Goal: Task Accomplishment & Management: Manage account settings

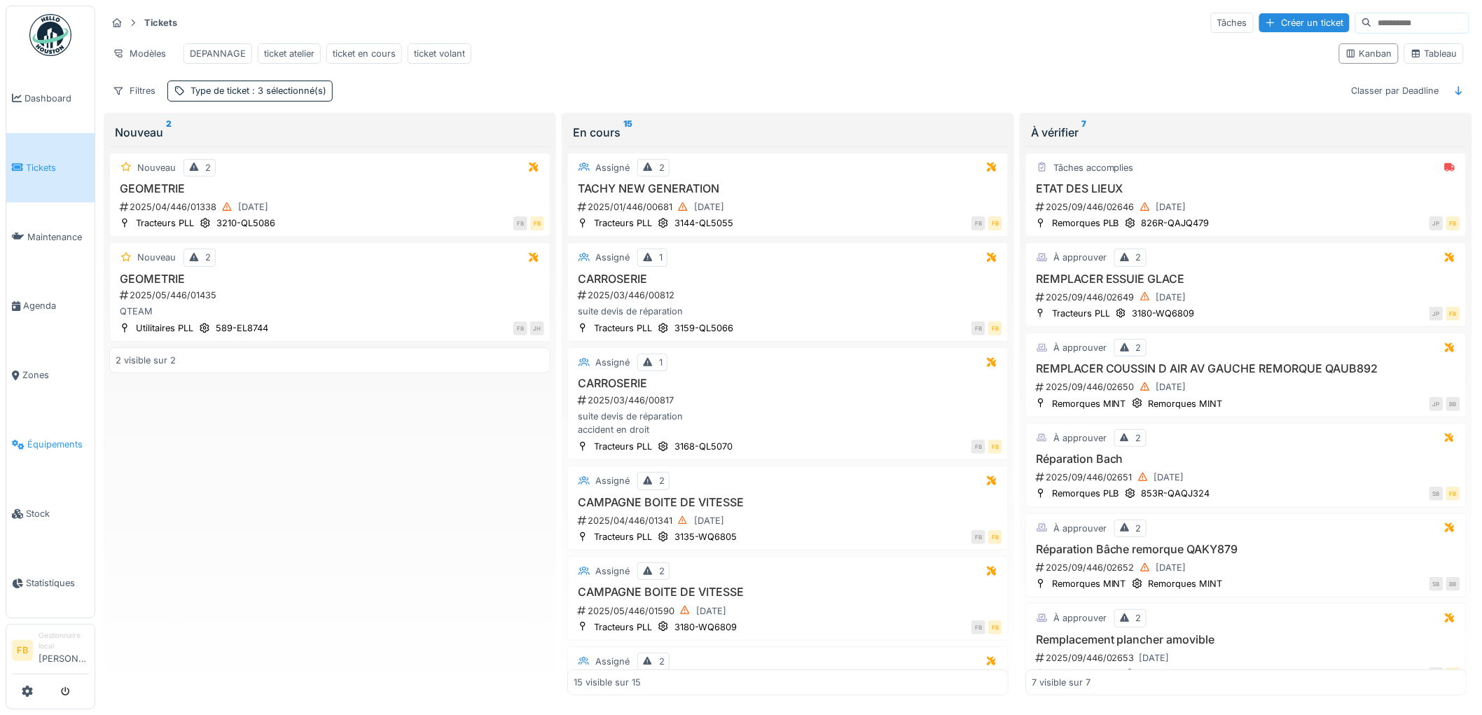
click at [52, 438] on span "Équipements" at bounding box center [58, 444] width 62 height 13
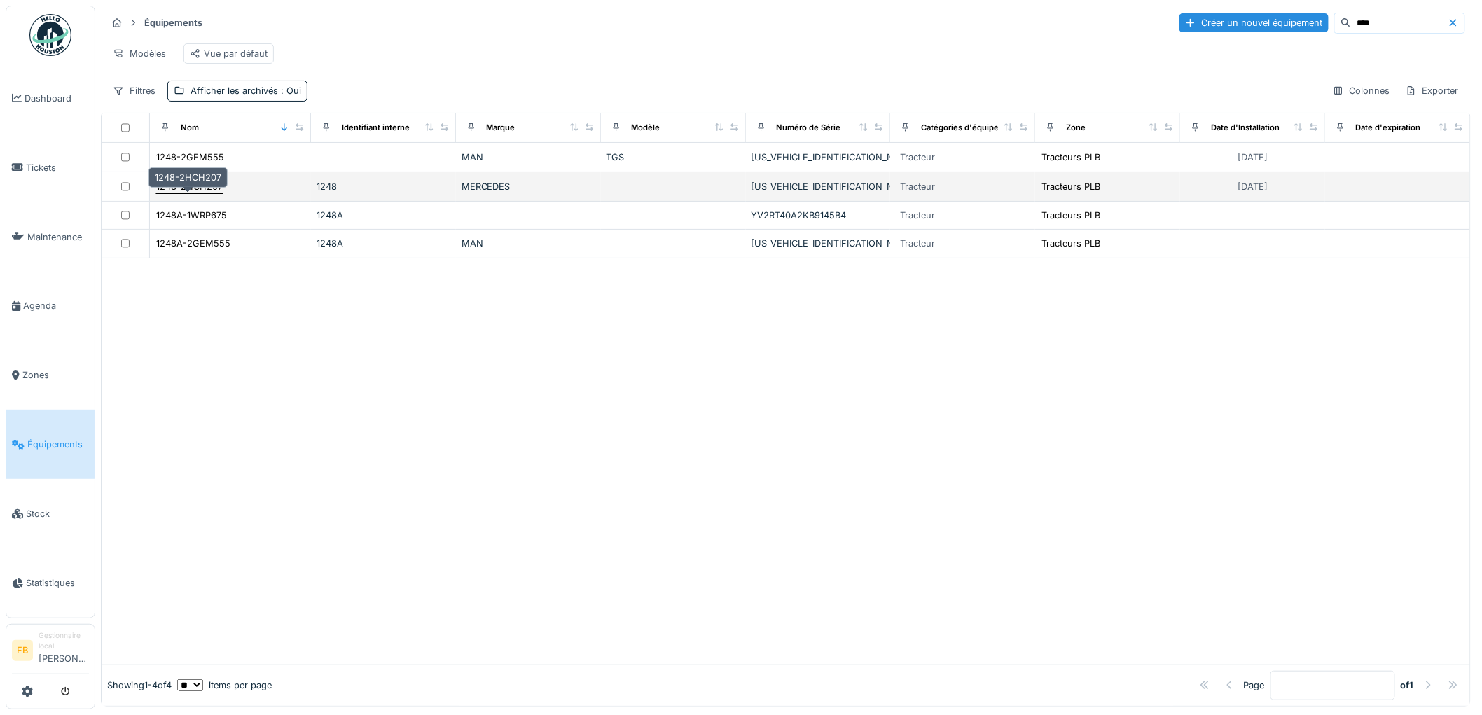
click at [199, 193] on div "1248-2HCH207" at bounding box center [189, 186] width 67 height 13
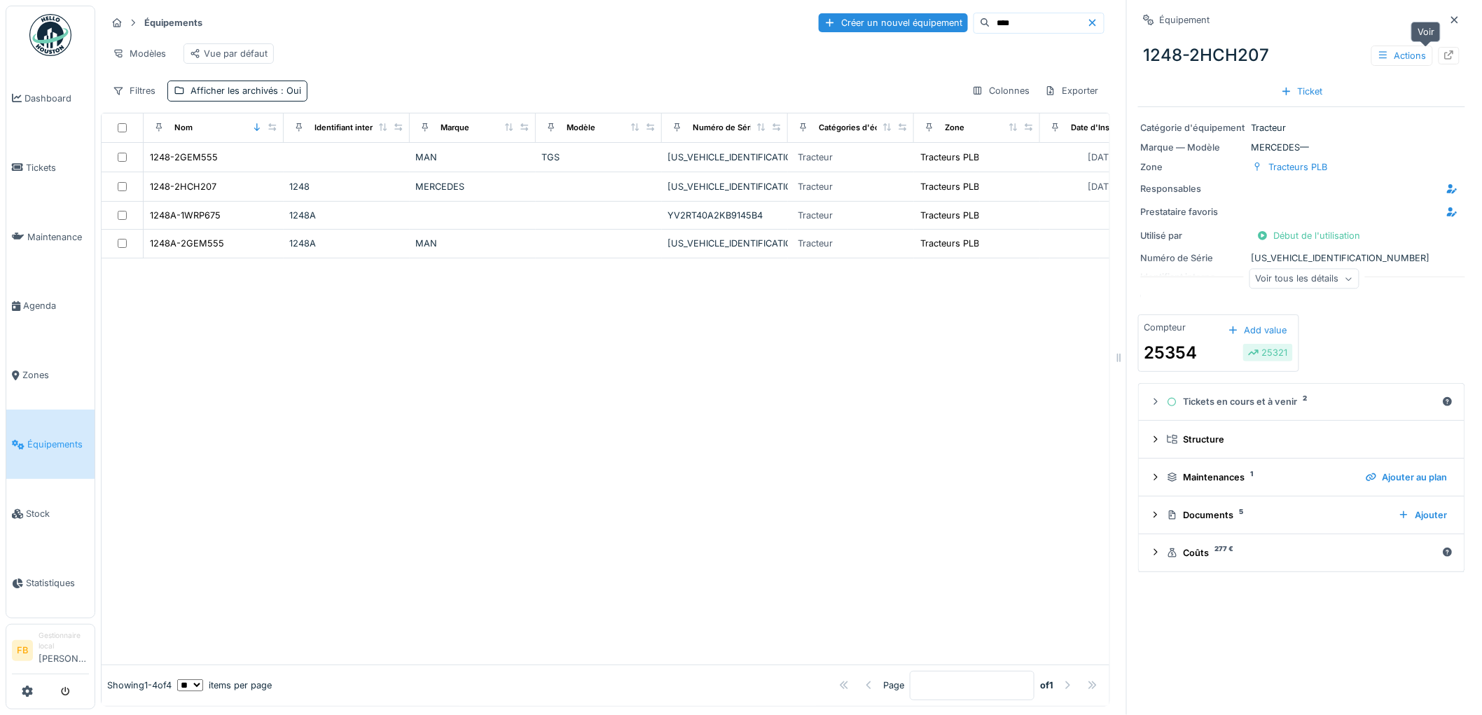
click at [1438, 53] on div at bounding box center [1448, 56] width 21 height 18
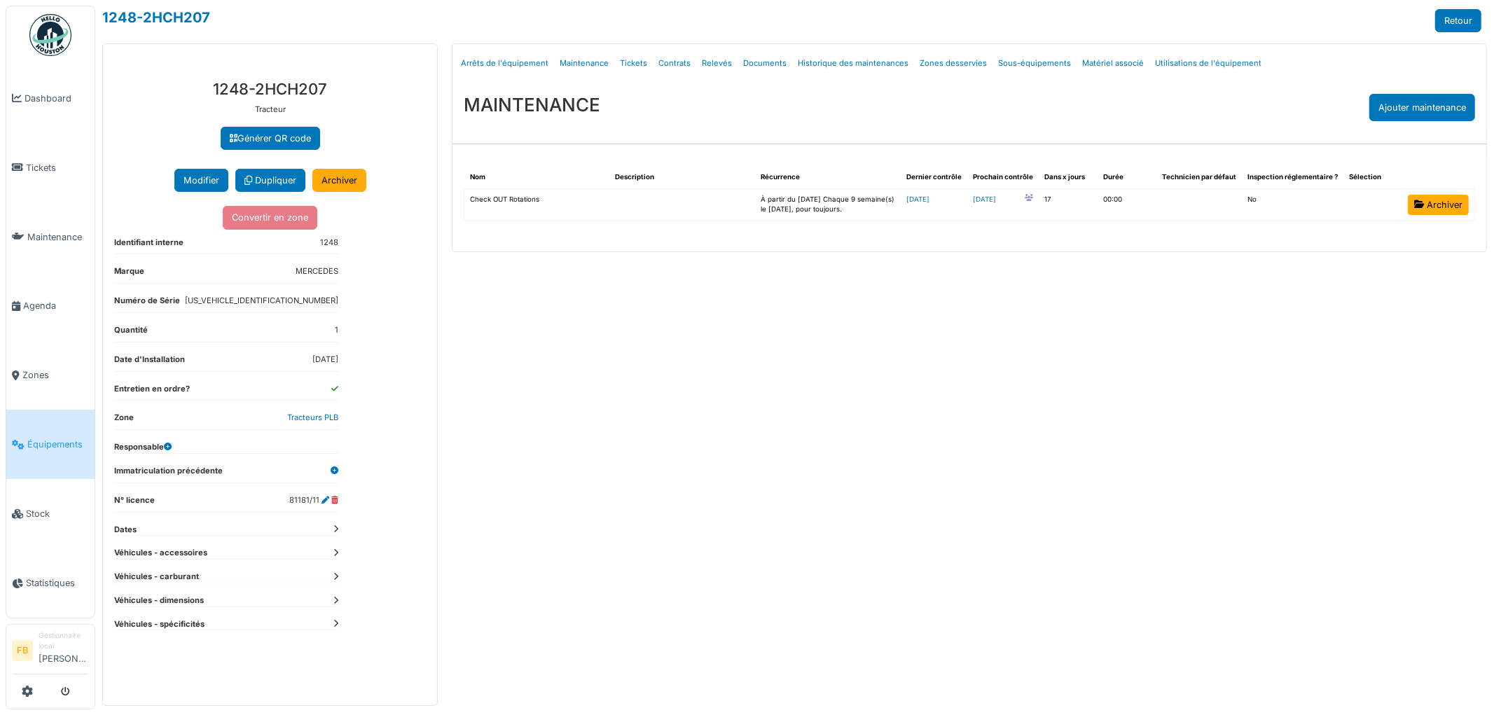
click at [631, 67] on link "Tickets" at bounding box center [633, 63] width 39 height 33
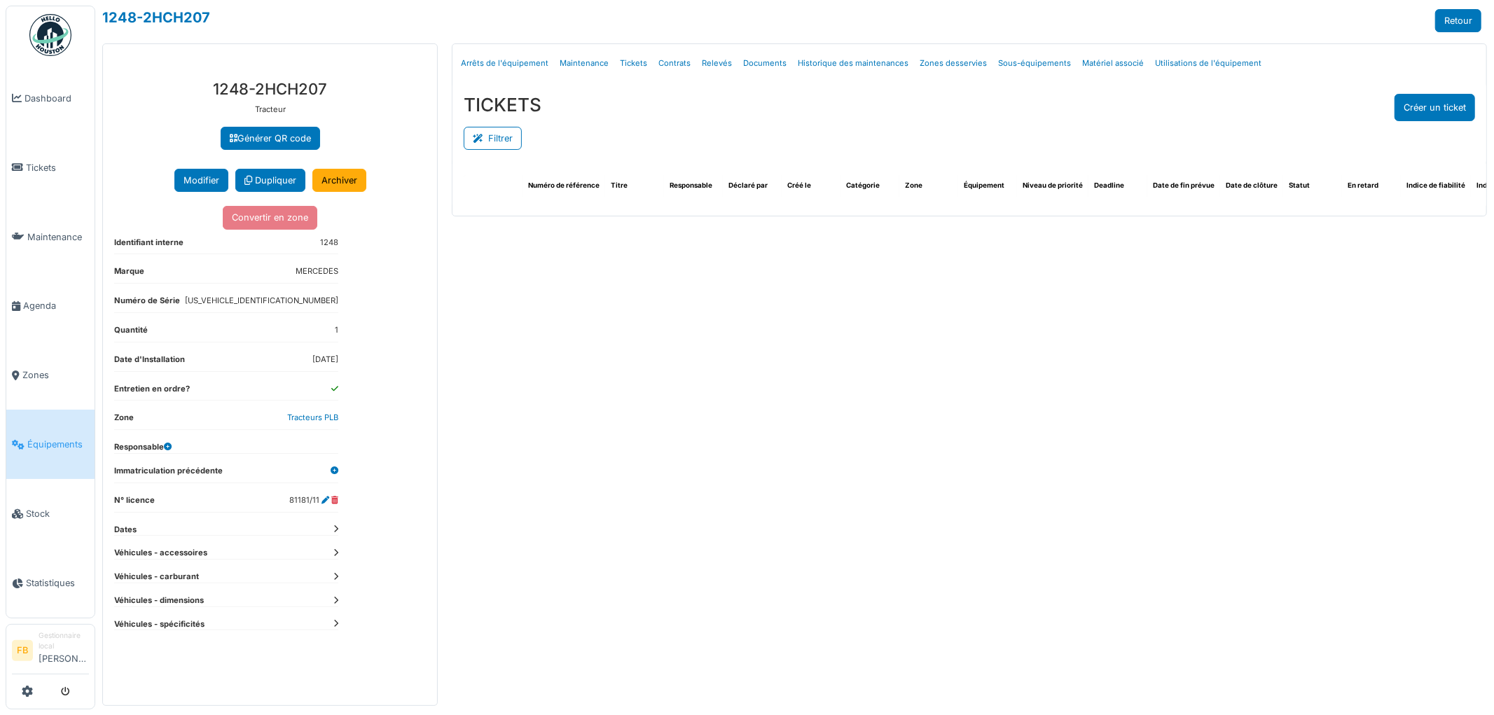
select select "***"
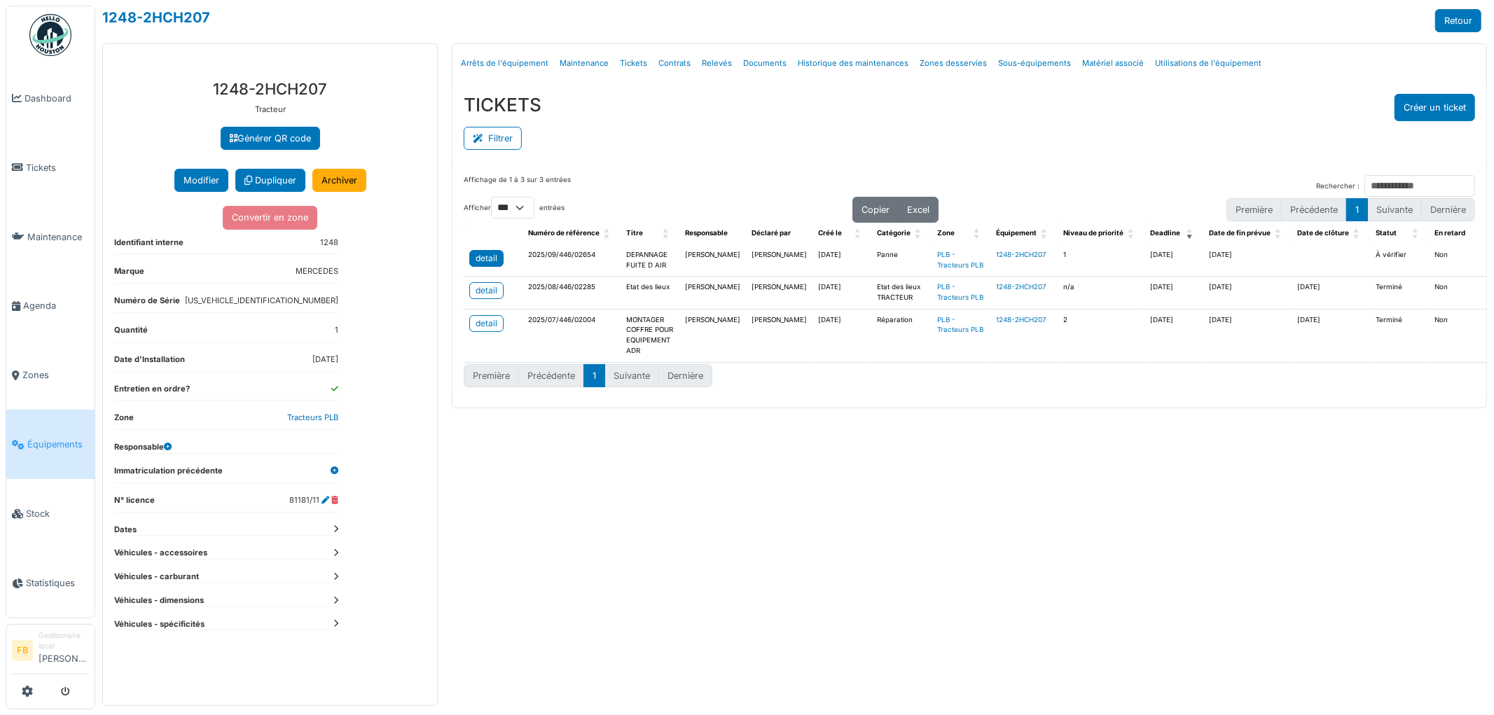
click at [488, 259] on div "detail" at bounding box center [486, 258] width 22 height 13
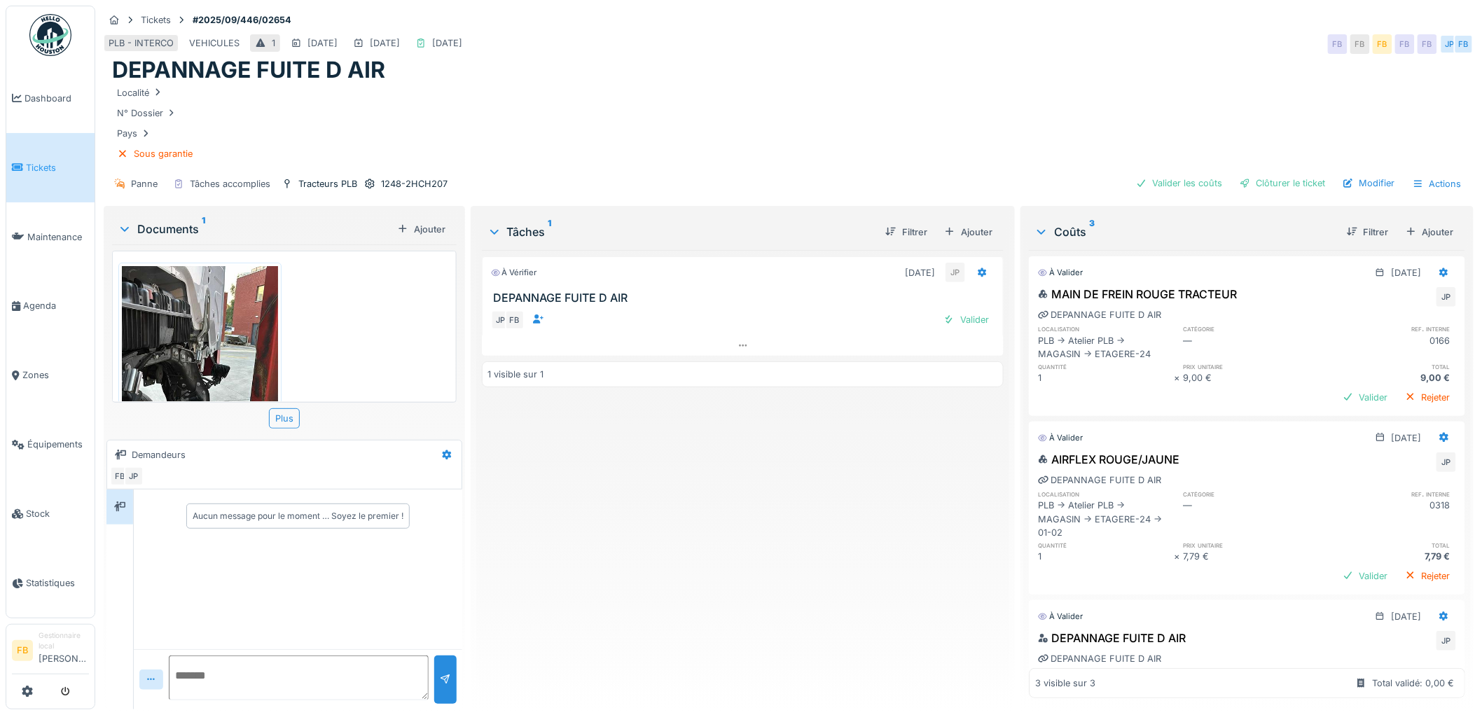
click at [69, 156] on link "Tickets" at bounding box center [50, 167] width 88 height 69
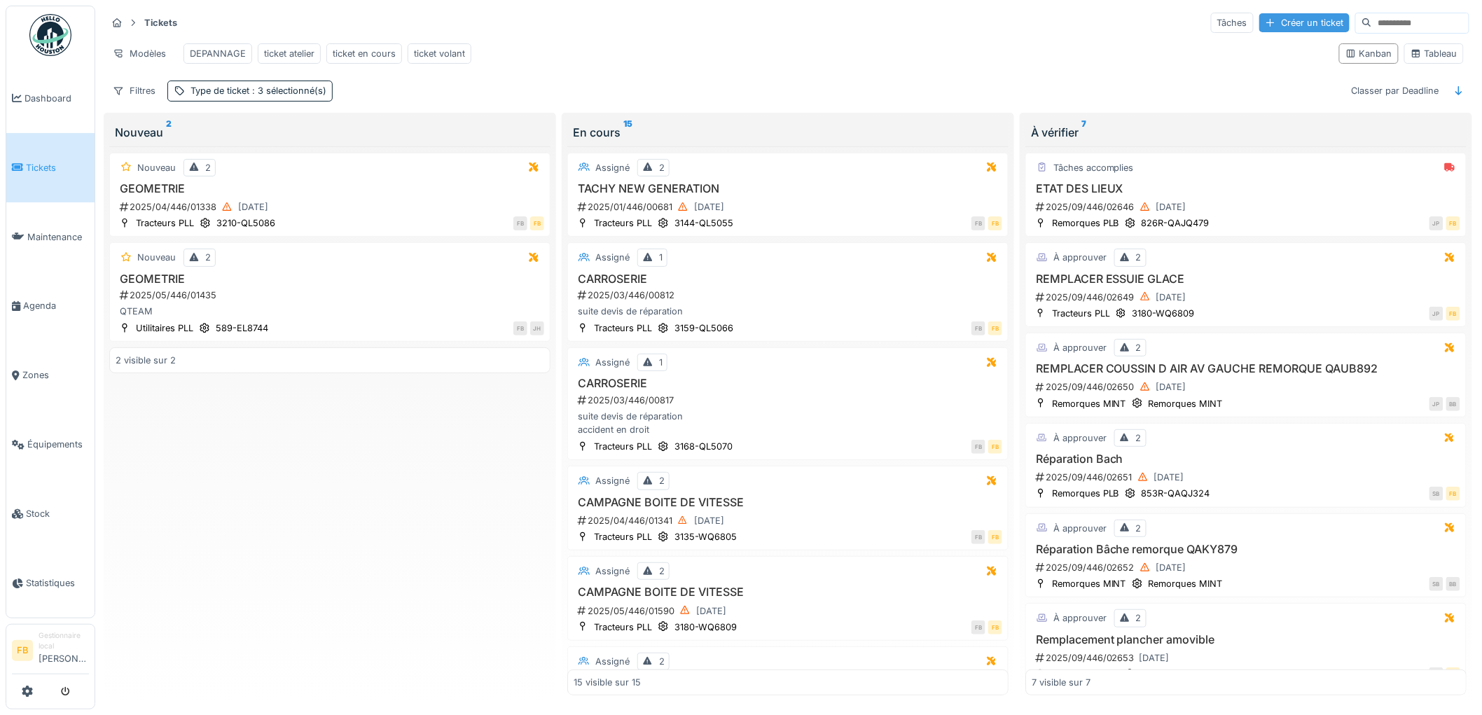
click at [1259, 24] on div "Créer un ticket" at bounding box center [1304, 22] width 90 height 19
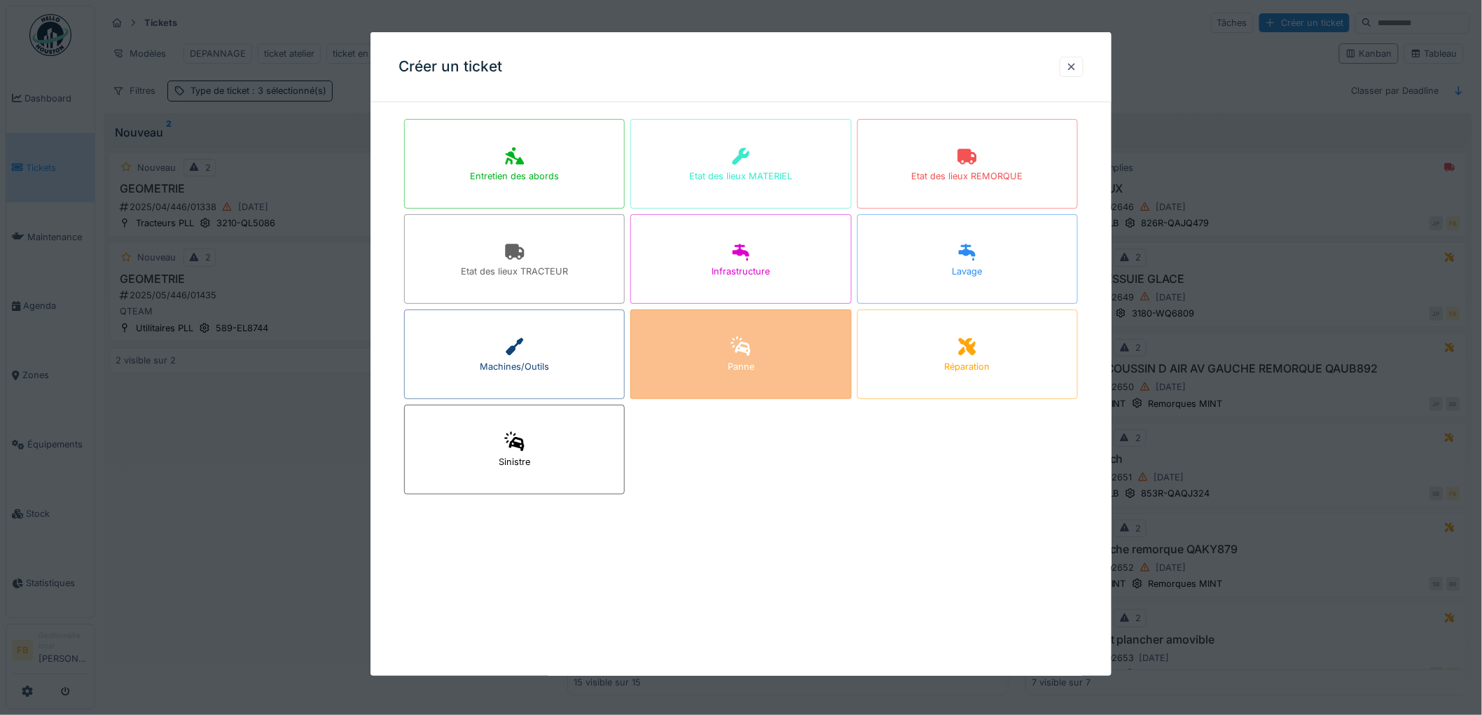
click at [758, 353] on div "Panne" at bounding box center [740, 355] width 221 height 90
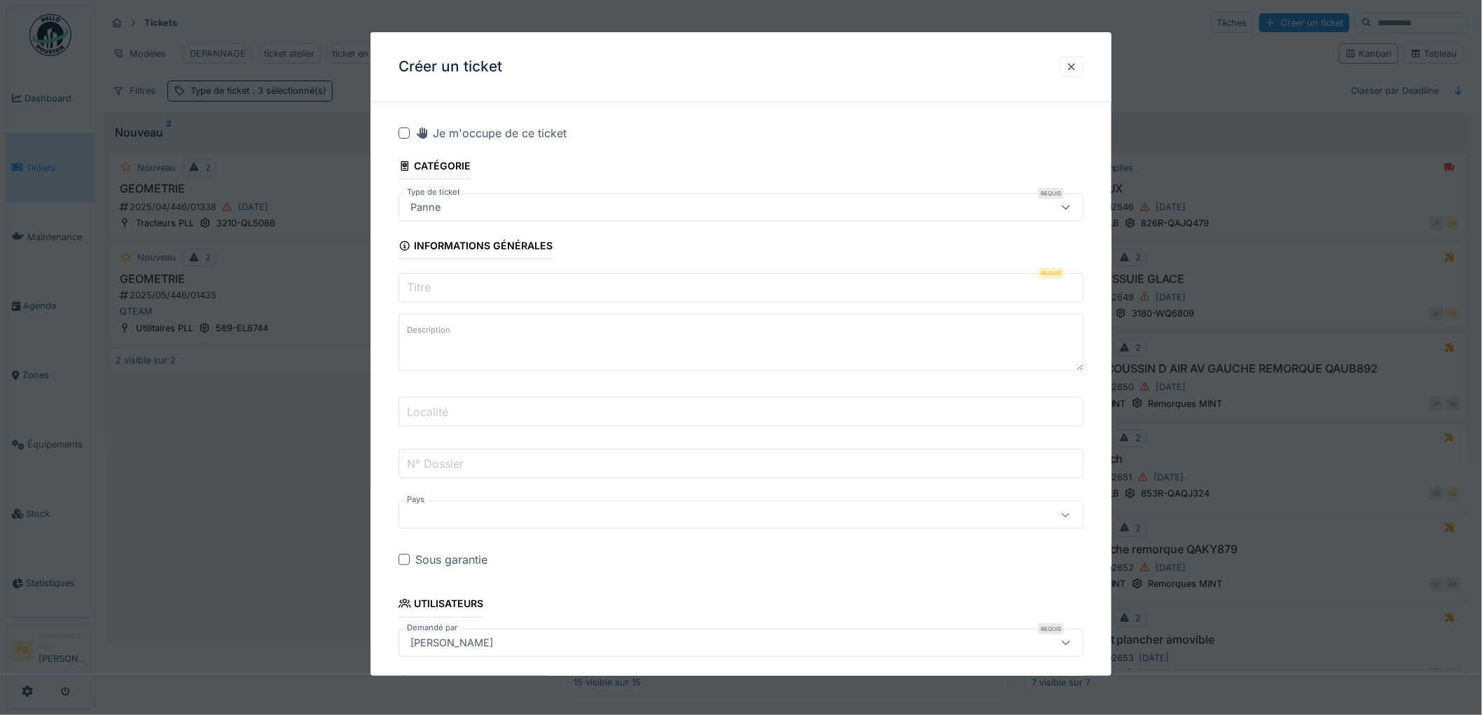
click at [438, 291] on input "Titre" at bounding box center [740, 287] width 685 height 29
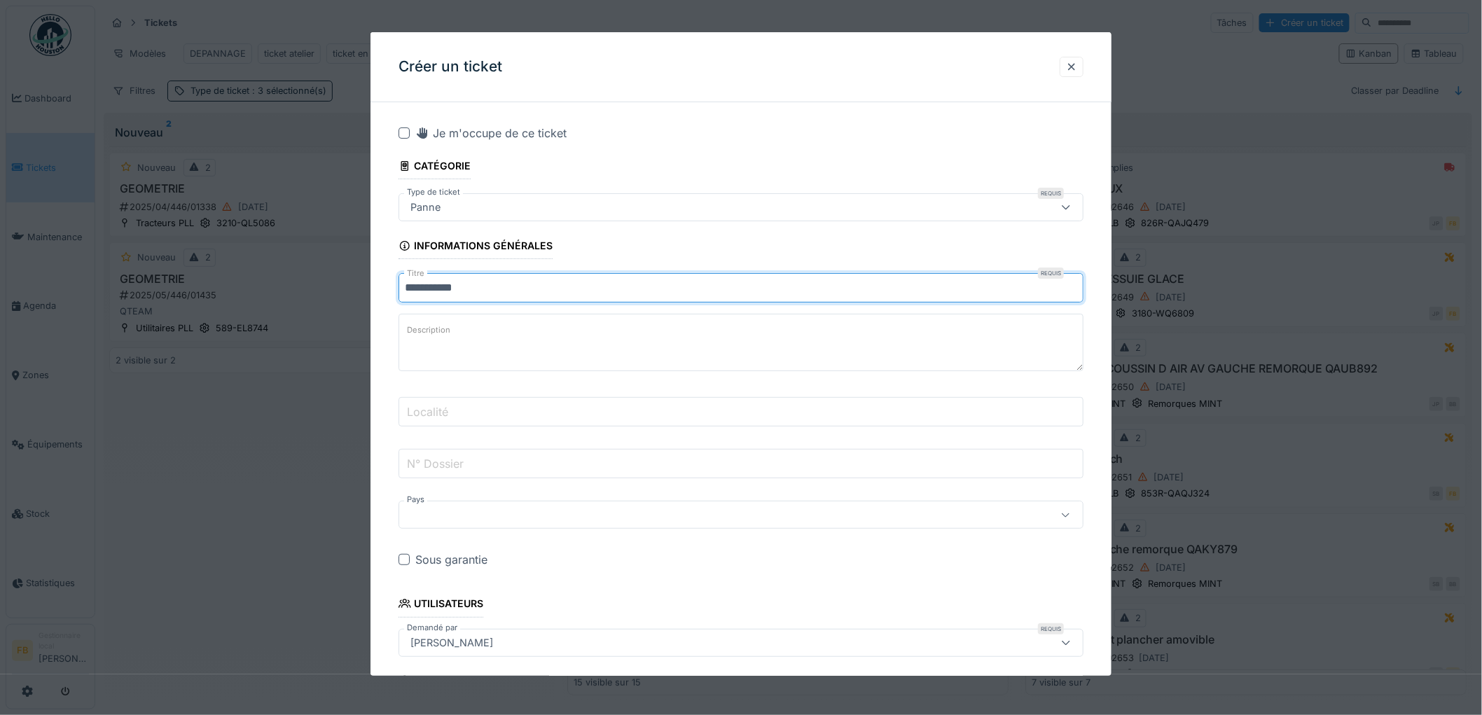
click at [501, 280] on input "**********" at bounding box center [740, 287] width 685 height 29
type input "**********"
click at [499, 332] on textarea "Description" at bounding box center [740, 342] width 685 height 57
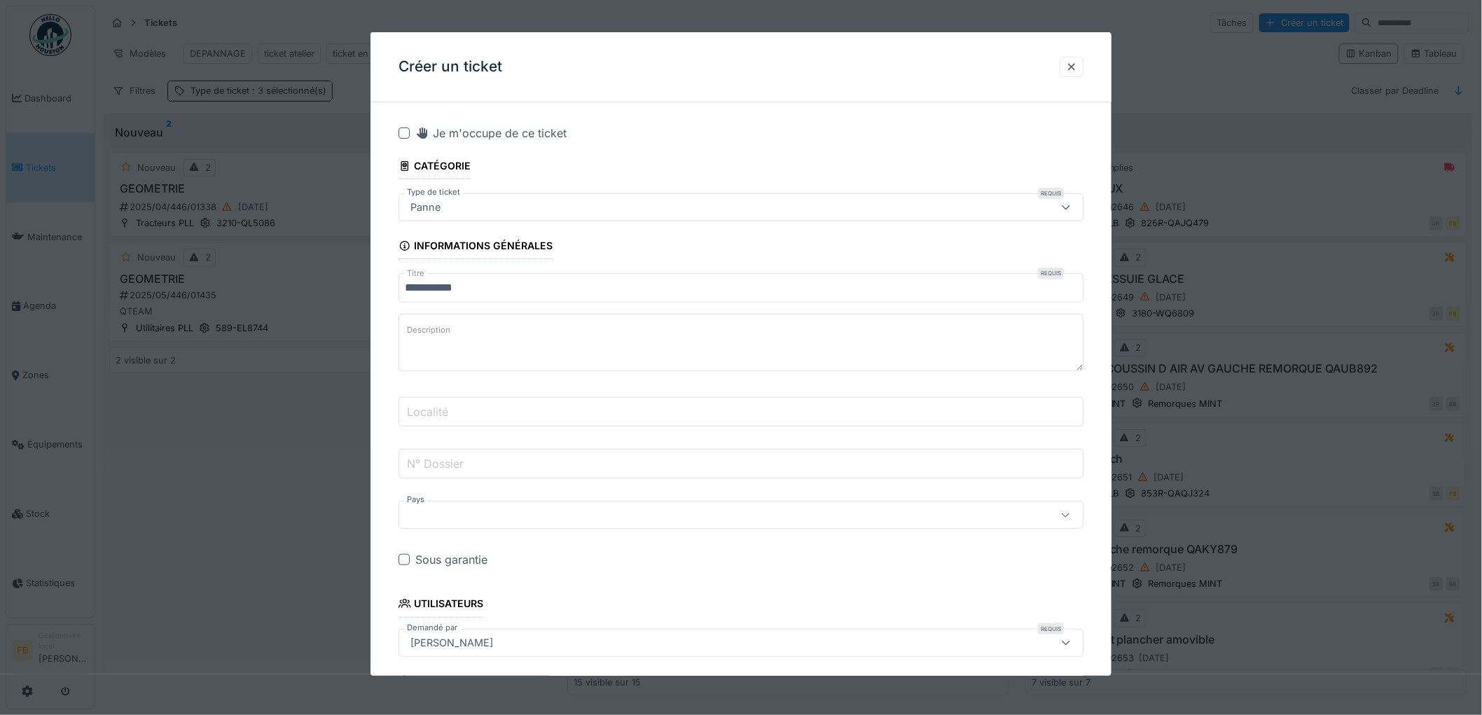
click at [497, 411] on input "Localité" at bounding box center [740, 411] width 685 height 29
click at [457, 467] on label "N° Dossier" at bounding box center [435, 463] width 62 height 17
click at [457, 467] on input "N° Dossier" at bounding box center [740, 463] width 685 height 29
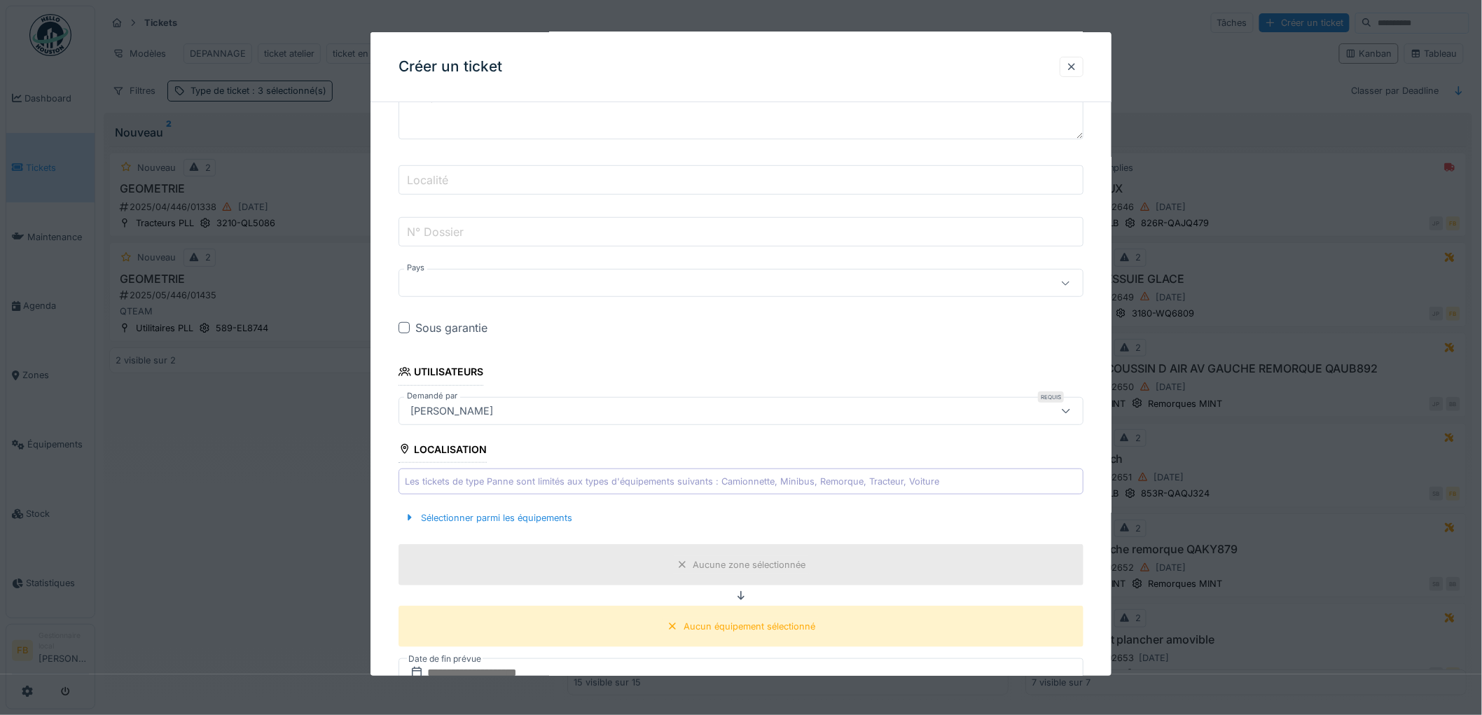
scroll to position [233, 0]
click at [403, 331] on div at bounding box center [403, 326] width 11 height 11
click at [472, 512] on div "Sélectionner parmi les équipements" at bounding box center [487, 516] width 179 height 19
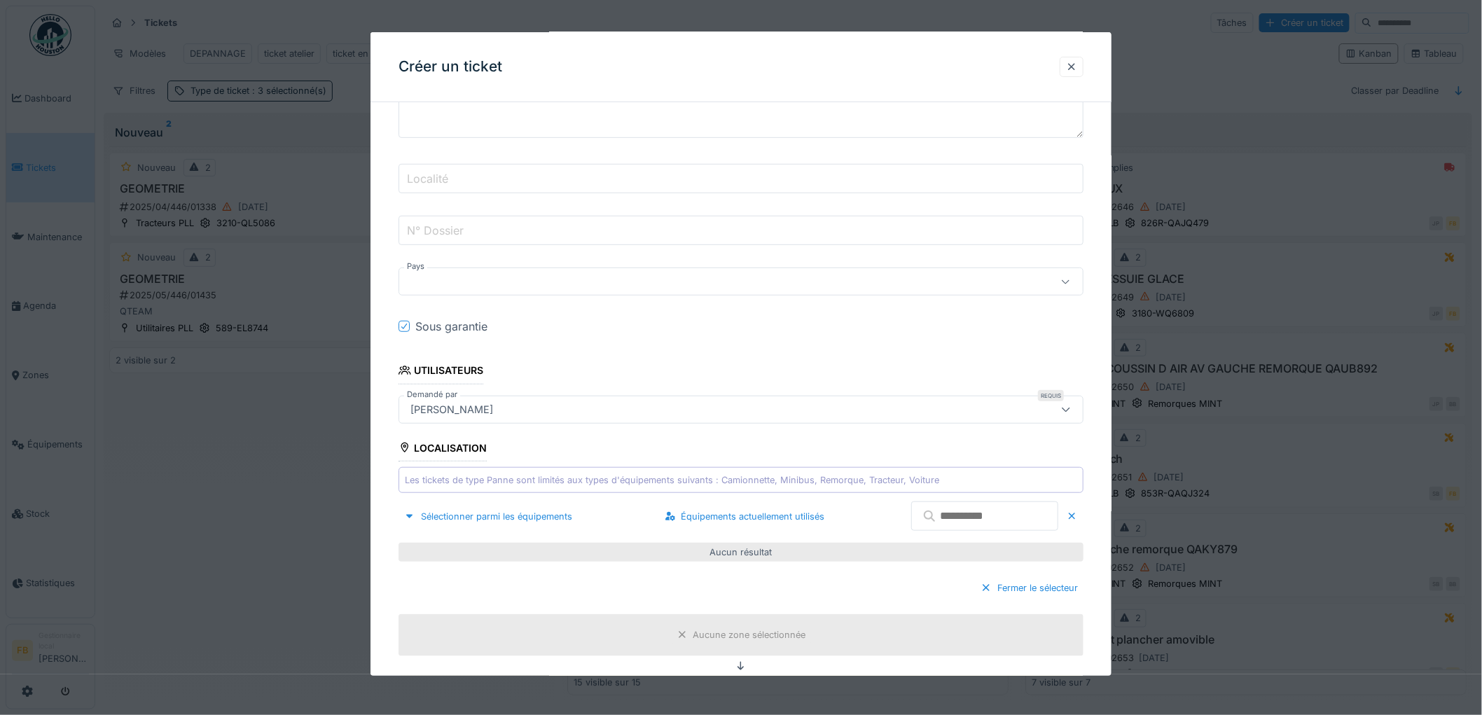
click at [921, 516] on input "text" at bounding box center [984, 515] width 147 height 29
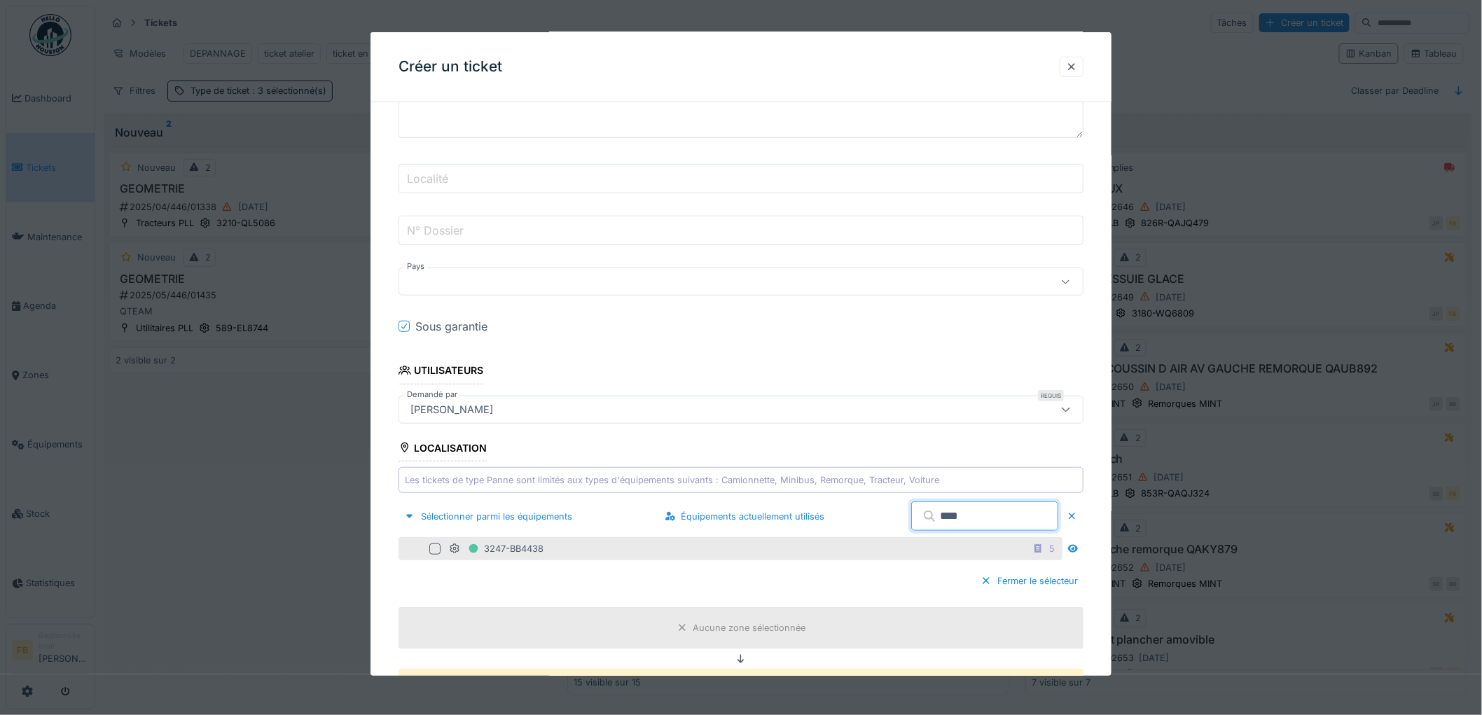
type input "****"
click at [436, 550] on div at bounding box center [434, 548] width 11 height 11
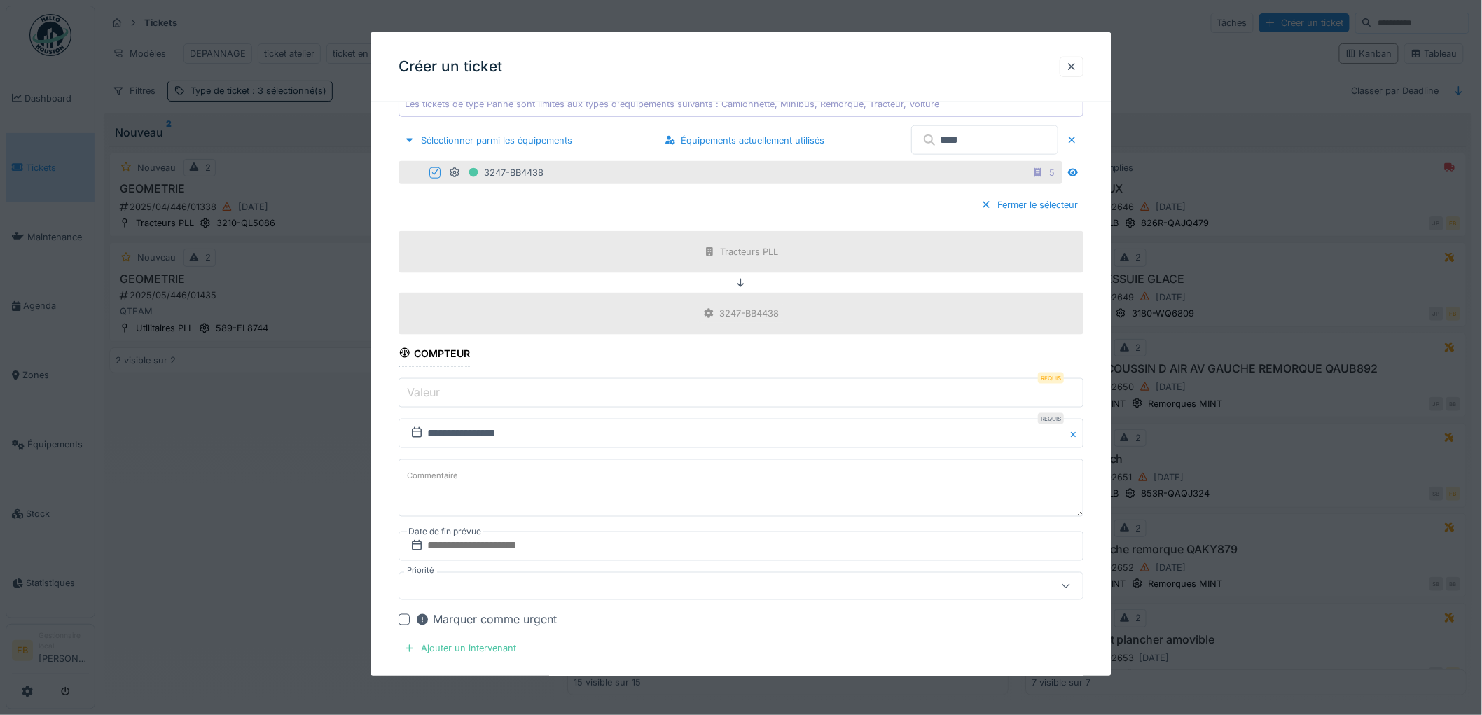
scroll to position [622, 0]
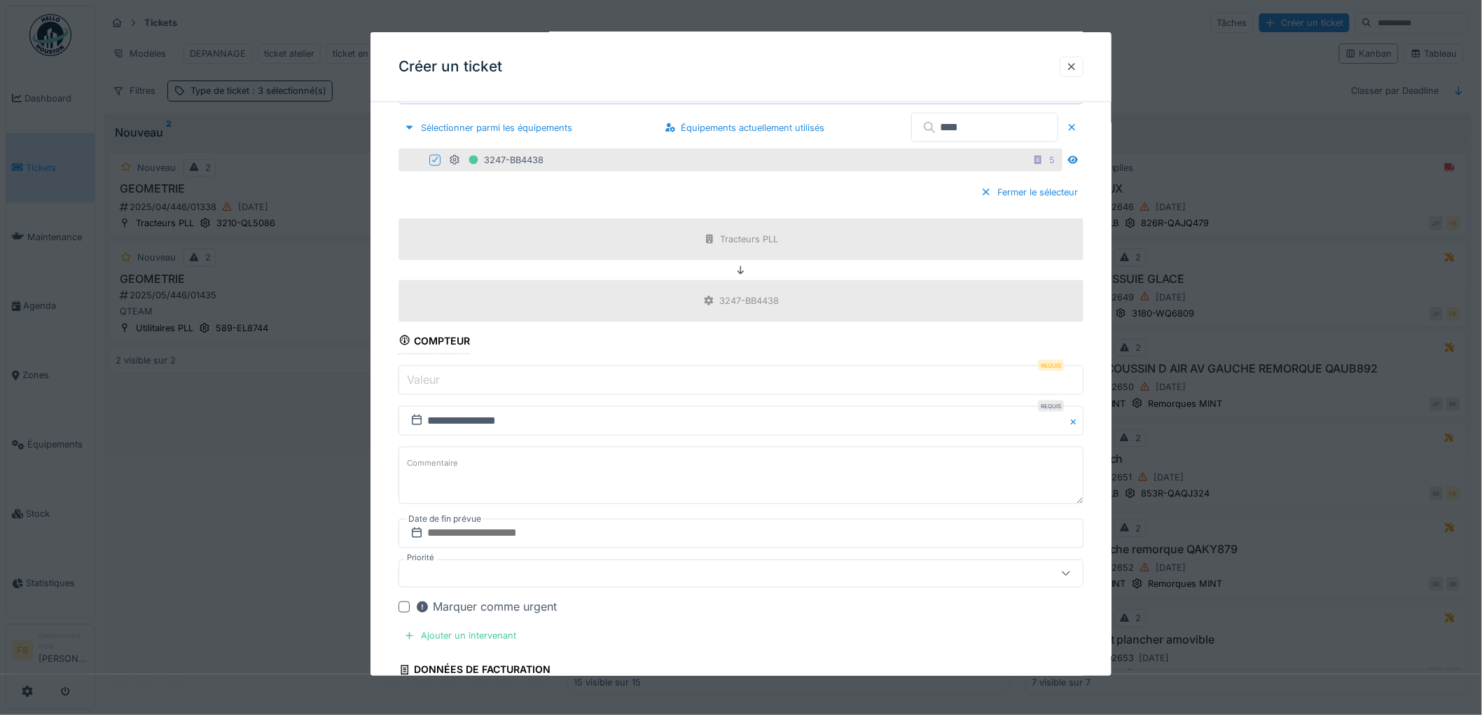
click at [458, 383] on input "Valeur" at bounding box center [740, 380] width 685 height 29
click at [447, 386] on input "Valeur" at bounding box center [740, 380] width 685 height 29
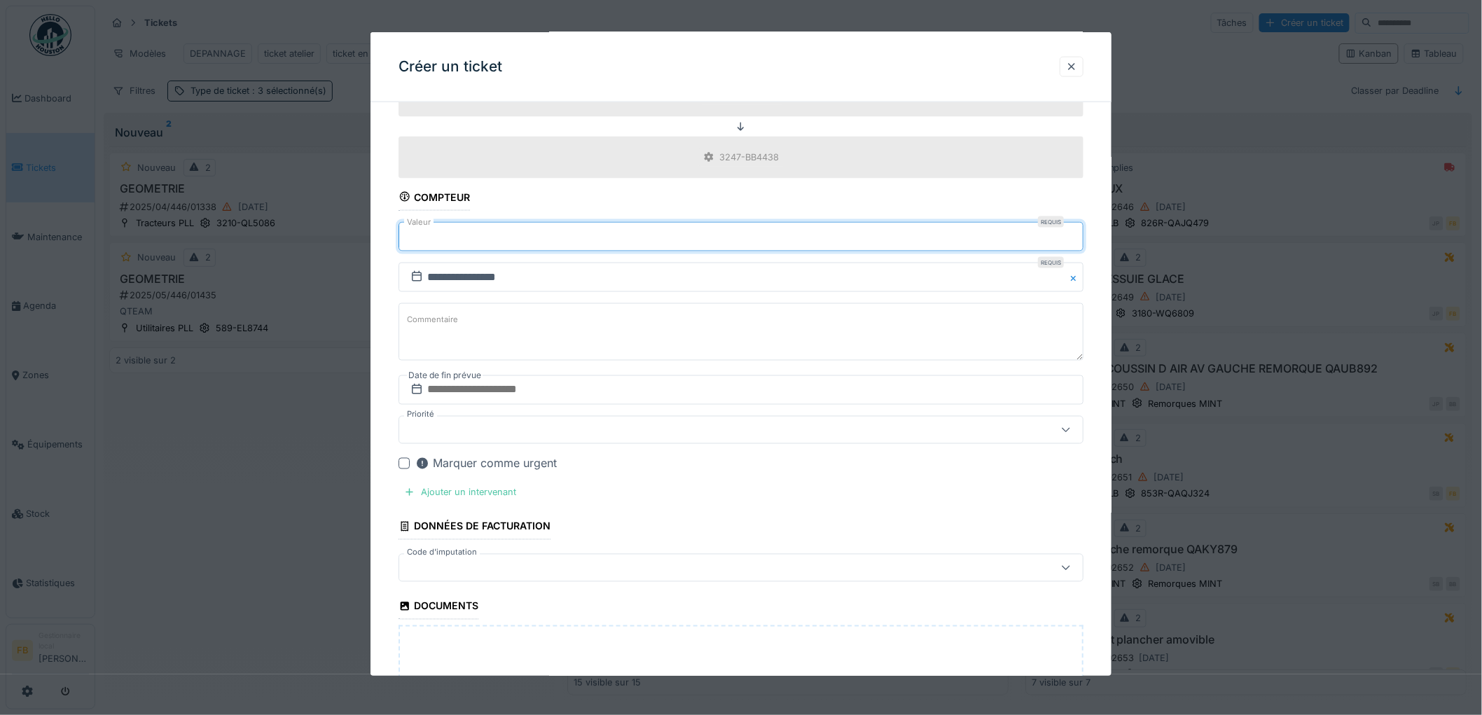
scroll to position [778, 0]
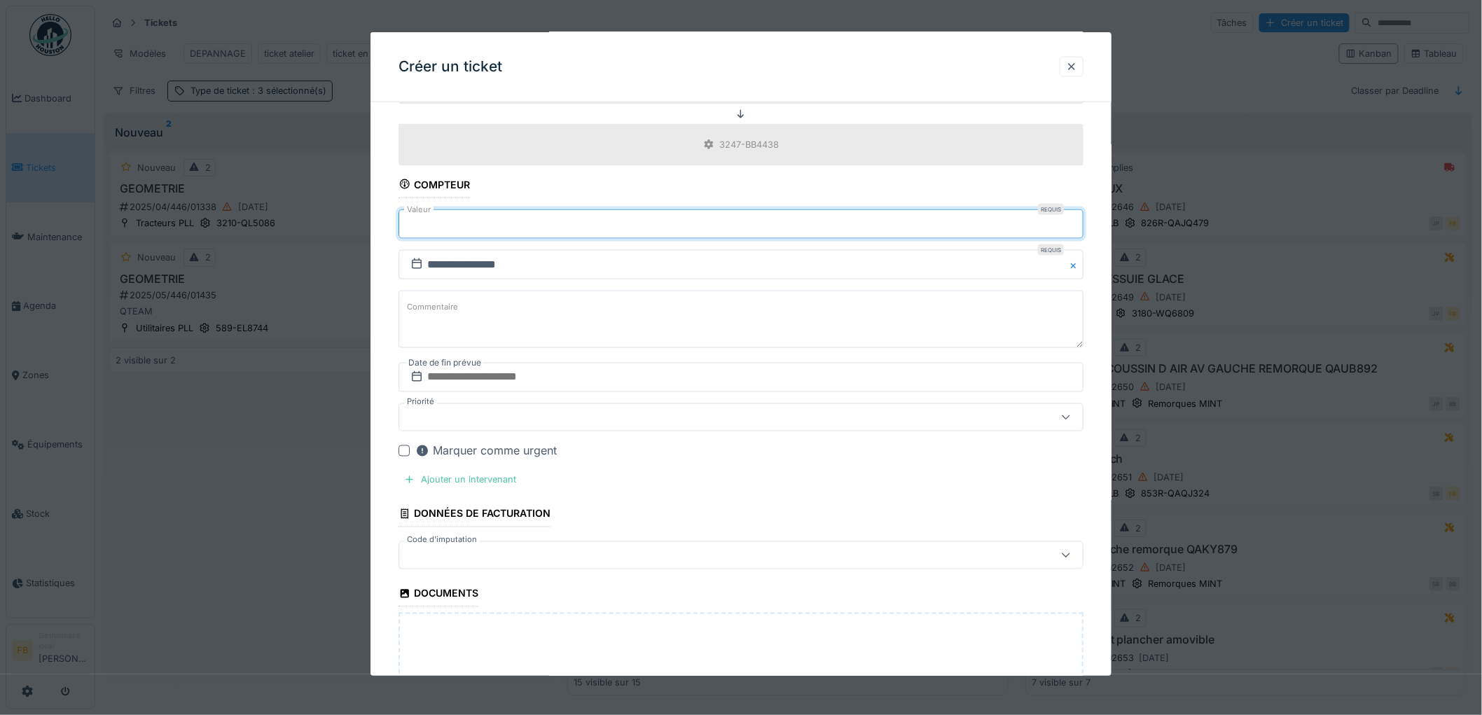
type input "******"
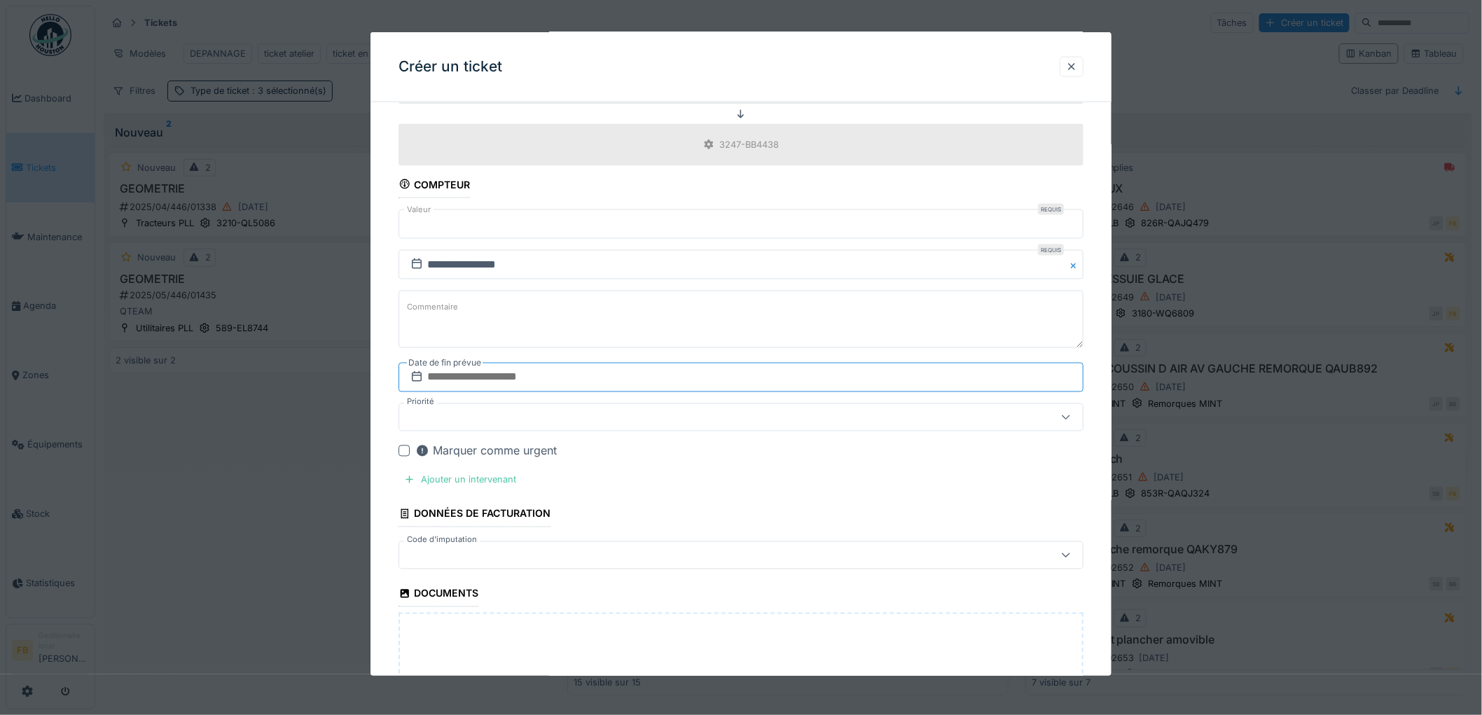
click at [475, 387] on input "text" at bounding box center [740, 377] width 685 height 29
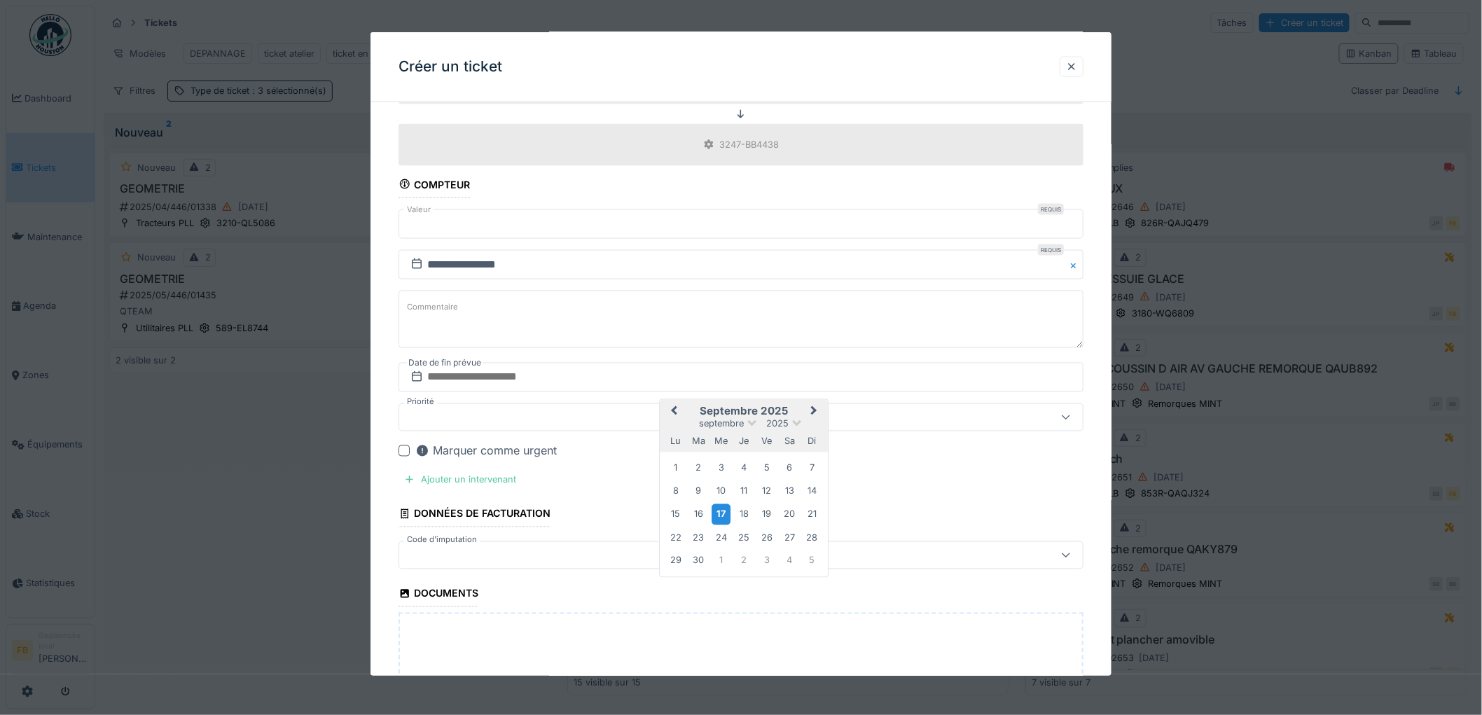
click at [725, 514] on div "17" at bounding box center [720, 514] width 19 height 20
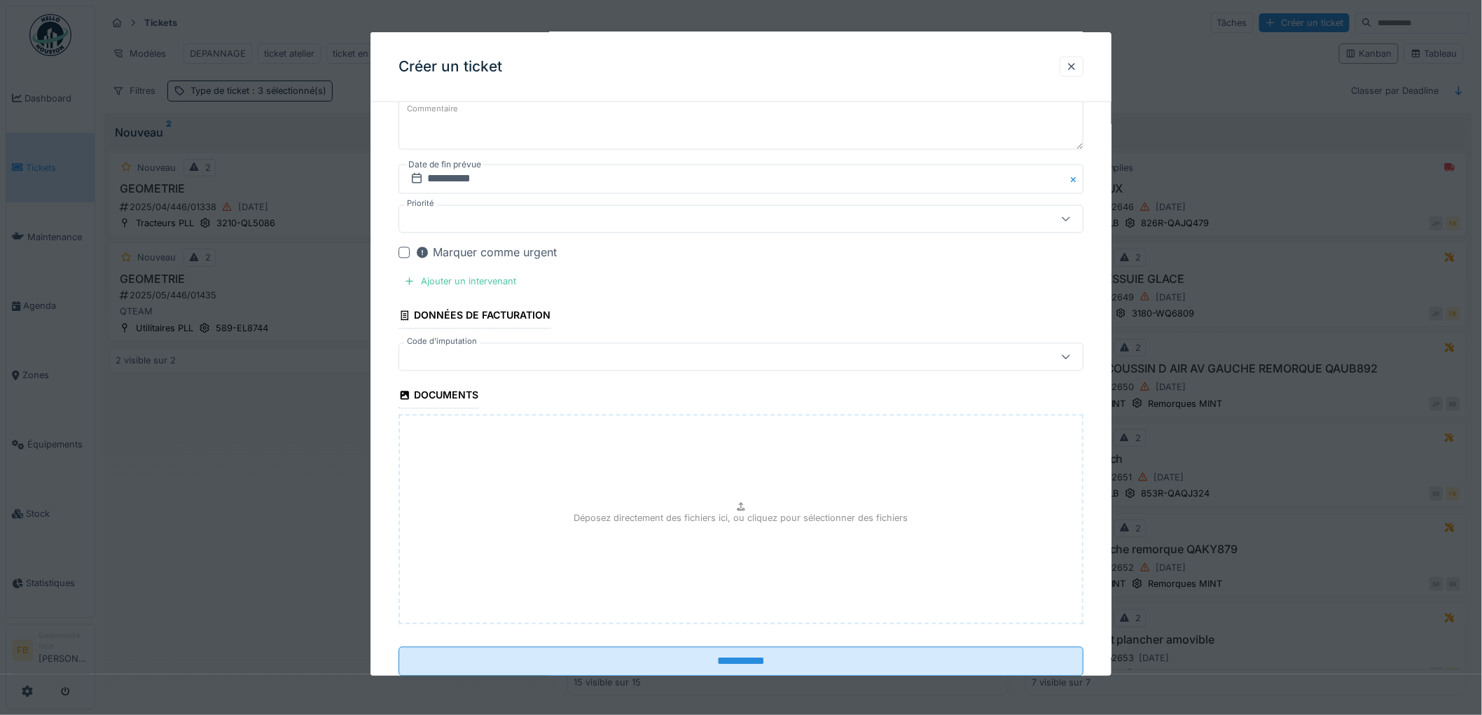
scroll to position [1011, 0]
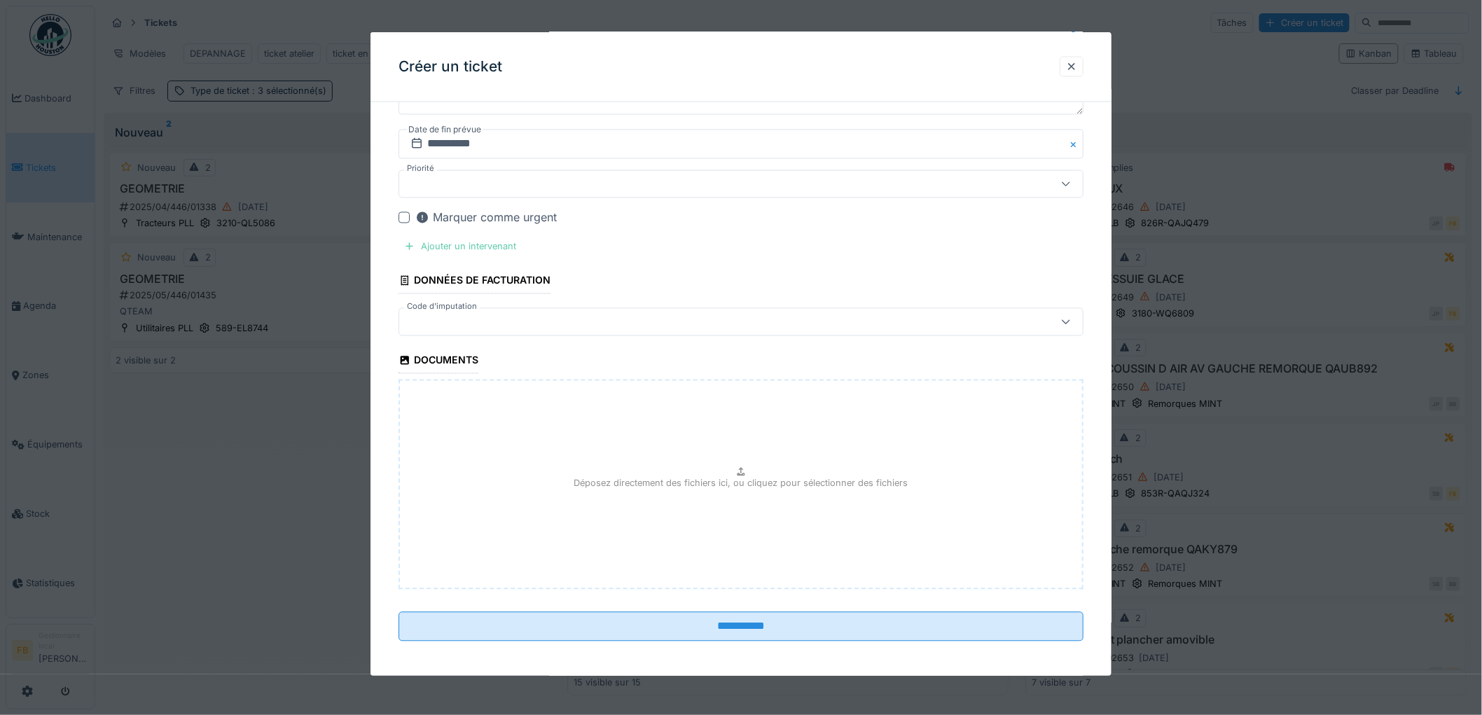
click at [480, 244] on div "Ajouter un intervenant" at bounding box center [459, 246] width 123 height 19
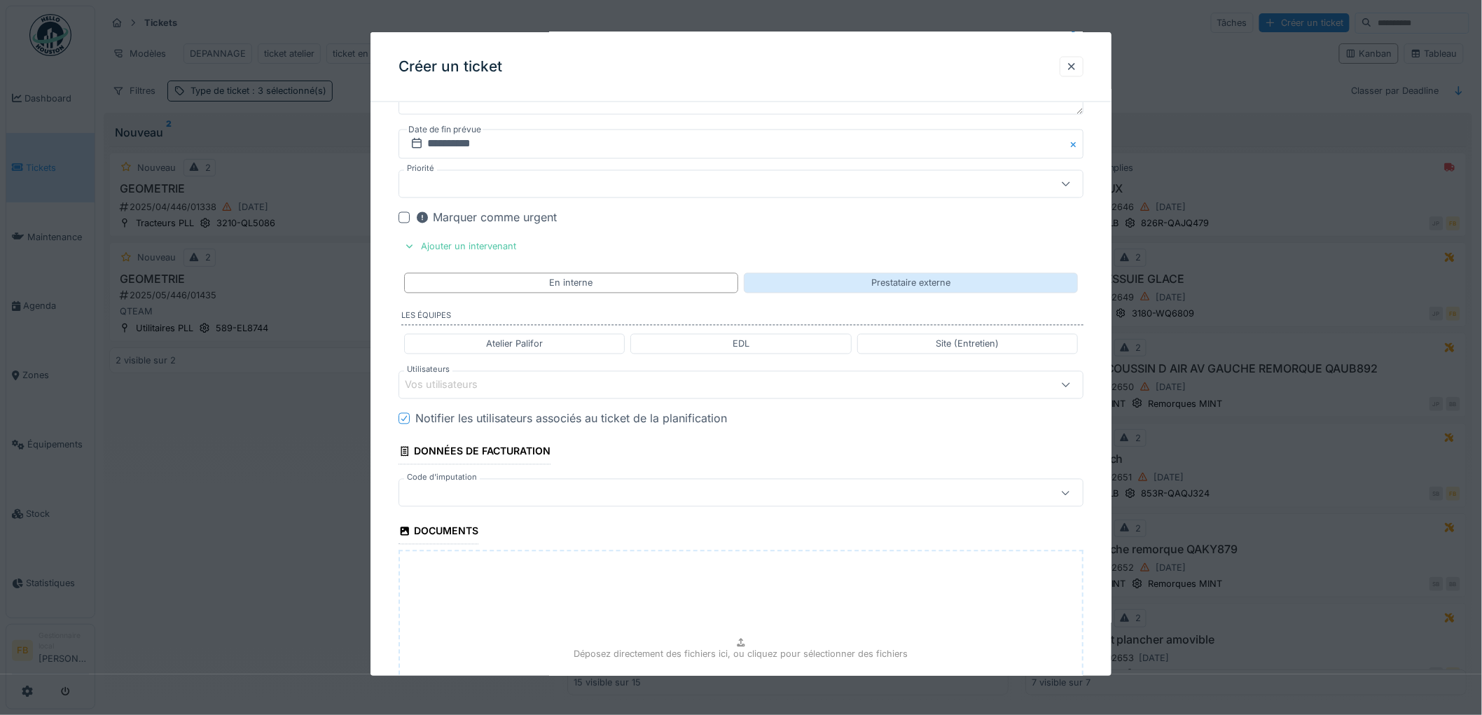
click at [838, 288] on div "Prestataire externe" at bounding box center [911, 283] width 334 height 20
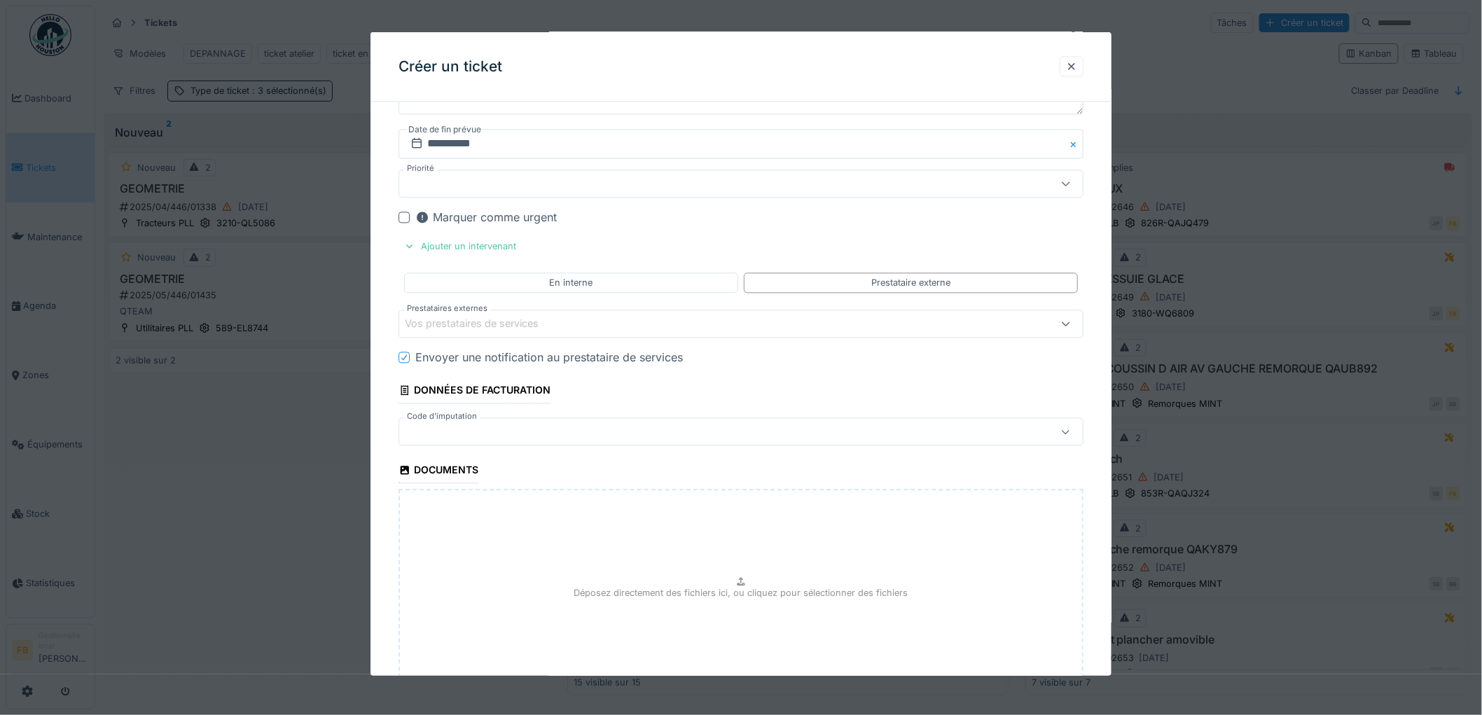
click at [494, 331] on div "Vos prestataires de services" at bounding box center [481, 324] width 153 height 15
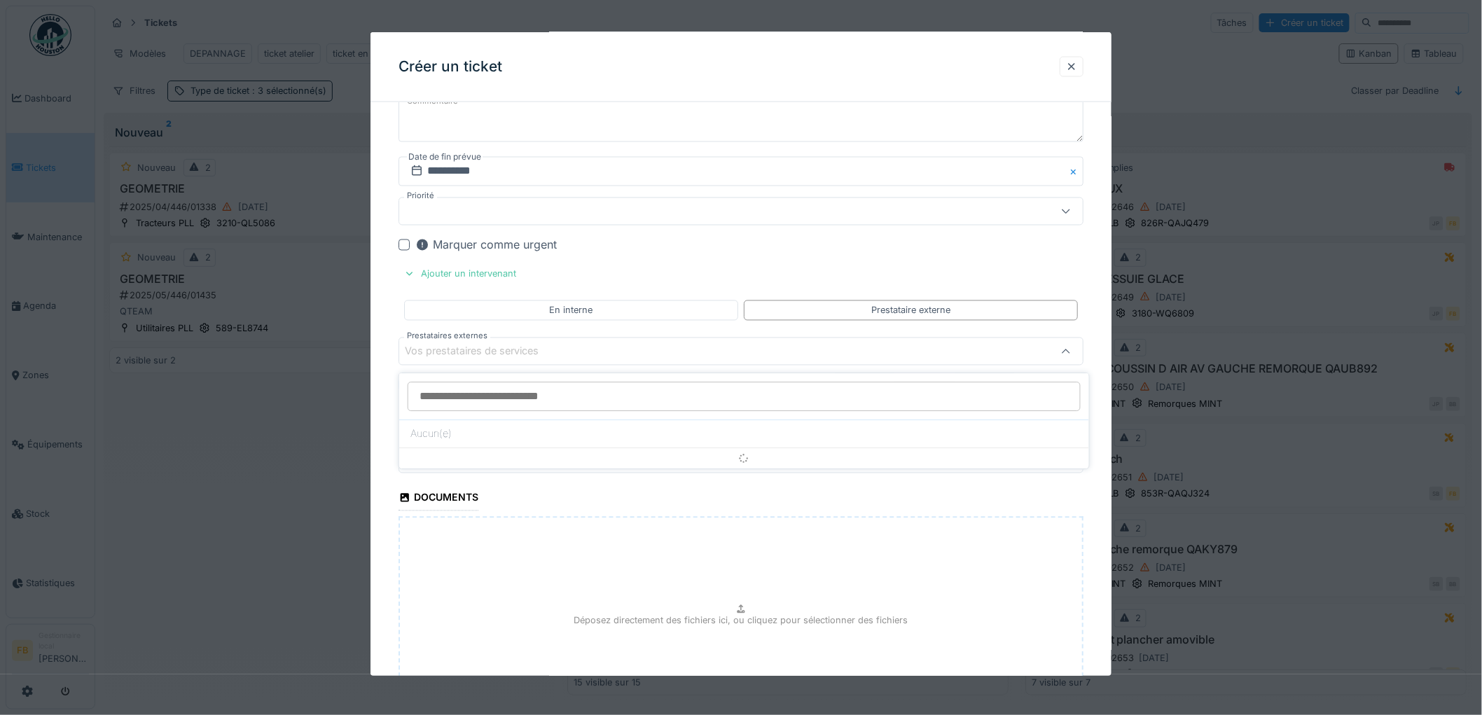
click at [446, 391] on input "Prestataires externes" at bounding box center [744, 396] width 673 height 29
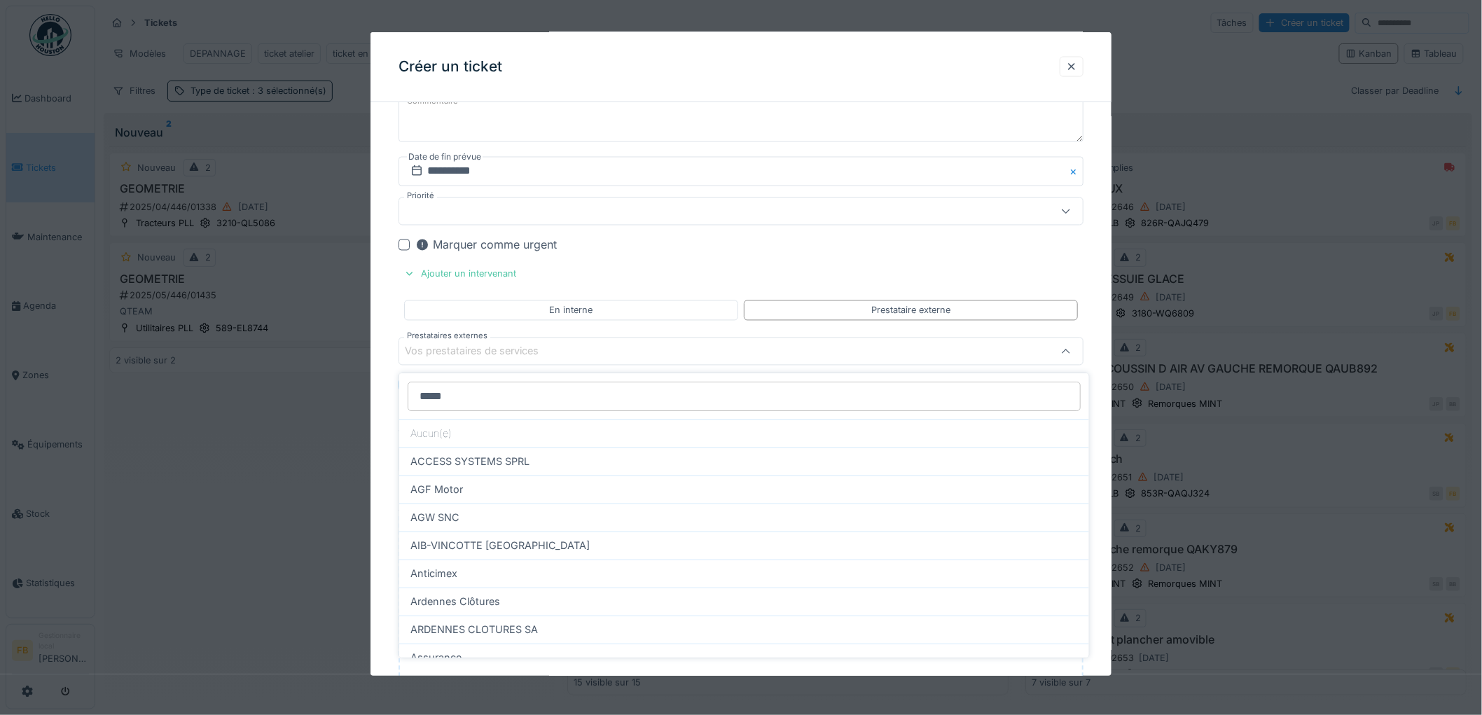
drag, startPoint x: 450, startPoint y: 403, endPoint x: 383, endPoint y: 402, distance: 67.2
click at [383, 402] on body "Dashboard Tickets Maintenance Agenda Zones Équipements Stock Statistiques FB Ge…" at bounding box center [741, 357] width 1482 height 715
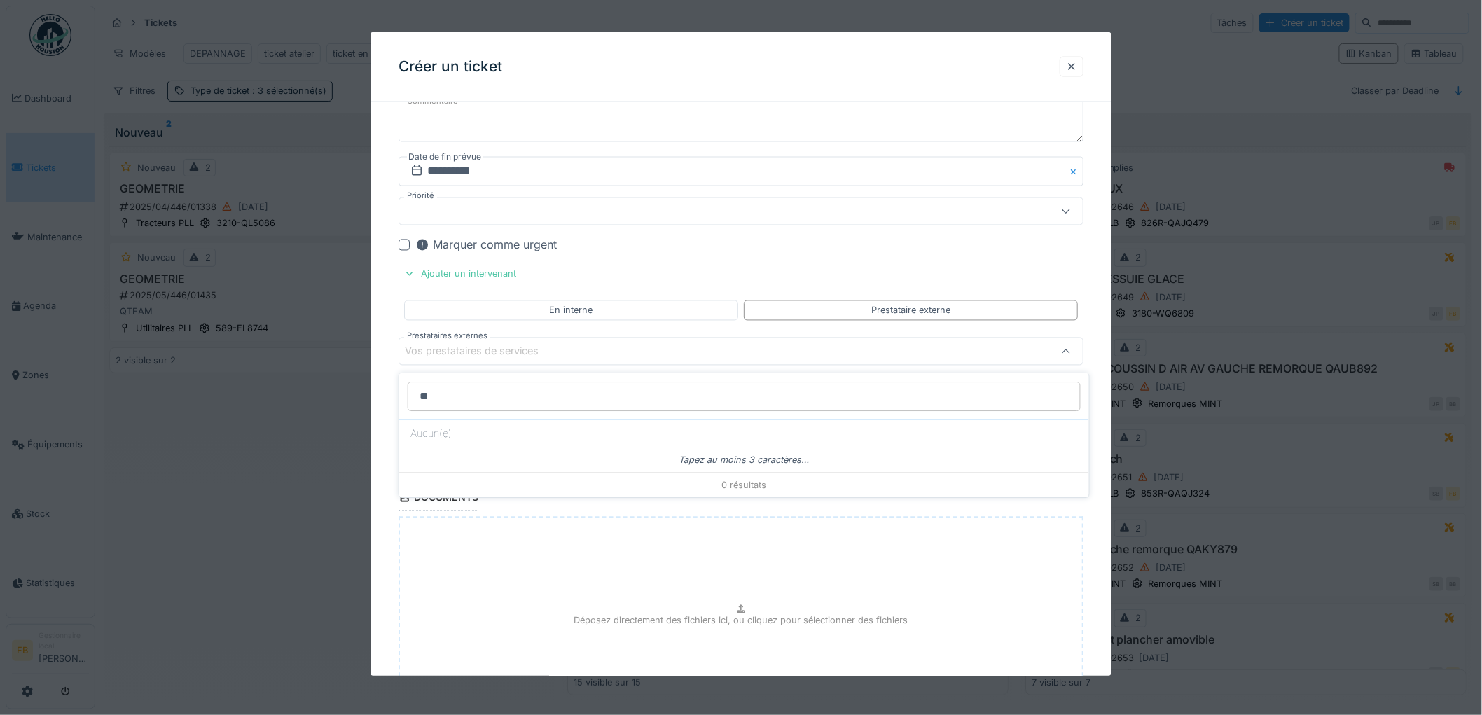
type input "*"
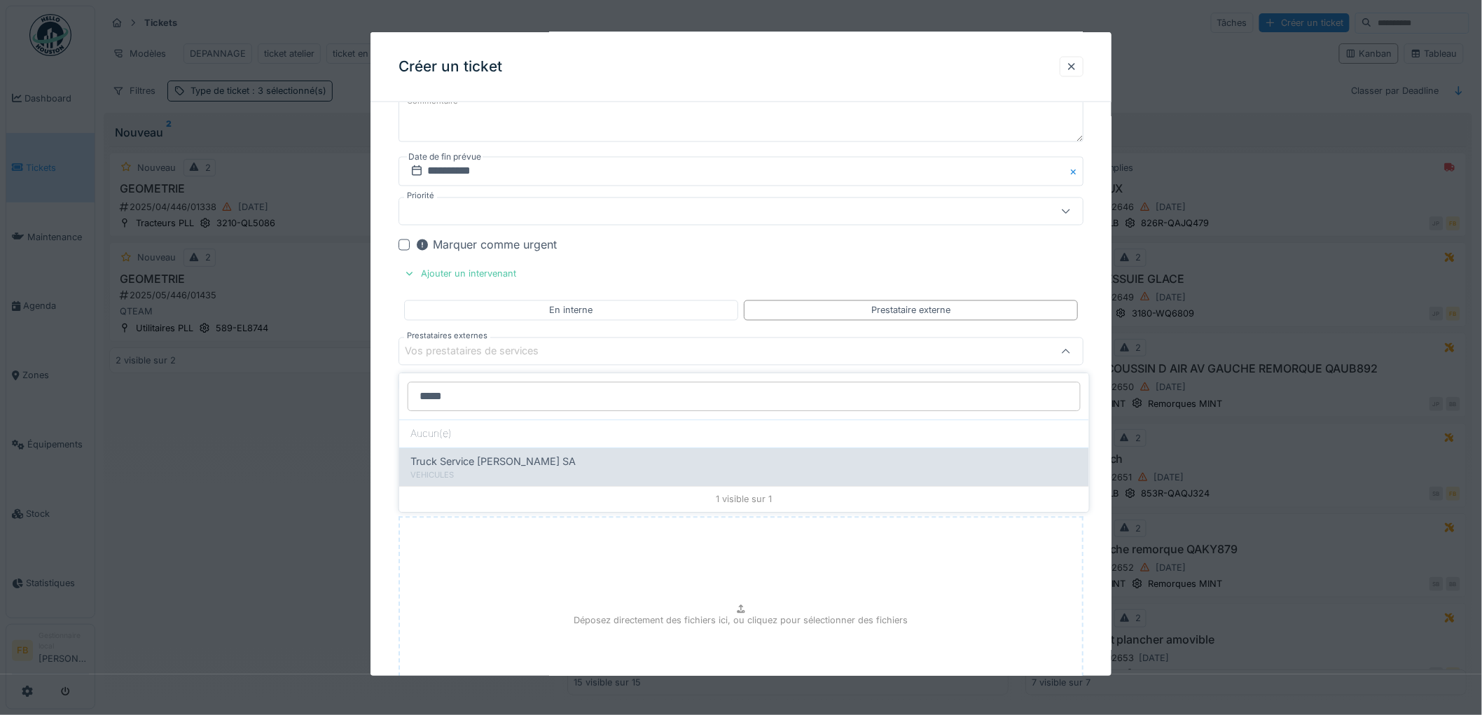
type input "*****"
click at [460, 462] on span "Truck Service [PERSON_NAME]" at bounding box center [492, 461] width 165 height 15
type input "*****"
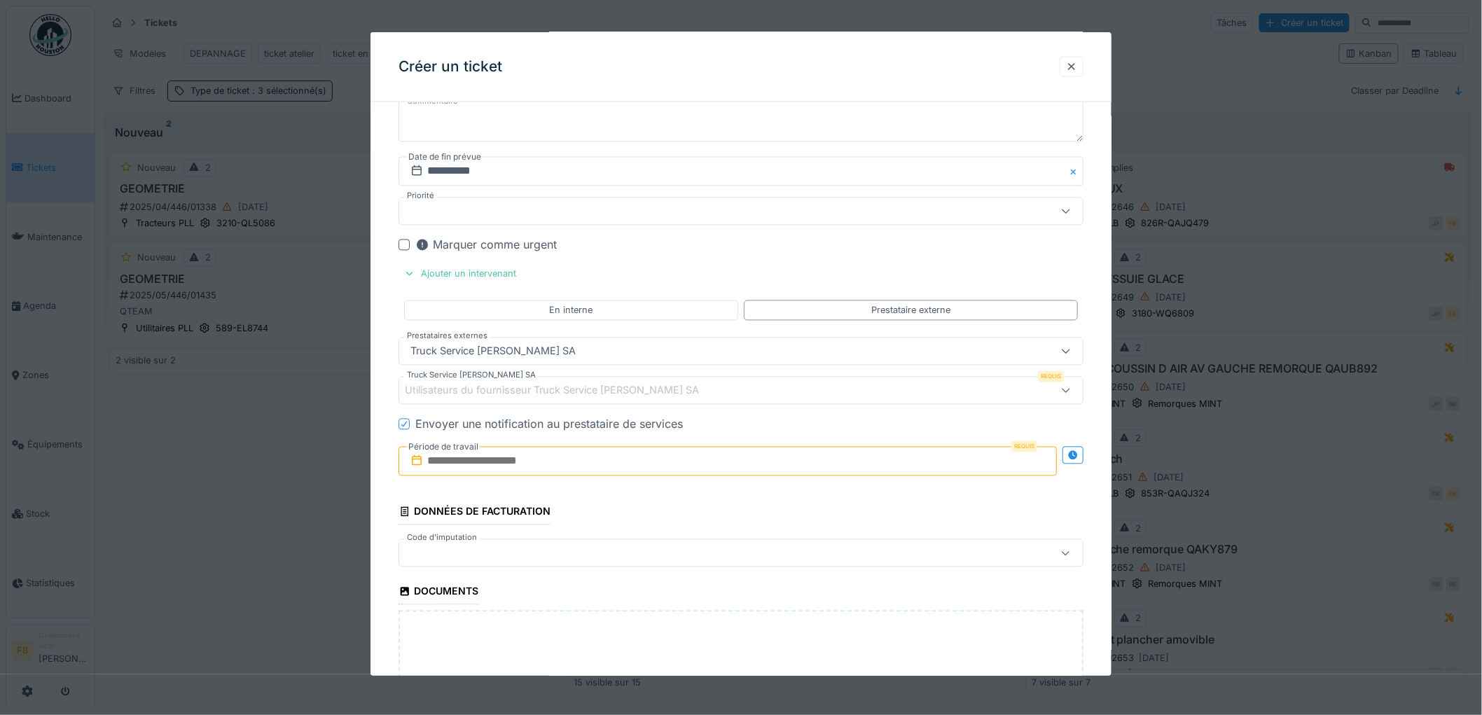
click at [434, 387] on div "Utilisateurs du fournisseur Truck Service Sebastian SA" at bounding box center [562, 390] width 314 height 15
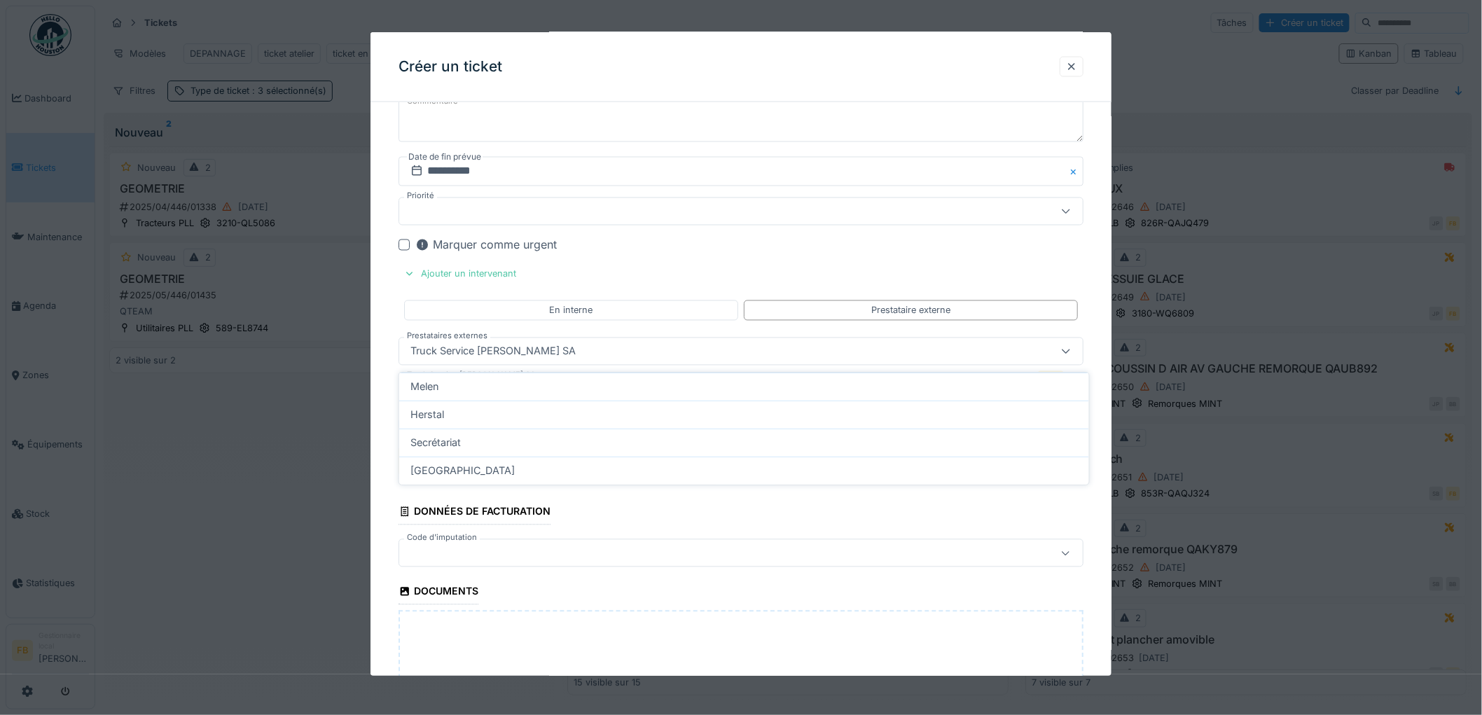
scroll to position [1024, 0]
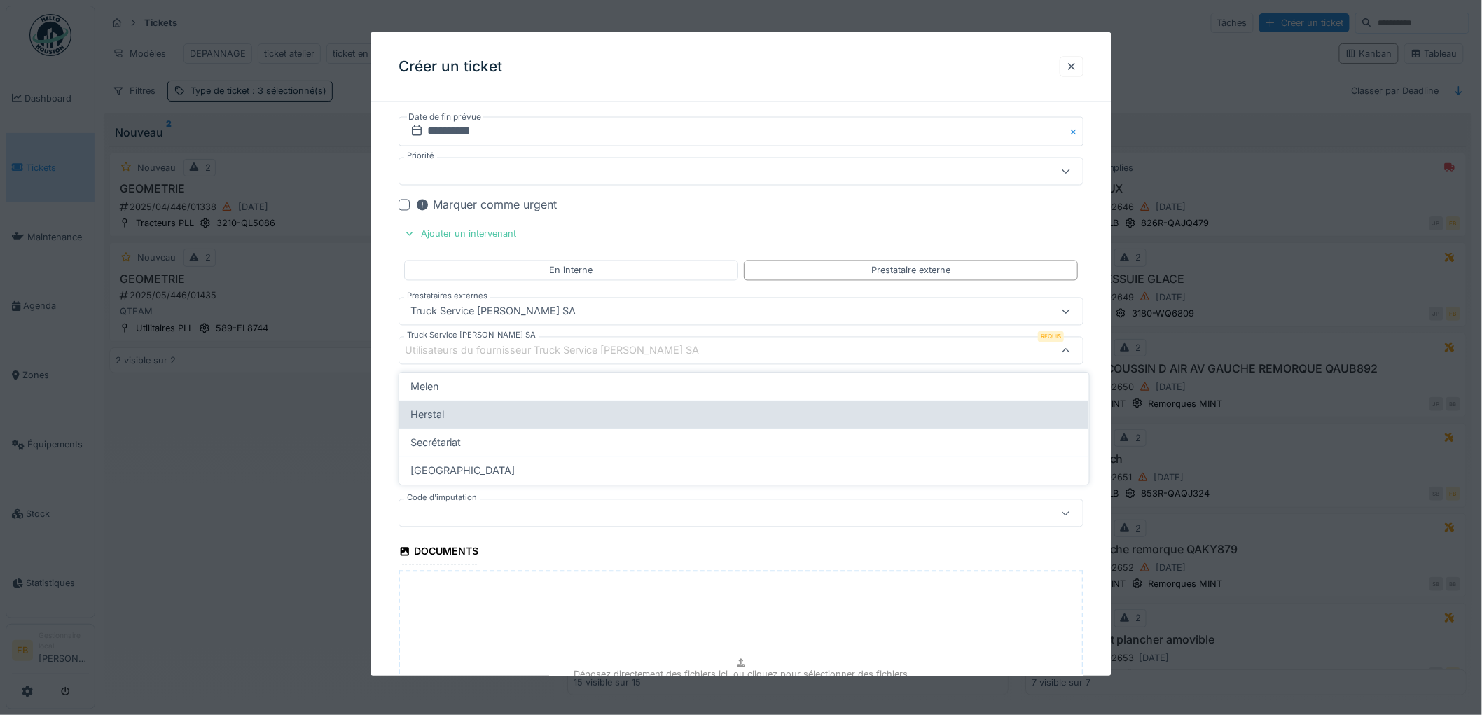
click at [435, 415] on span "Herstal" at bounding box center [427, 414] width 34 height 15
type input "*****"
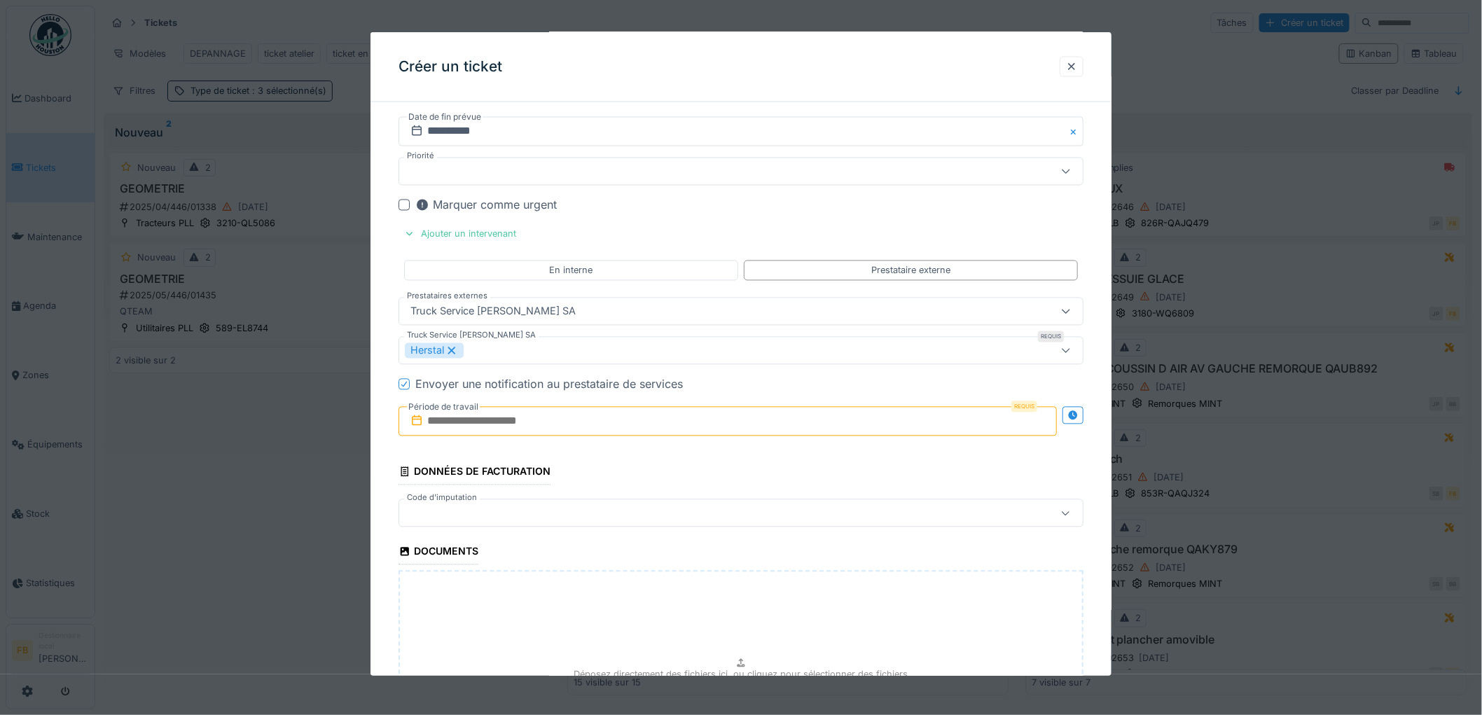
click at [400, 386] on icon at bounding box center [404, 384] width 8 height 7
click at [438, 430] on input "text" at bounding box center [727, 421] width 658 height 29
click at [704, 556] on div "17" at bounding box center [707, 559] width 19 height 20
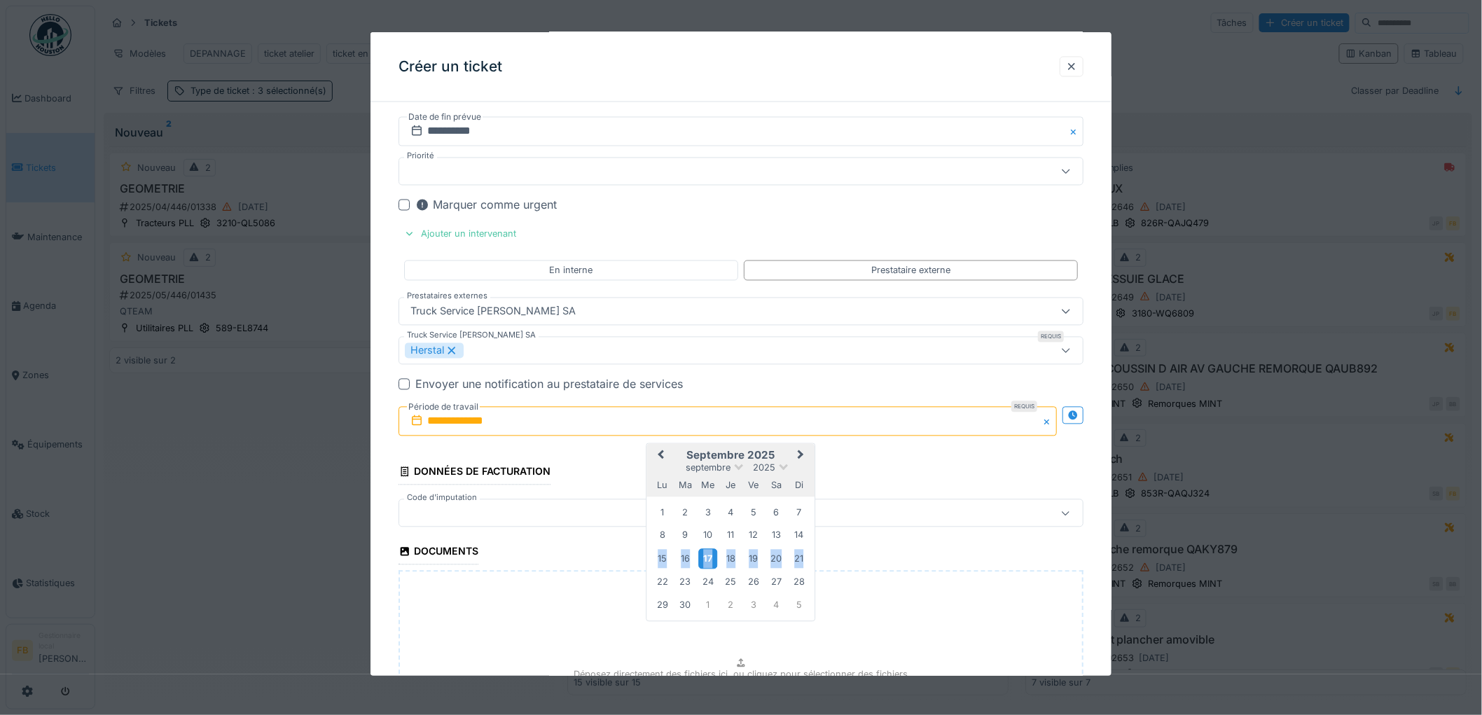
click at [704, 556] on div "17" at bounding box center [707, 559] width 19 height 20
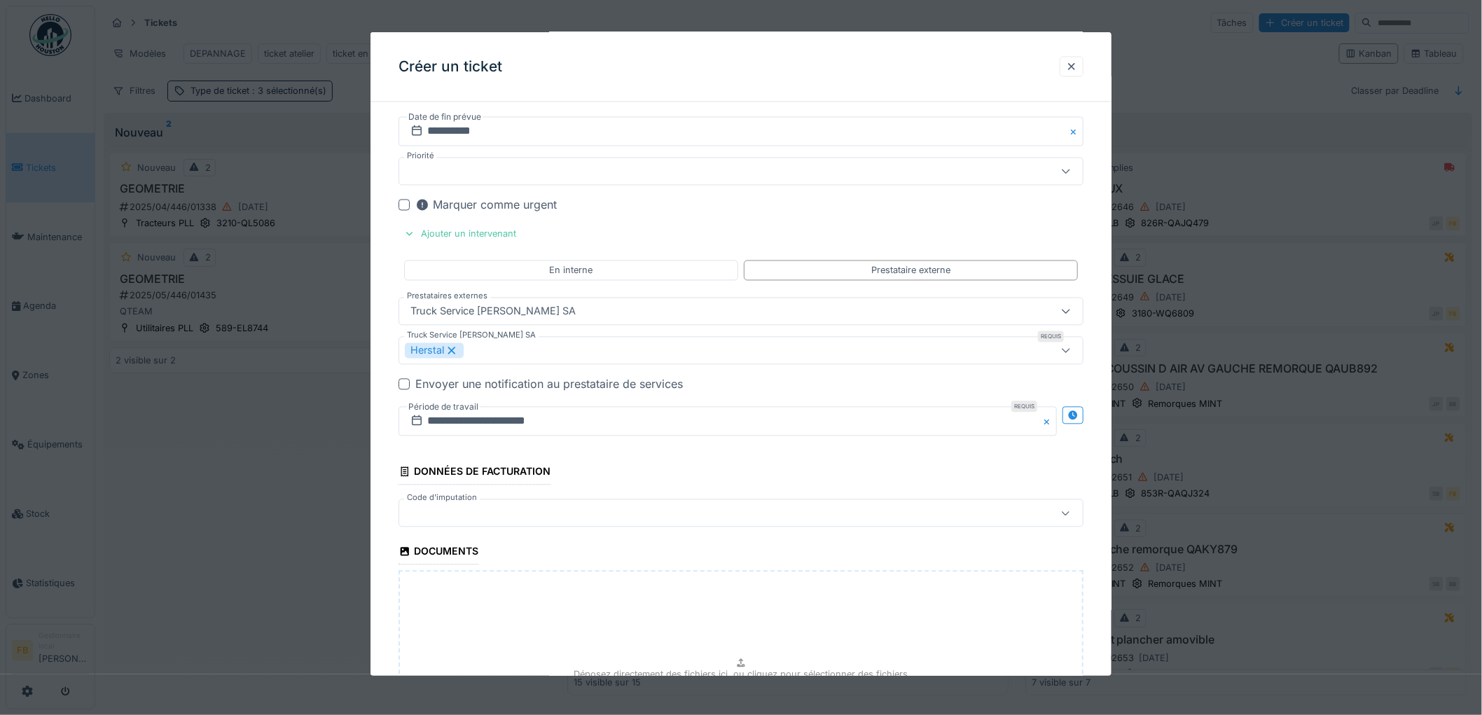
click at [449, 521] on div at bounding box center [702, 513] width 594 height 15
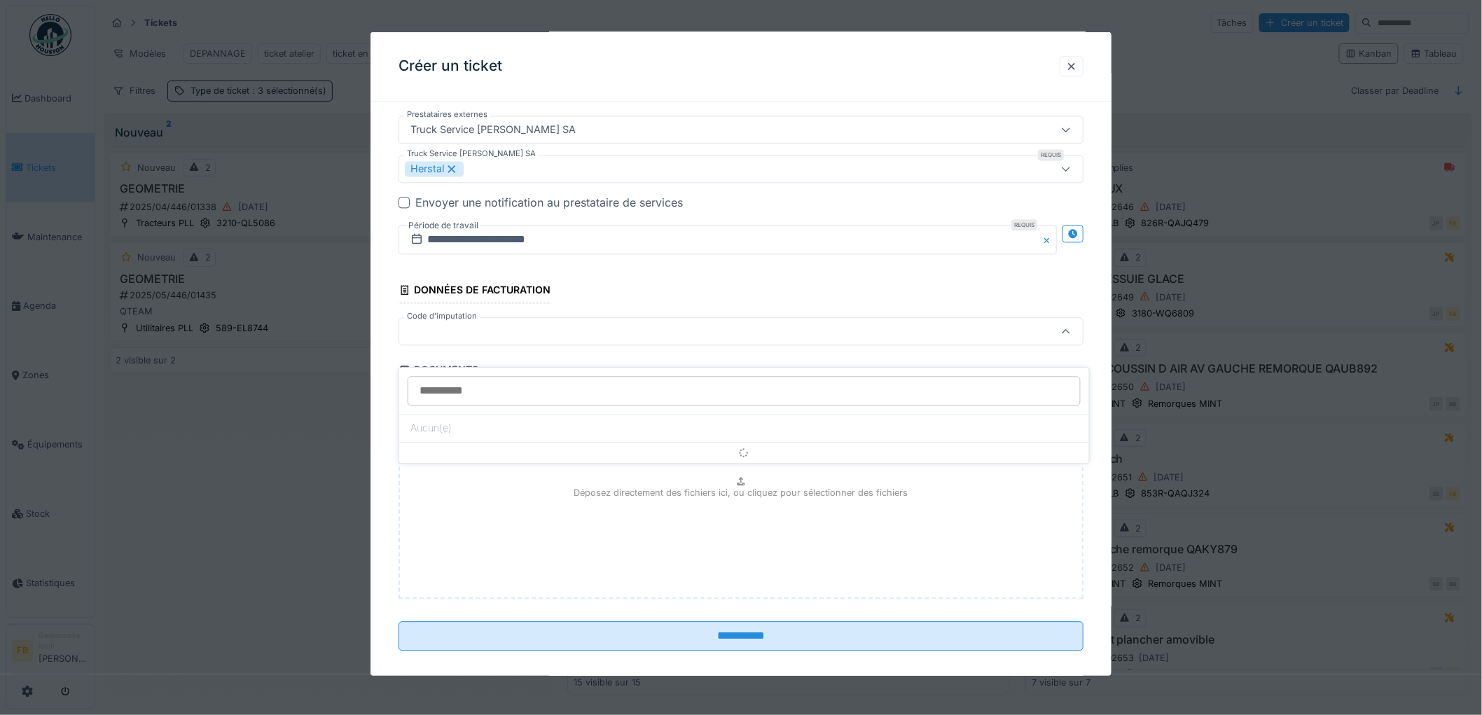
scroll to position [1223, 0]
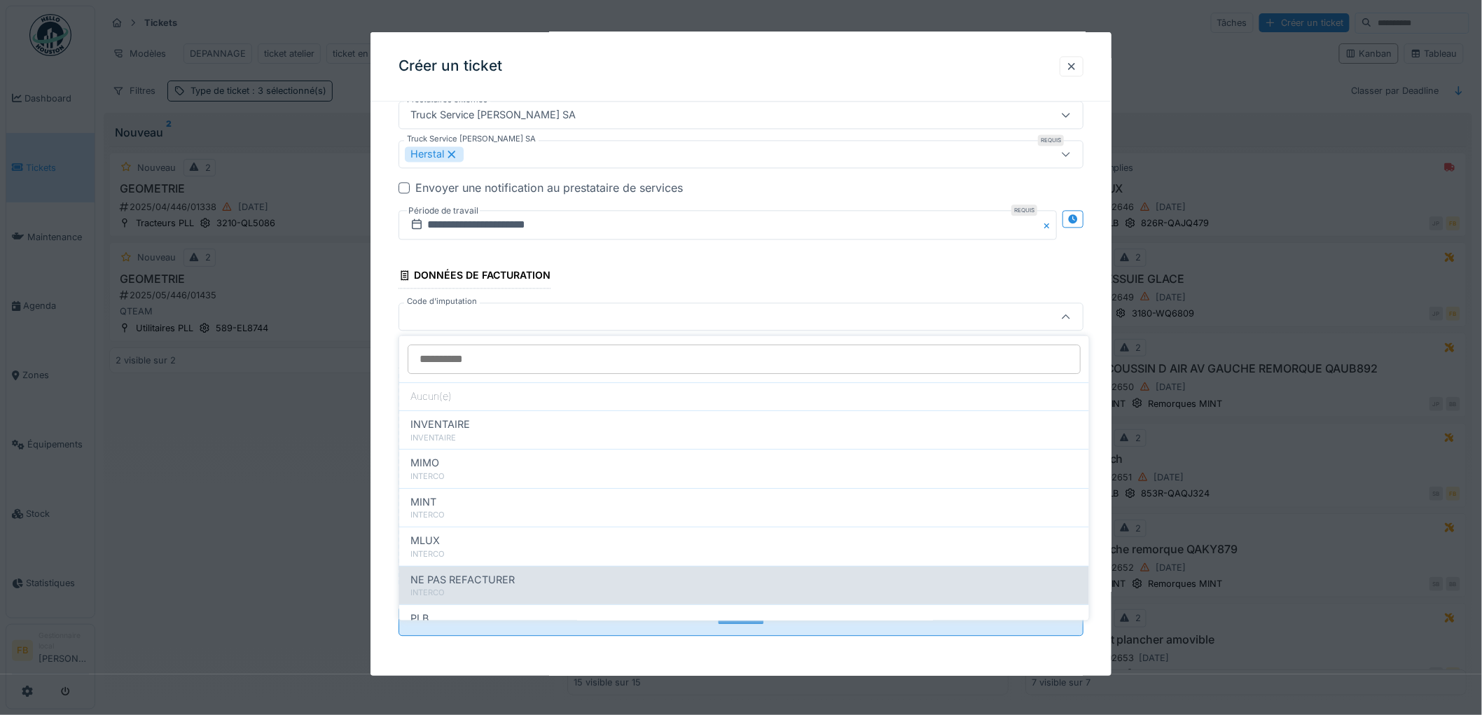
click at [456, 578] on span "NE PAS REFACTURER" at bounding box center [462, 579] width 104 height 15
type input "****"
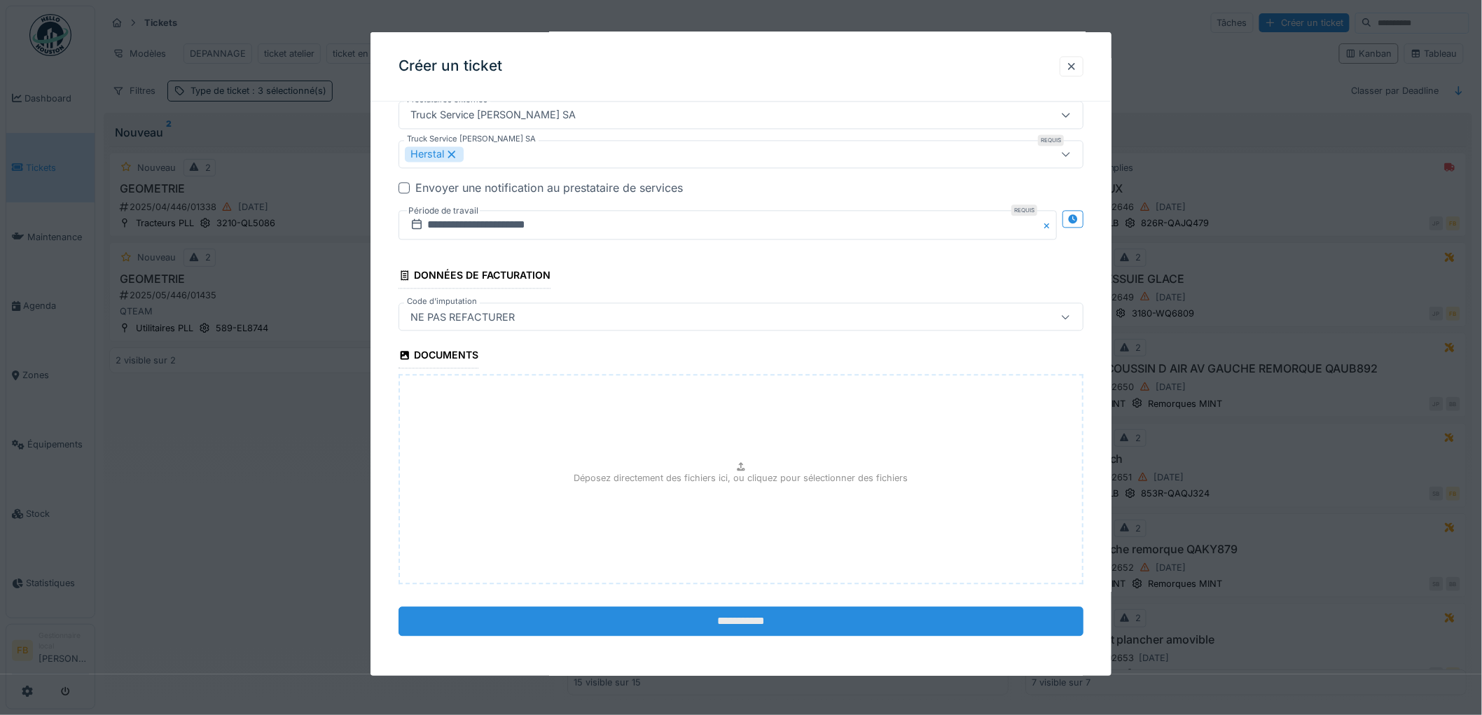
click at [772, 622] on input "**********" at bounding box center [740, 621] width 685 height 29
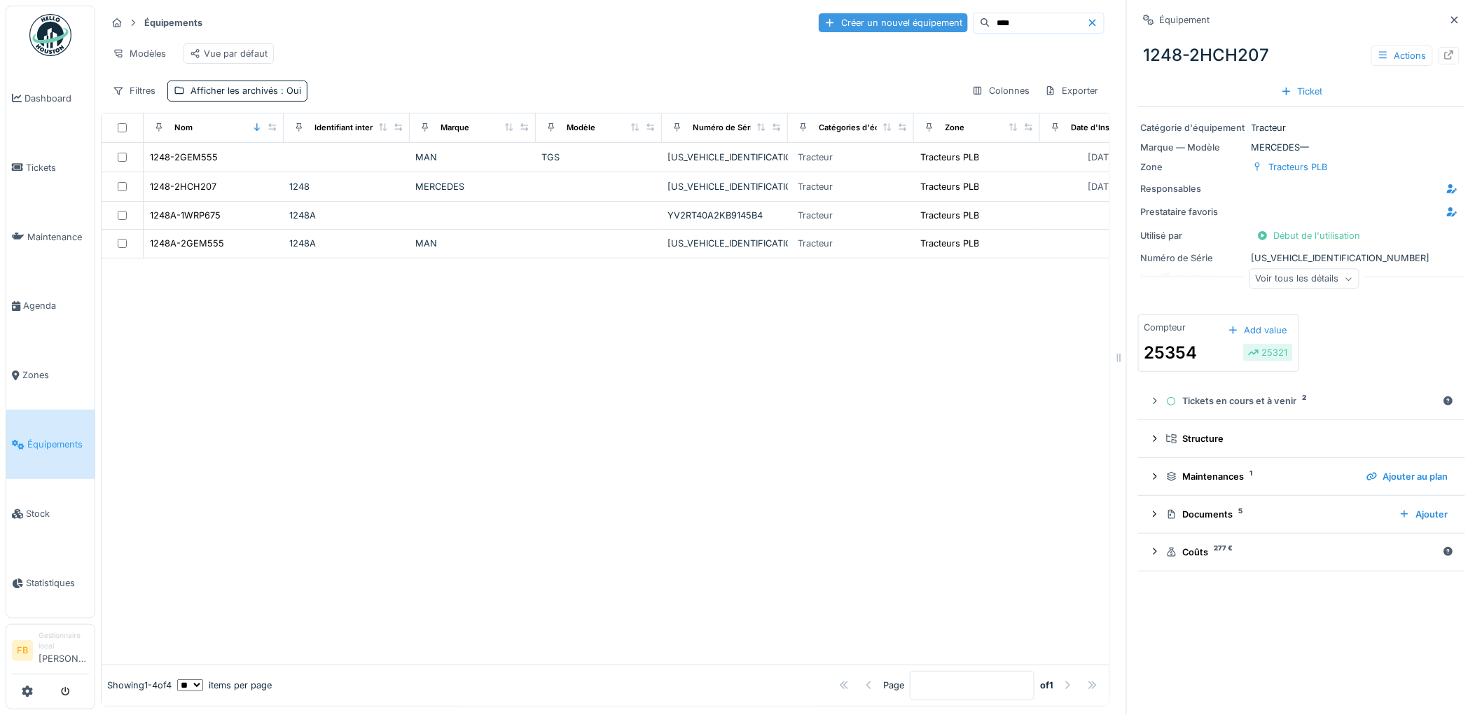
drag, startPoint x: 997, startPoint y: 20, endPoint x: 884, endPoint y: 20, distance: 112.7
click at [884, 20] on div "Créer un nouvel équipement ****" at bounding box center [962, 23] width 286 height 21
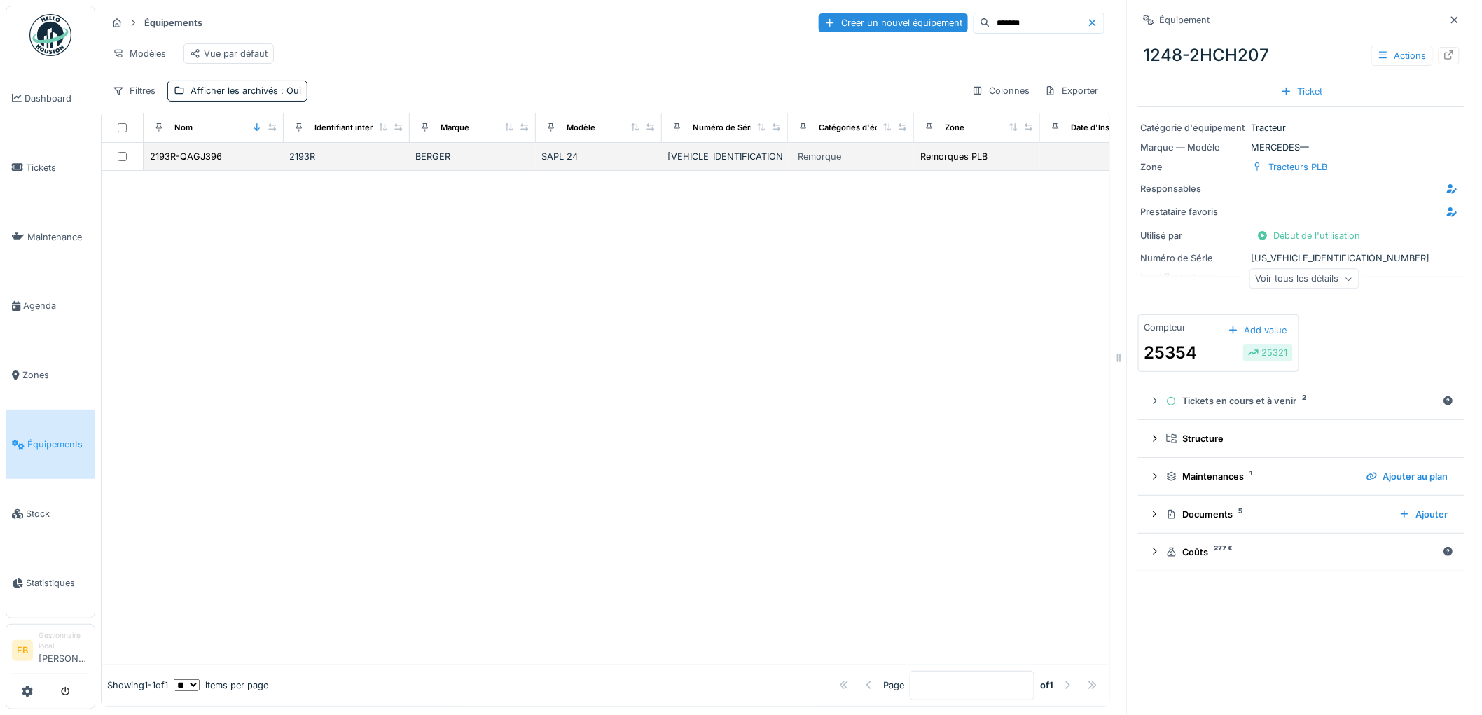
type input "*******"
click at [228, 159] on td "2193R-QAGJ396" at bounding box center [214, 157] width 140 height 28
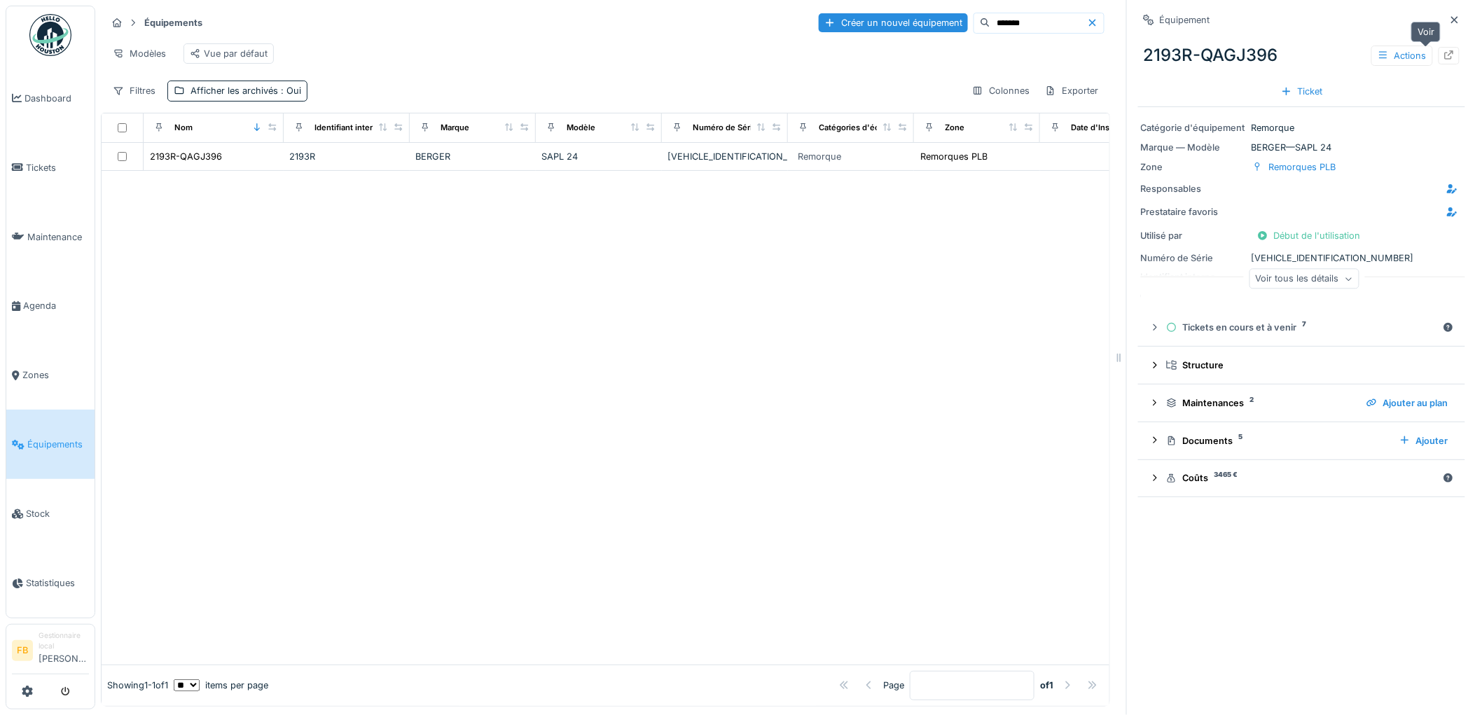
click at [1438, 53] on div at bounding box center [1448, 56] width 21 height 18
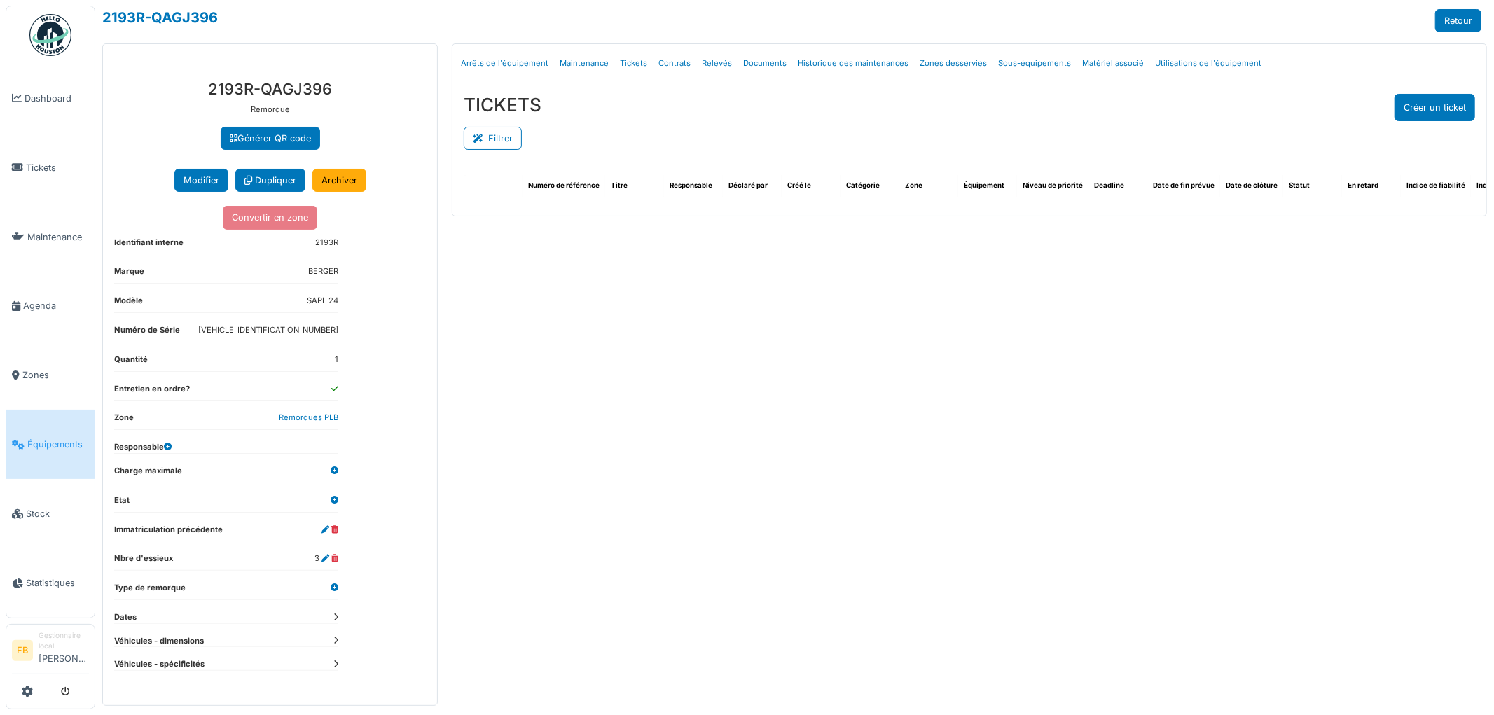
select select "***"
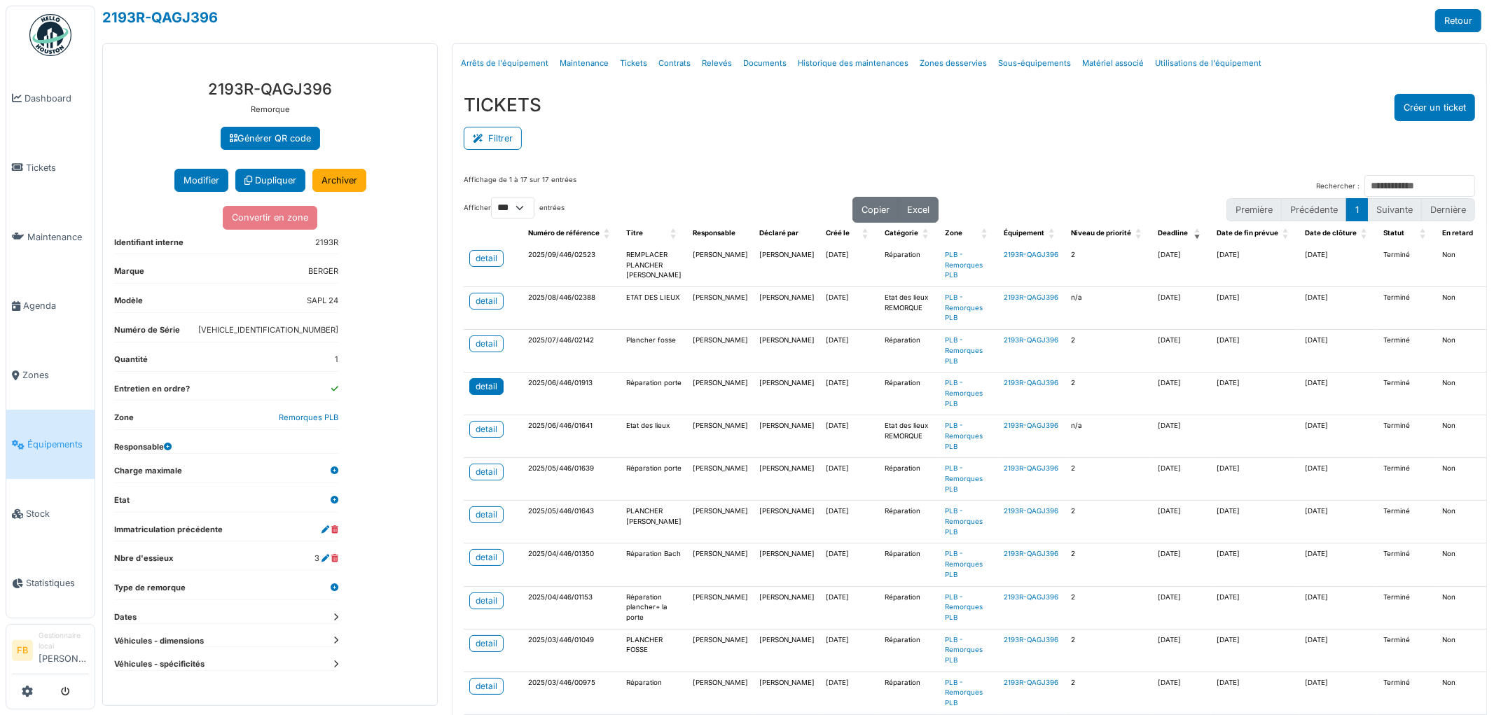
click at [494, 382] on div "detail" at bounding box center [486, 386] width 22 height 13
click at [24, 176] on link "Tickets" at bounding box center [50, 167] width 88 height 69
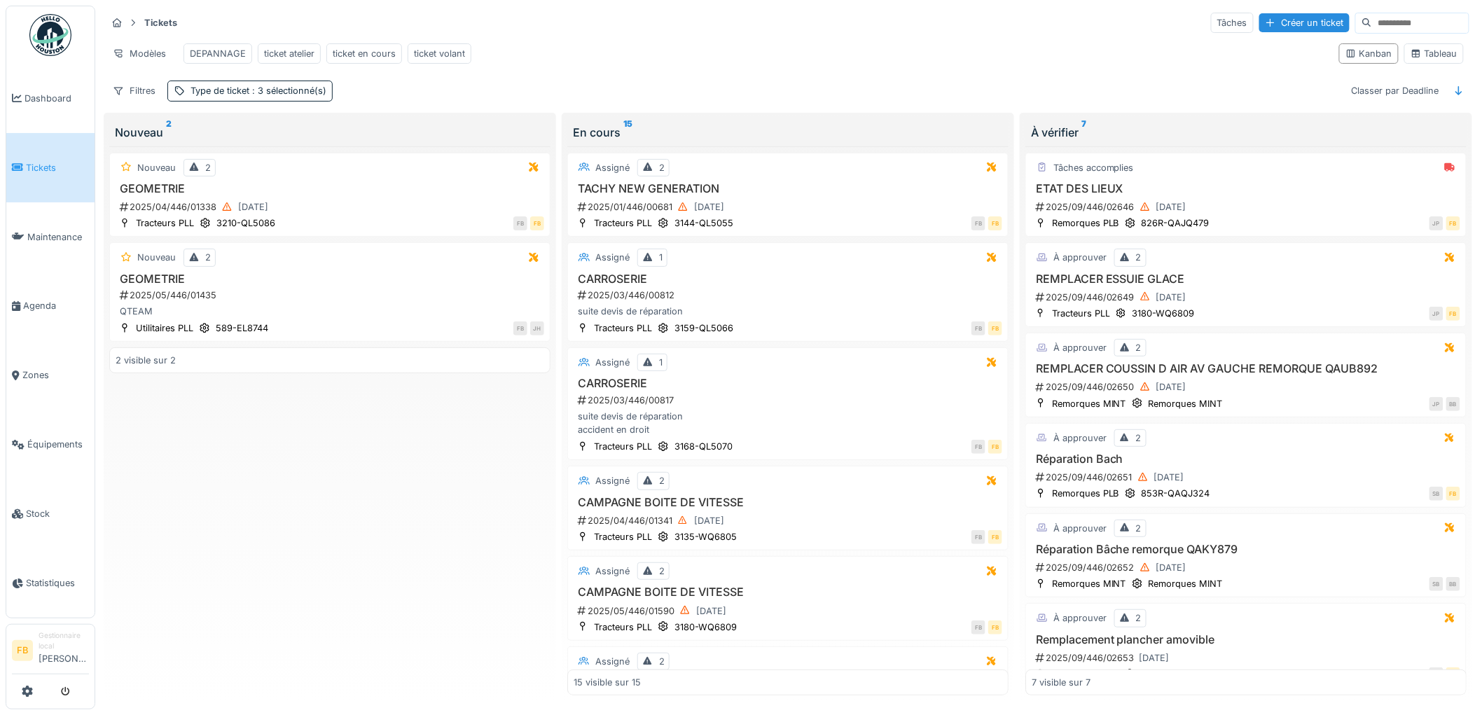
click at [13, 156] on link "Tickets" at bounding box center [50, 167] width 88 height 69
click at [1218, 208] on div "ETAT DES LIEUX 2025/09/446/02646 16/09/2025" at bounding box center [1245, 199] width 429 height 34
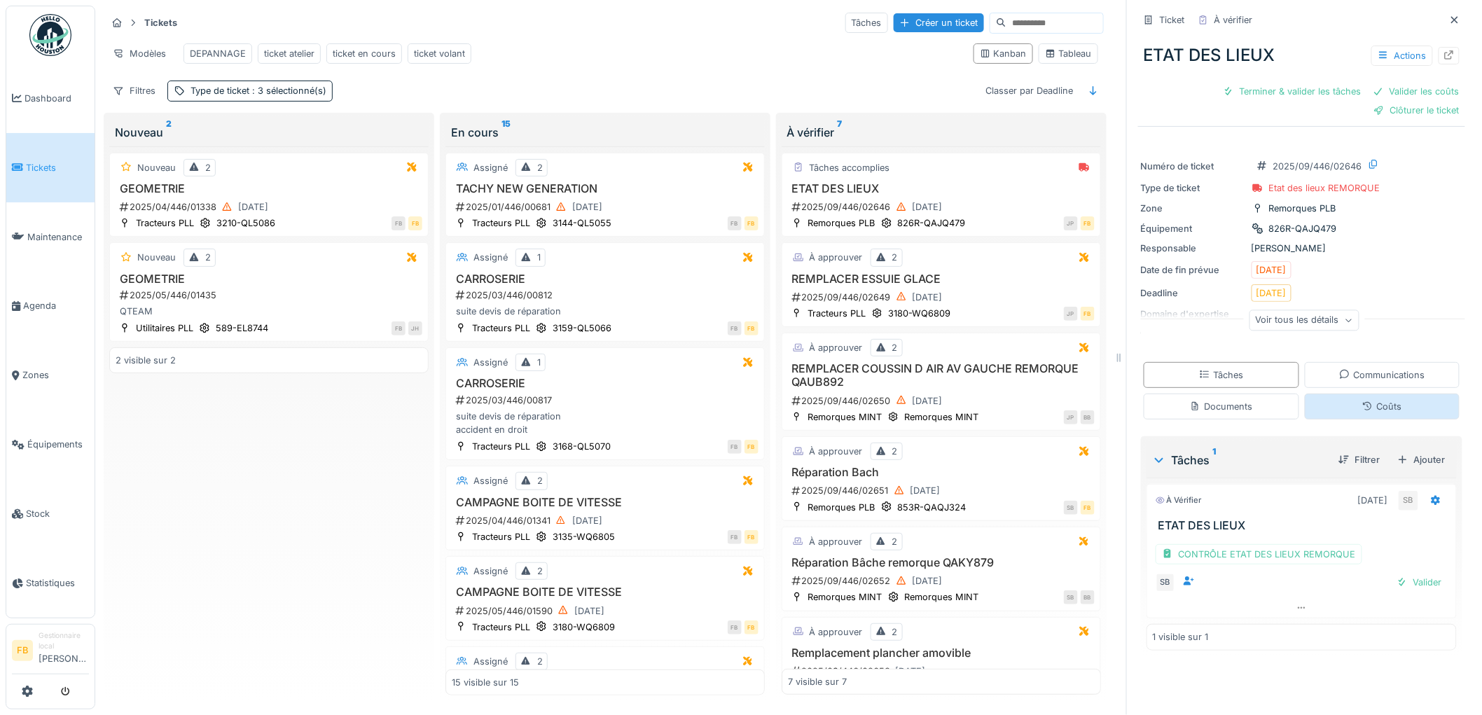
click at [1320, 408] on div "Coûts" at bounding box center [1382, 407] width 155 height 26
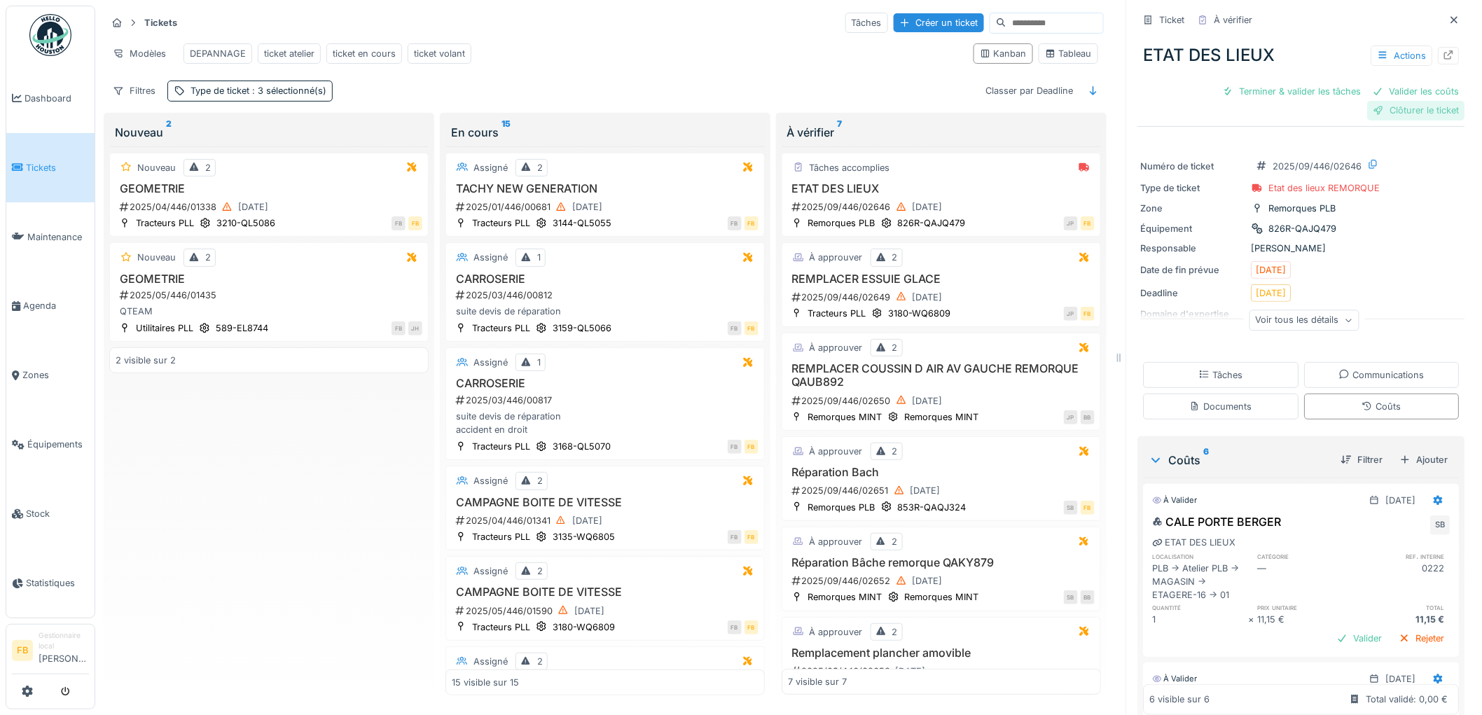
click at [1397, 109] on div "Clôturer le ticket" at bounding box center [1416, 110] width 97 height 19
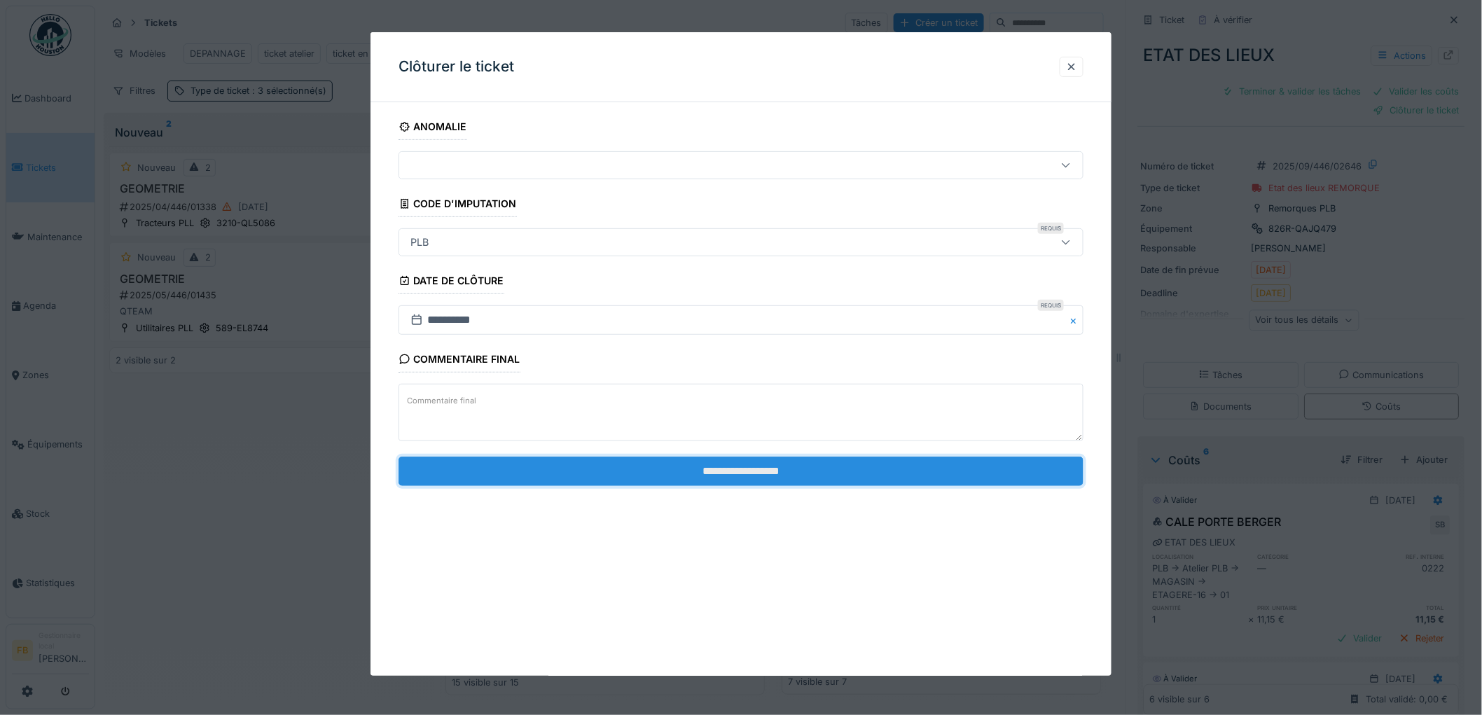
click at [662, 478] on input "**********" at bounding box center [740, 471] width 685 height 29
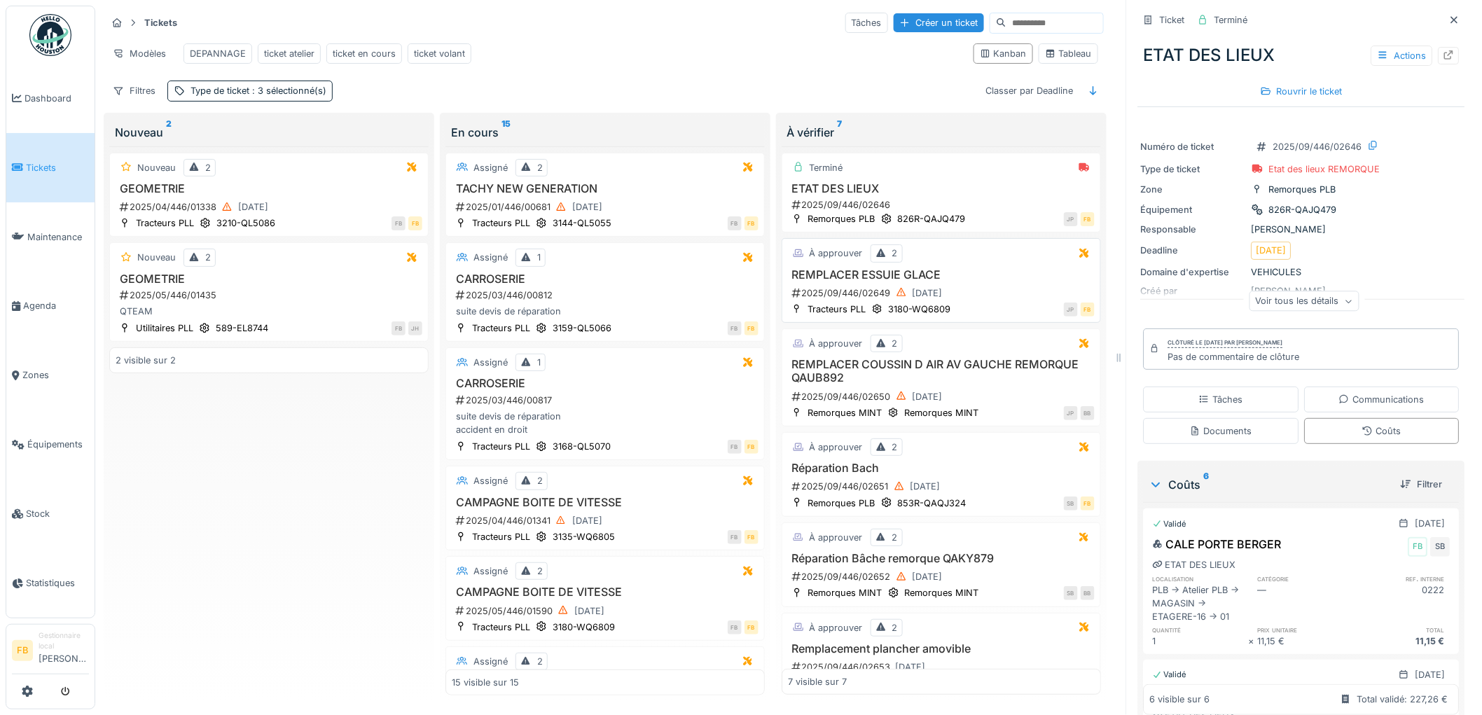
click at [964, 282] on h3 "REMPLACER ESSUIE GLACE" at bounding box center [941, 274] width 307 height 13
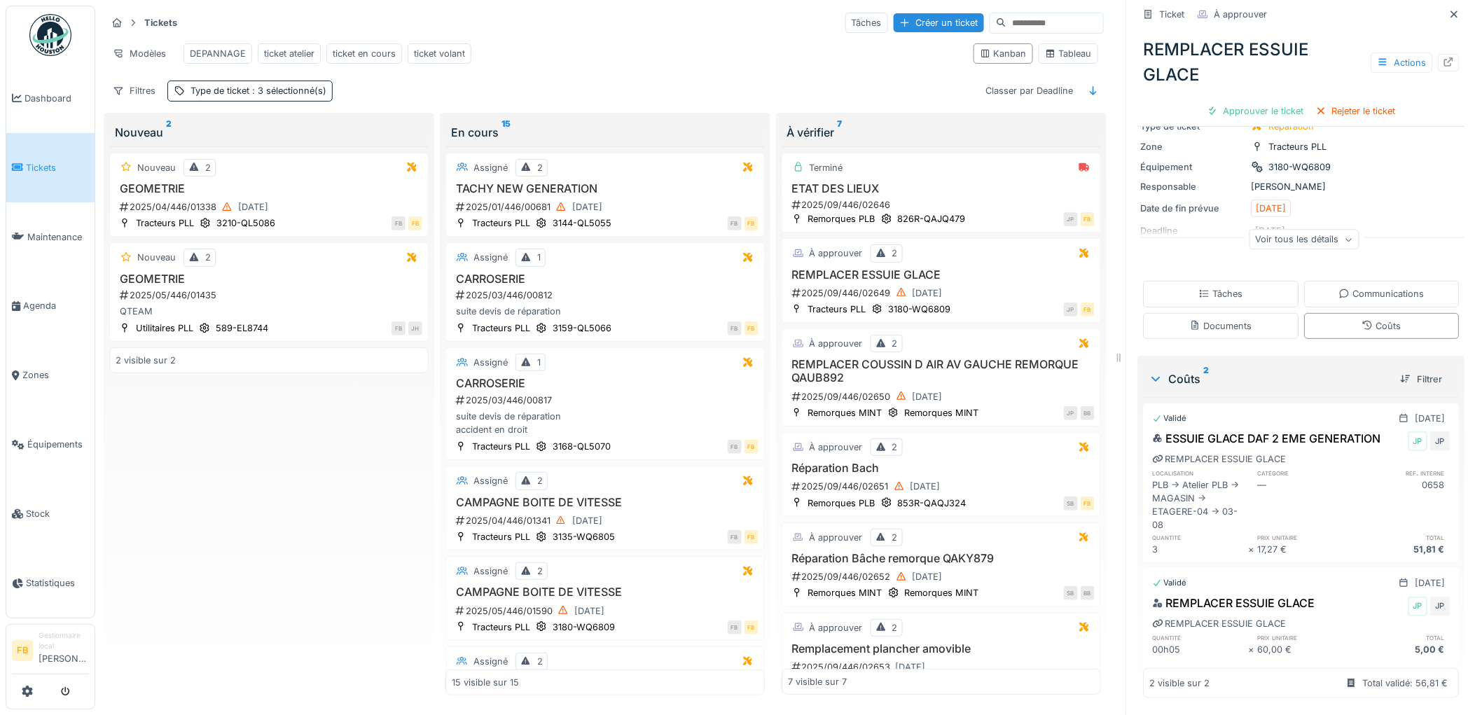
scroll to position [11, 0]
drag, startPoint x: 1306, startPoint y: 584, endPoint x: 1318, endPoint y: 589, distance: 12.9
click at [1318, 595] on div "REMPLACER ESSUIE GLACE JP JP" at bounding box center [1302, 606] width 298 height 22
click at [1242, 102] on div "Approuver le ticket" at bounding box center [1256, 111] width 109 height 19
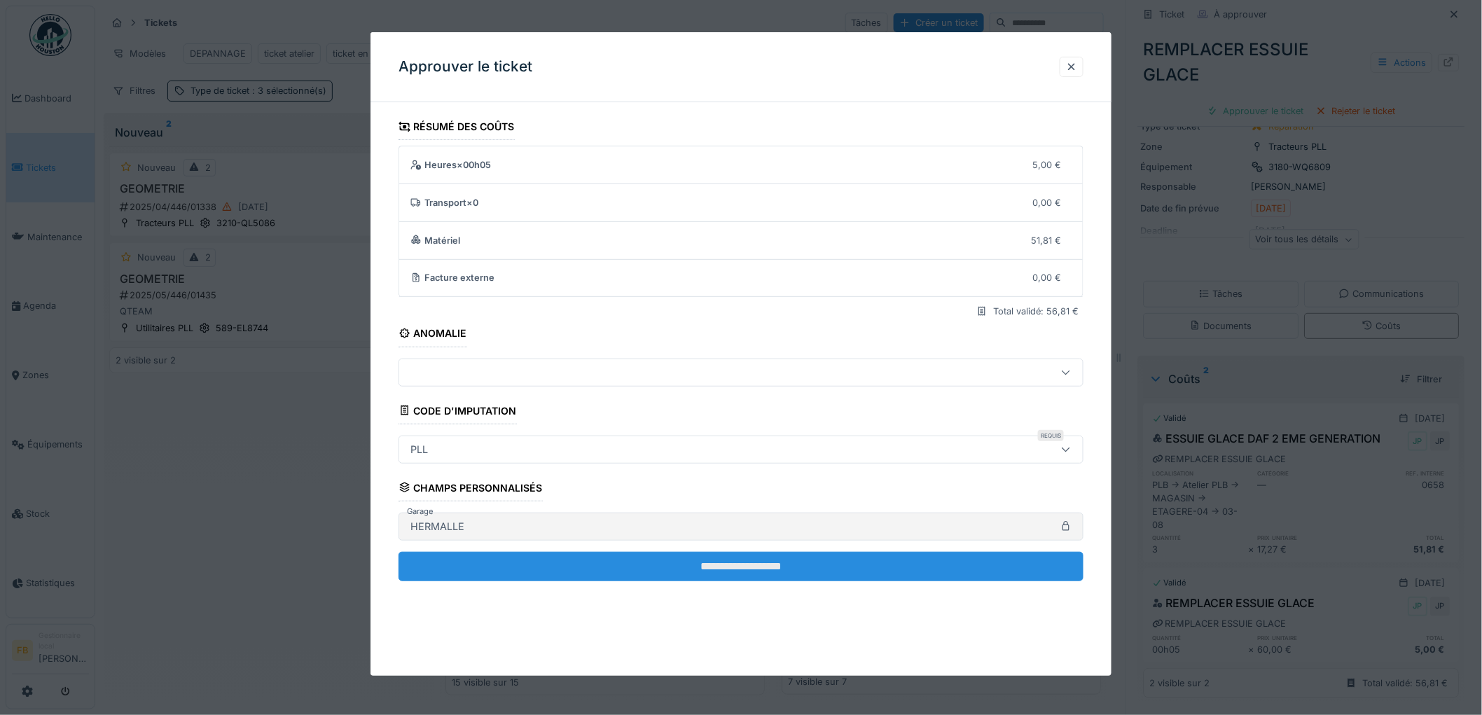
click at [743, 559] on input "**********" at bounding box center [740, 566] width 685 height 29
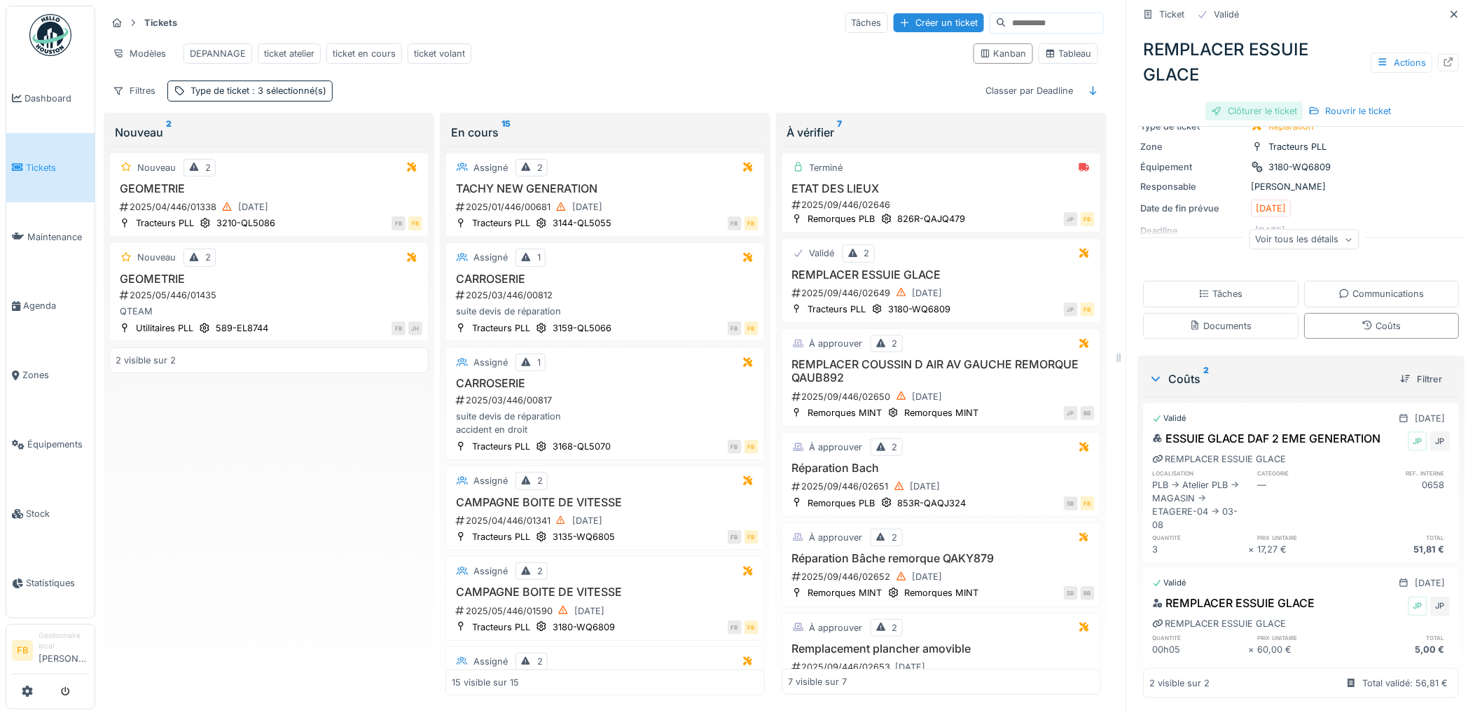
click at [1233, 102] on div "Clôturer le ticket" at bounding box center [1254, 111] width 97 height 19
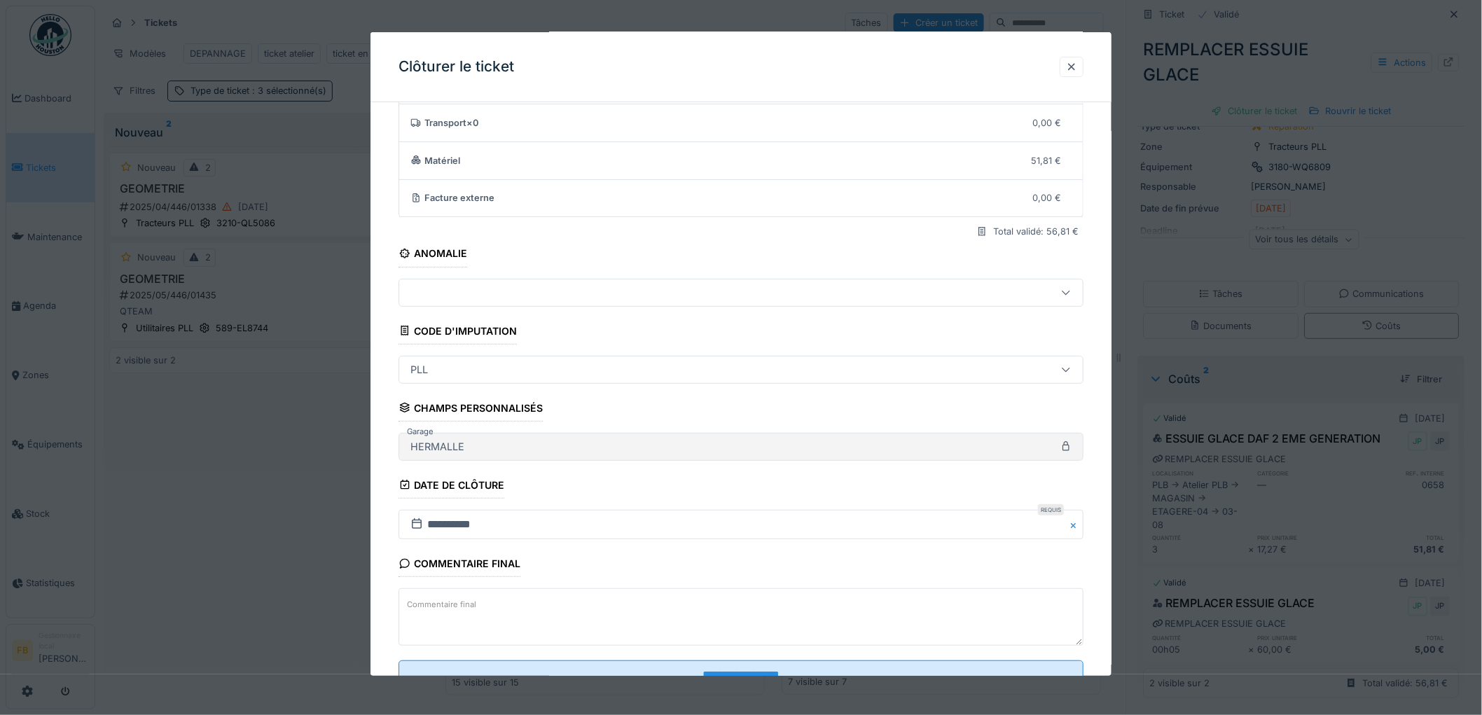
scroll to position [134, 0]
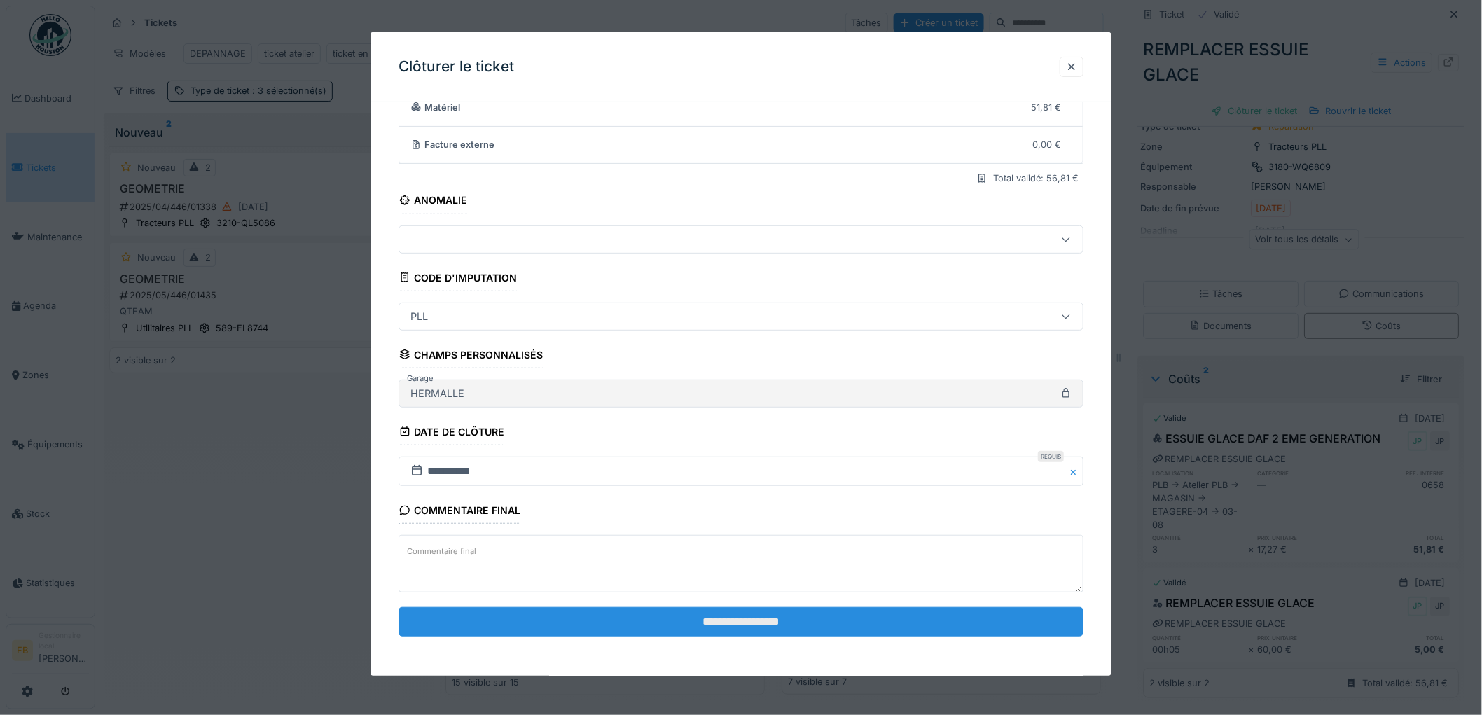
click at [740, 627] on input "**********" at bounding box center [740, 621] width 685 height 29
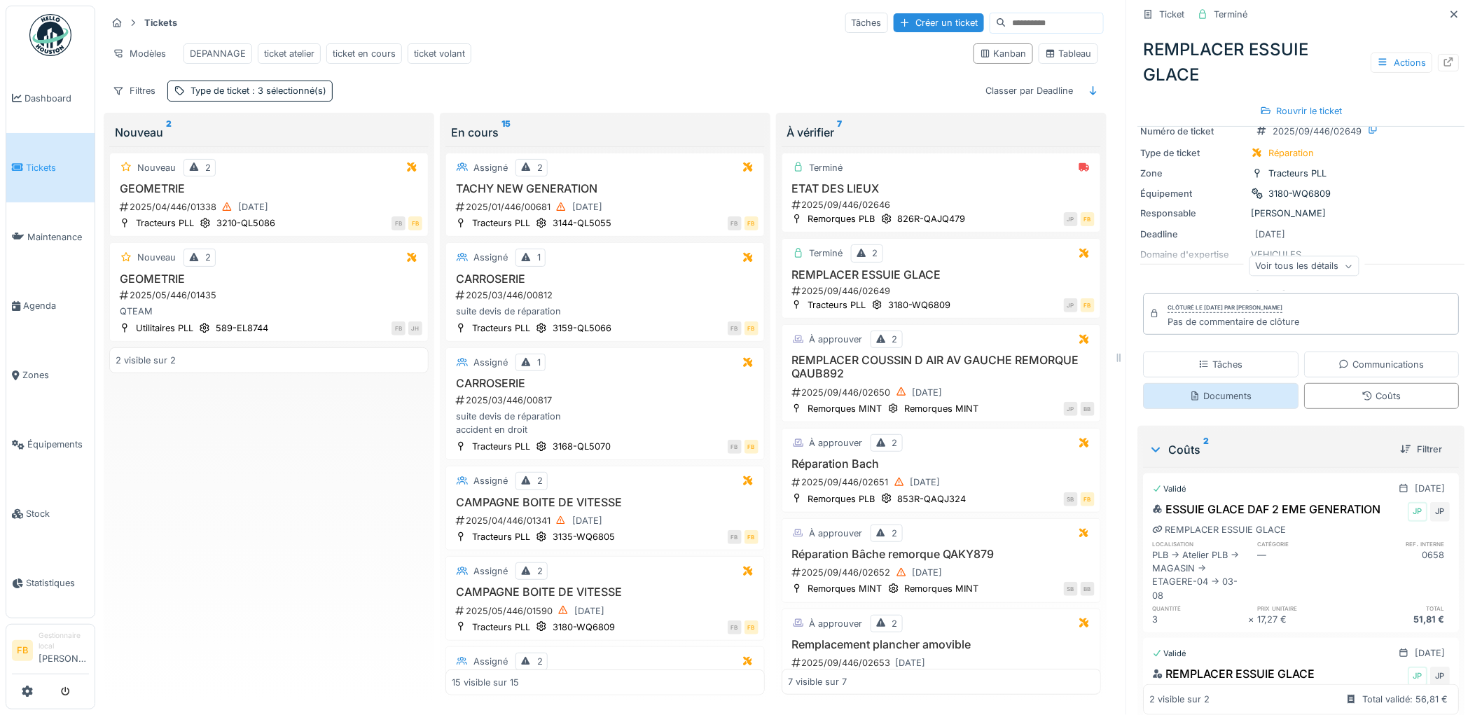
scroll to position [0, 0]
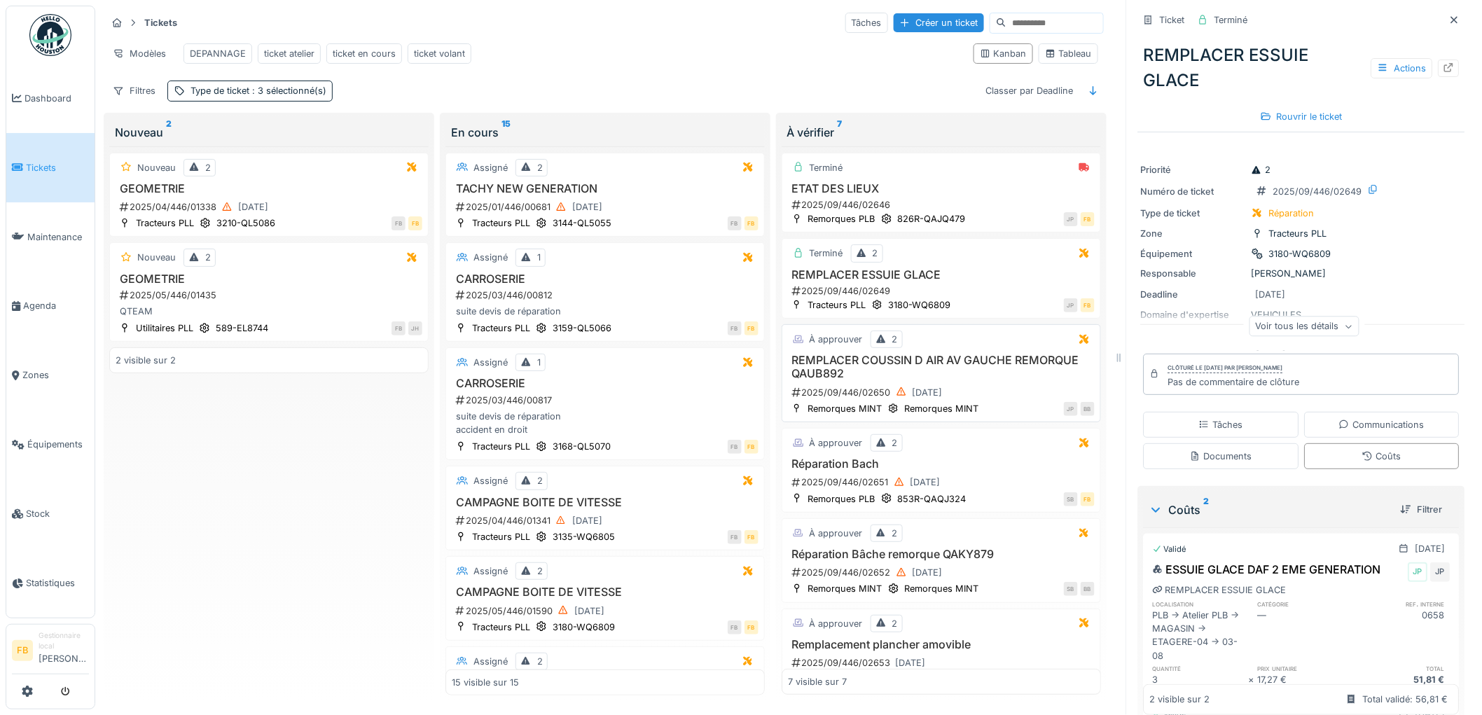
click at [982, 385] on div "2025/09/446/02650 16/09/2025" at bounding box center [943, 393] width 304 height 18
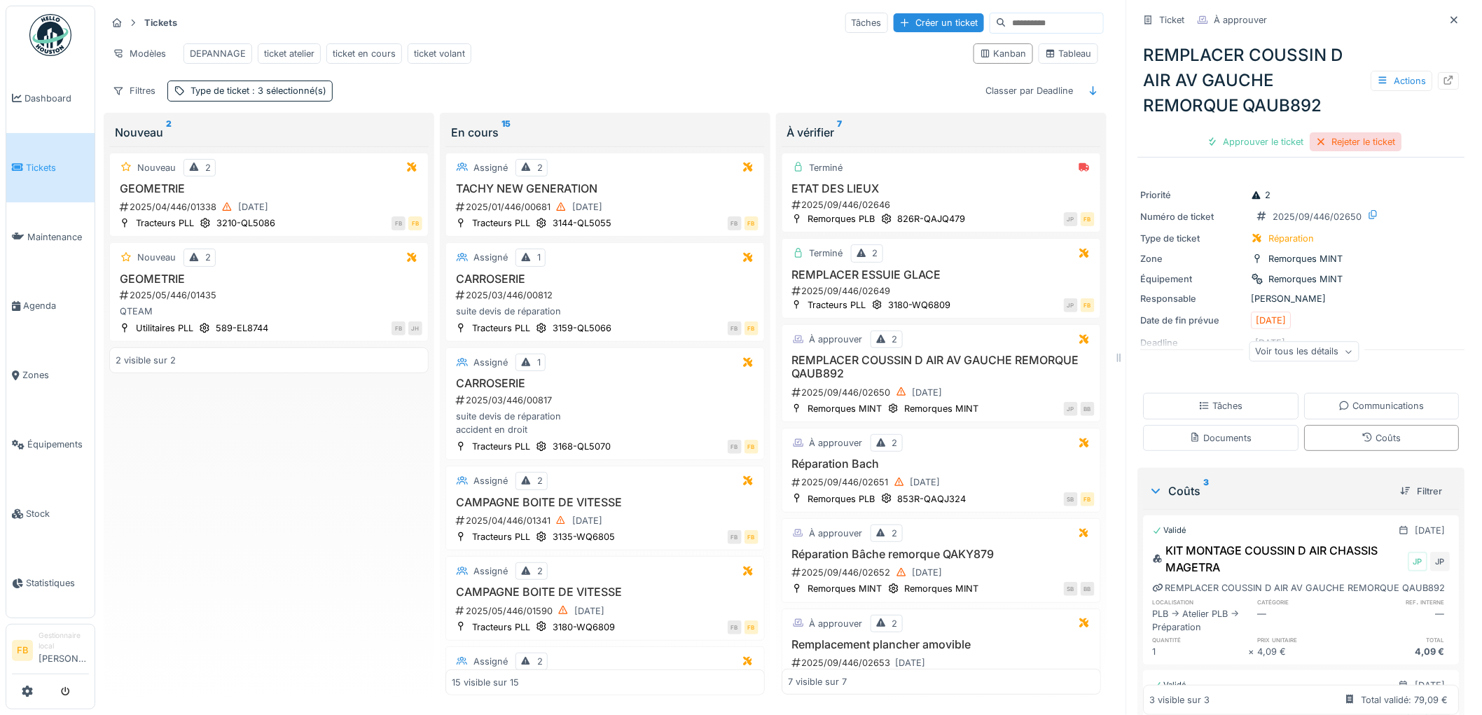
click at [1321, 132] on div "Rejeter le ticket" at bounding box center [1356, 141] width 92 height 19
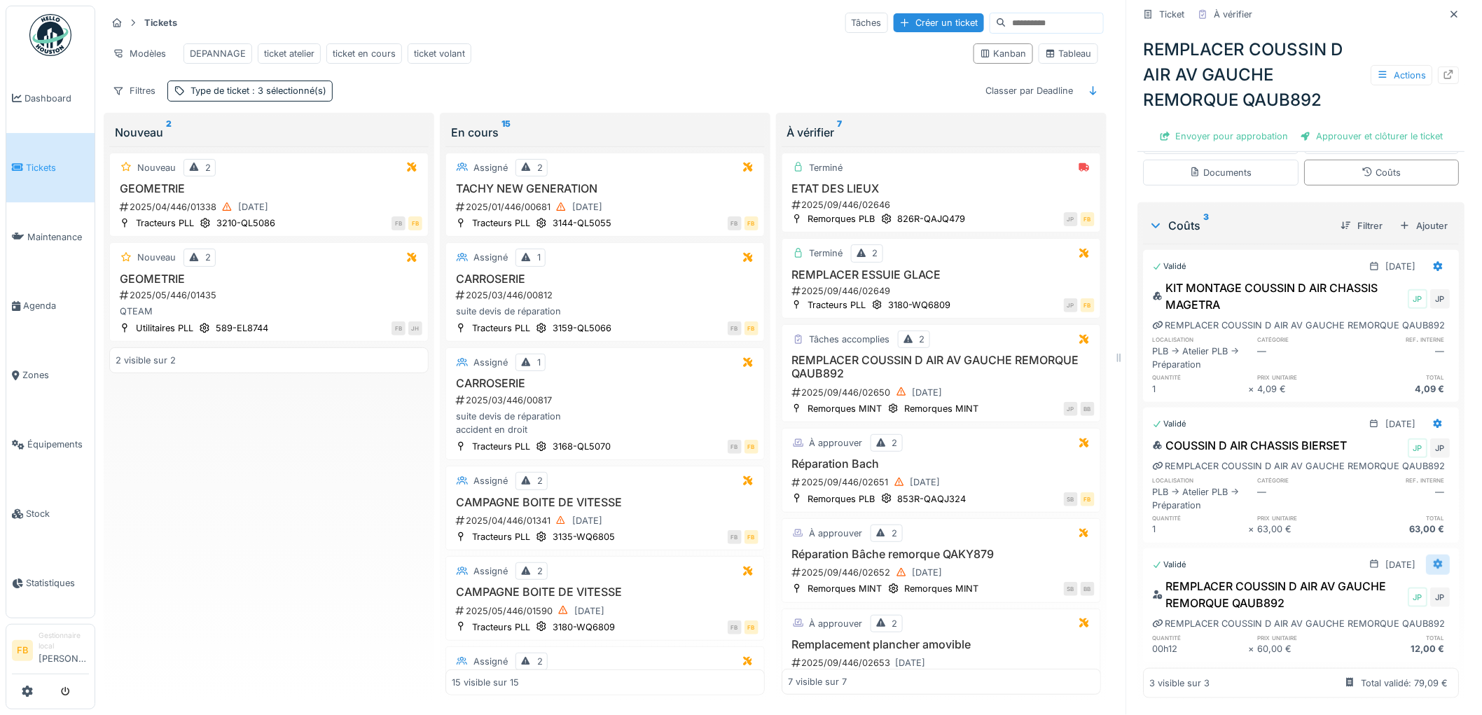
click at [1433, 558] on div at bounding box center [1438, 564] width 11 height 13
click at [1361, 594] on div "Modifier" at bounding box center [1377, 604] width 68 height 21
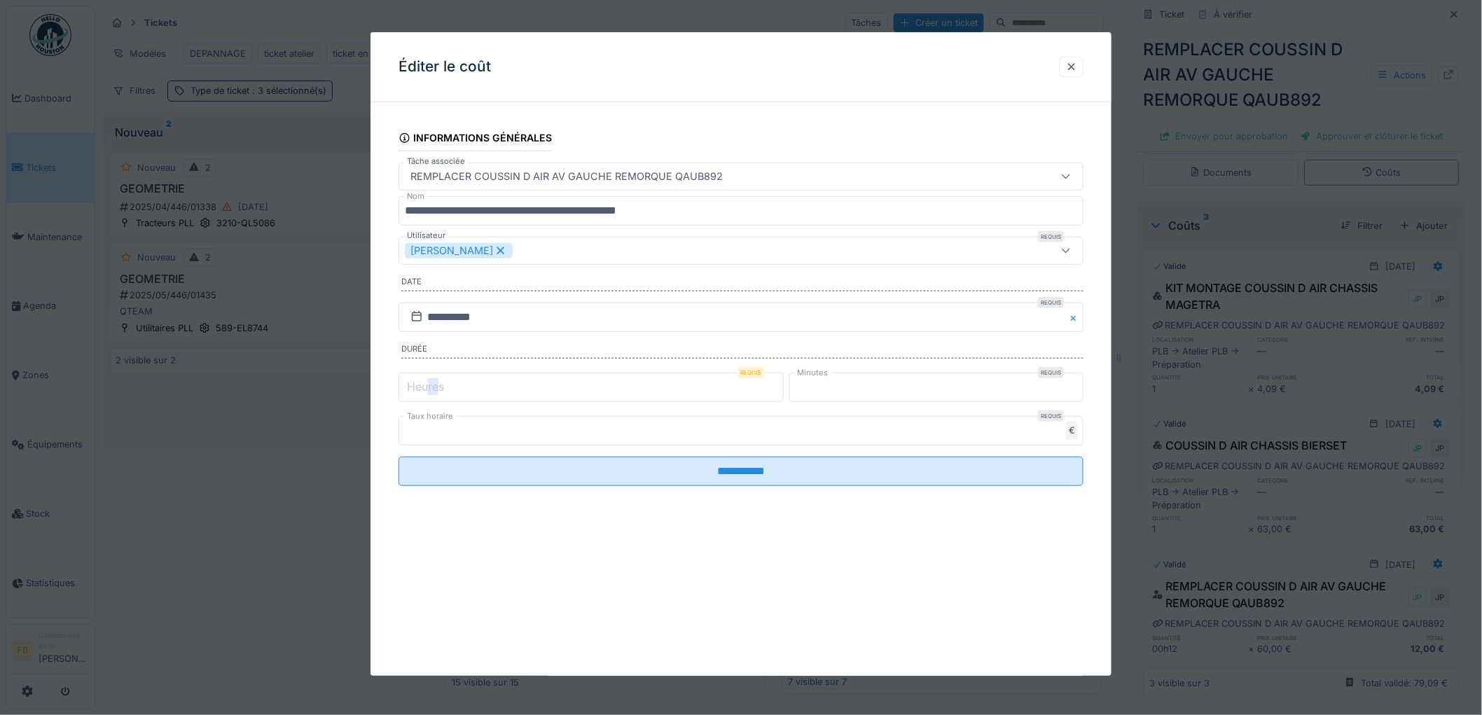
drag, startPoint x: 438, startPoint y: 395, endPoint x: 426, endPoint y: 395, distance: 11.9
click at [426, 395] on label "Heures" at bounding box center [425, 386] width 43 height 17
click at [426, 395] on input "*" at bounding box center [590, 387] width 385 height 29
drag, startPoint x: 427, startPoint y: 393, endPoint x: 400, endPoint y: 387, distance: 27.9
click at [400, 387] on div "Heures Requis *" at bounding box center [590, 387] width 385 height 29
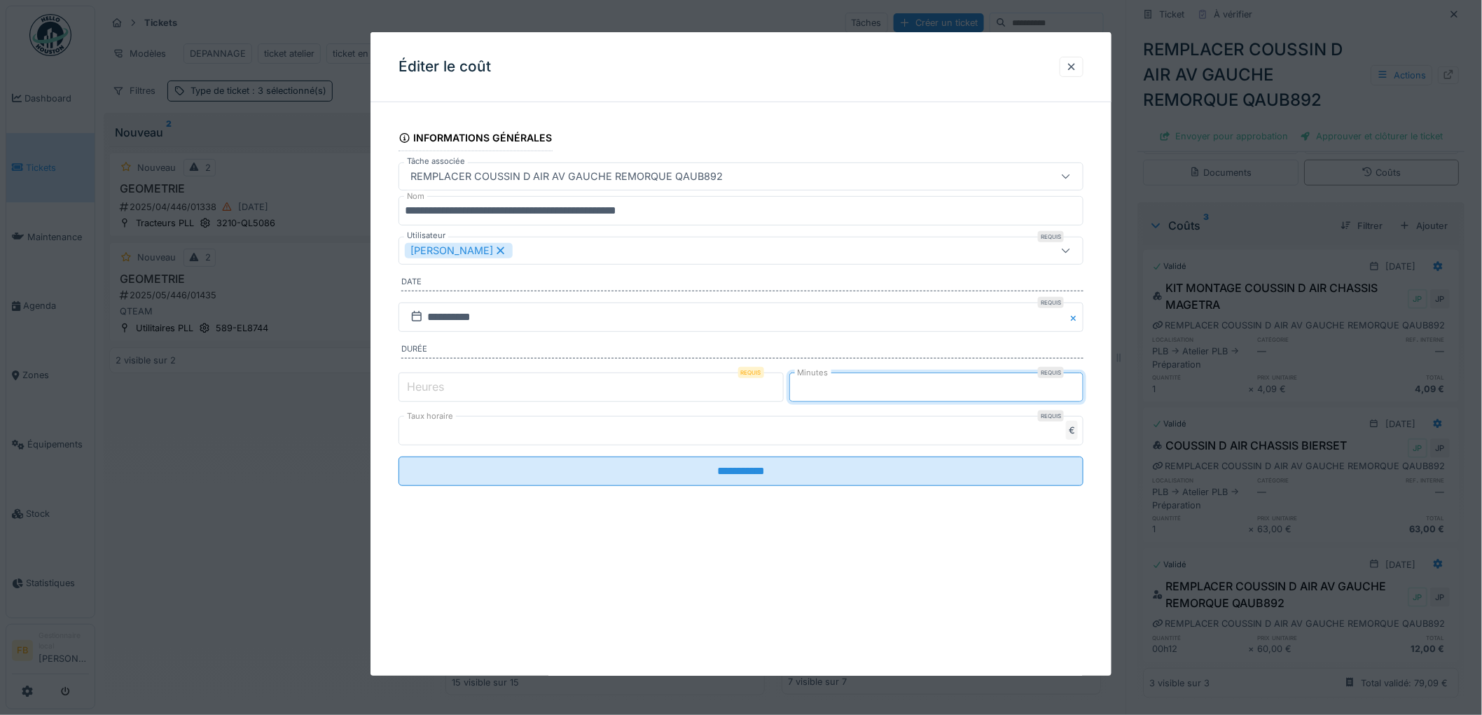
click at [853, 385] on input "**" at bounding box center [936, 387] width 295 height 29
drag, startPoint x: 834, startPoint y: 387, endPoint x: 756, endPoint y: 387, distance: 77.7
click at [757, 387] on div "Heures Requis * Minutes Requis **" at bounding box center [740, 387] width 685 height 35
type input "**"
click at [531, 389] on input "*" at bounding box center [590, 387] width 385 height 29
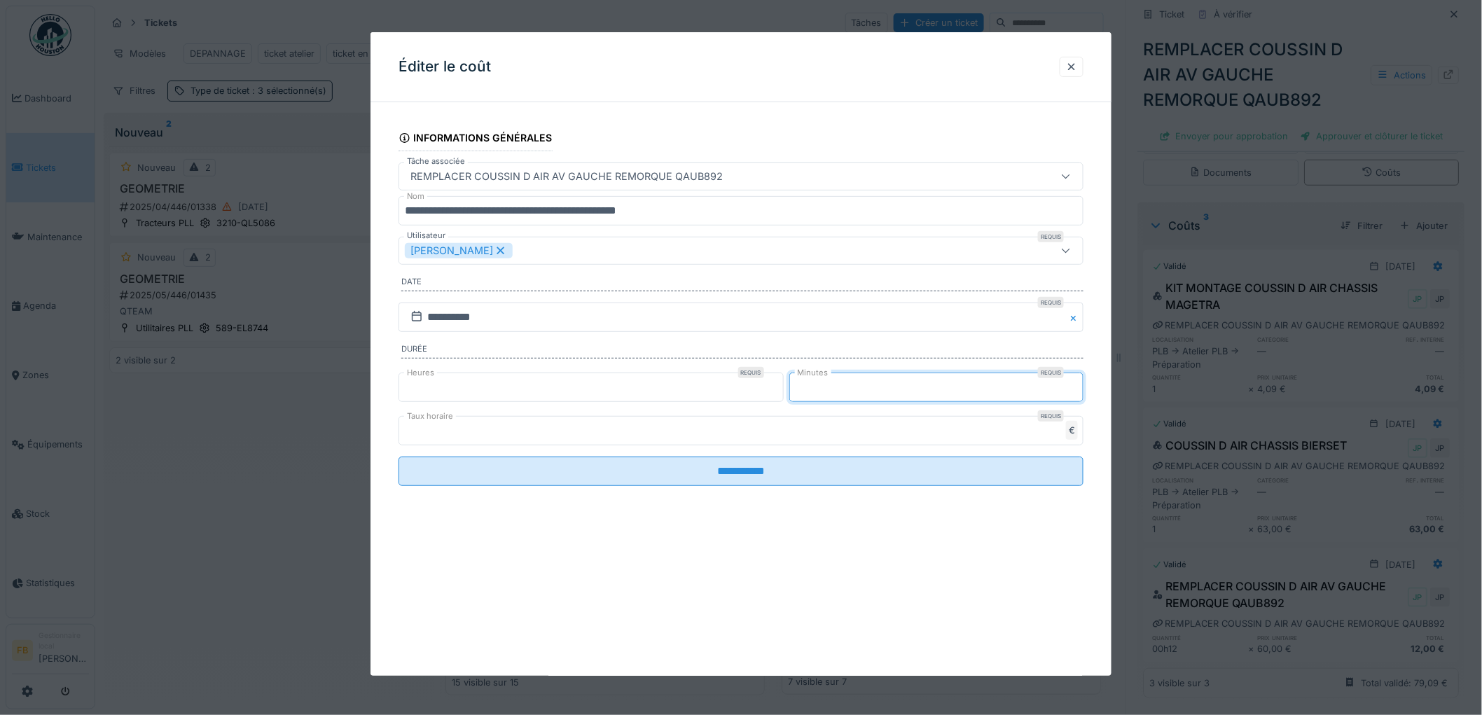
drag, startPoint x: 828, startPoint y: 392, endPoint x: 785, endPoint y: 390, distance: 43.5
click at [785, 390] on div "Heures Requis * Minutes Requis **" at bounding box center [740, 387] width 685 height 35
drag, startPoint x: 409, startPoint y: 385, endPoint x: 377, endPoint y: 382, distance: 32.3
click at [375, 384] on div "**********" at bounding box center [740, 319] width 741 height 412
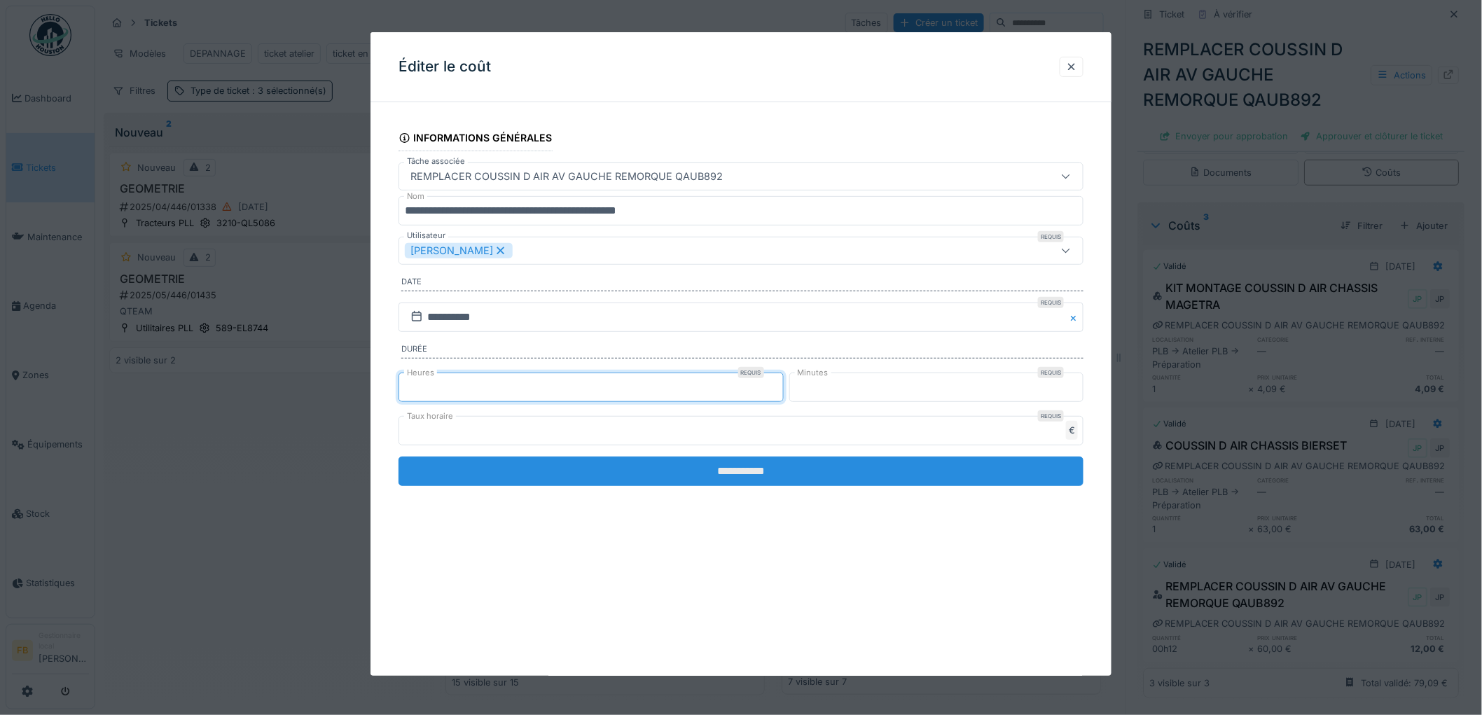
type input "*"
click at [787, 473] on input "**********" at bounding box center [740, 471] width 685 height 29
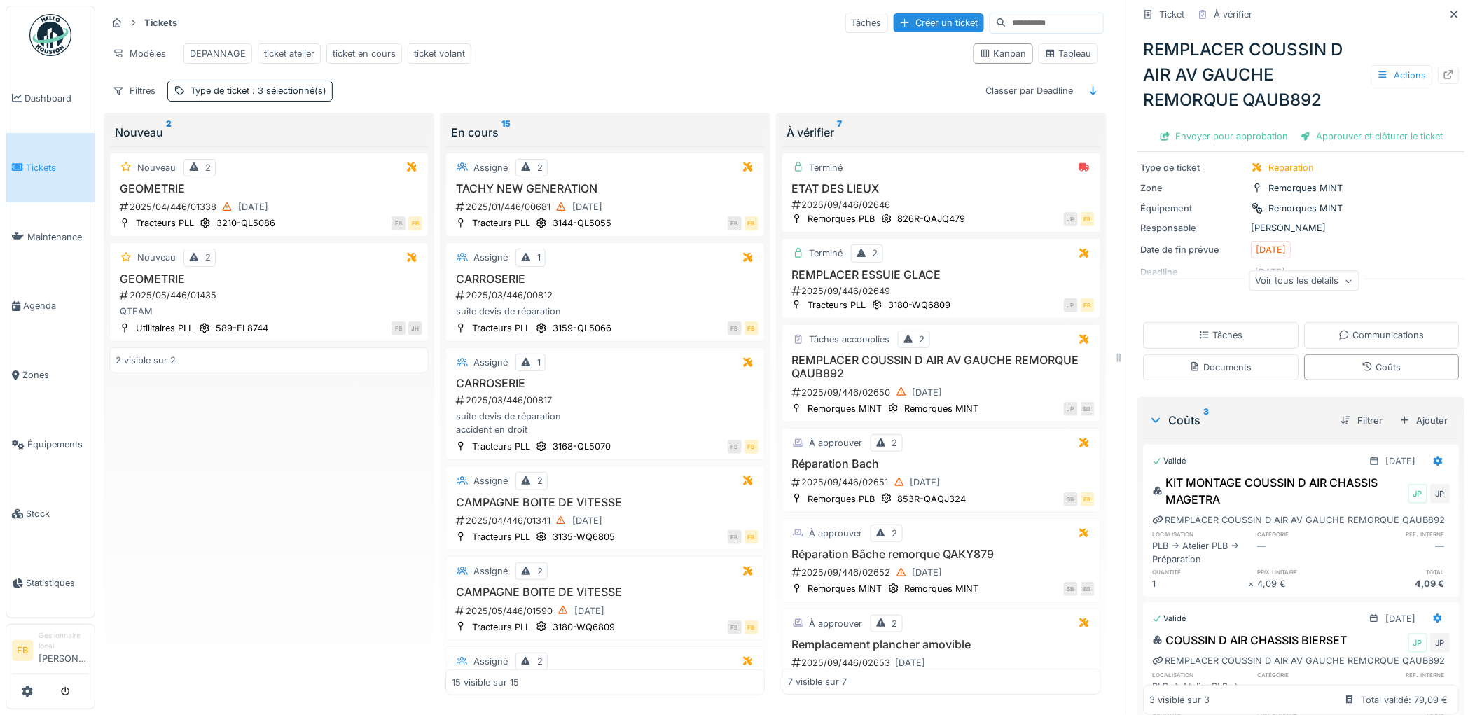
scroll to position [0, 0]
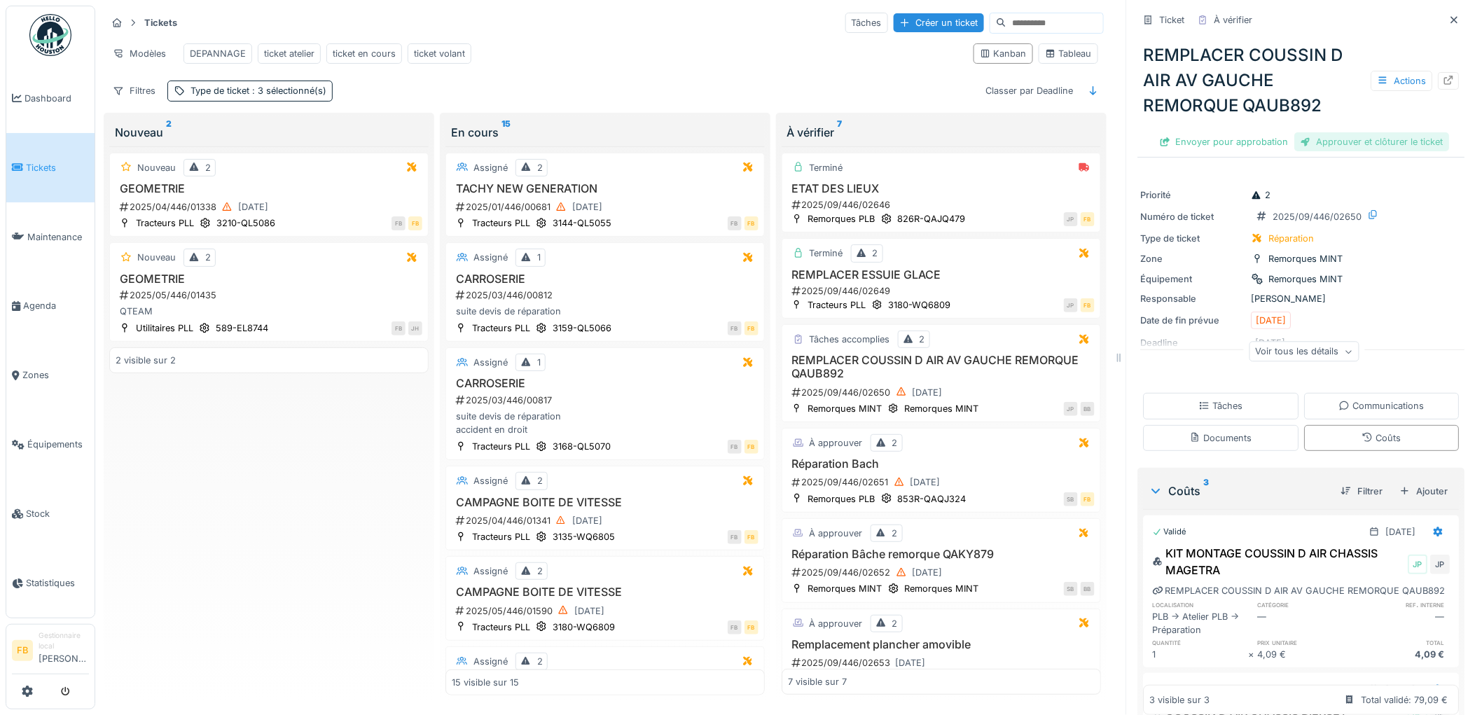
click at [1307, 132] on div "Approuver et clôturer le ticket" at bounding box center [1372, 141] width 155 height 19
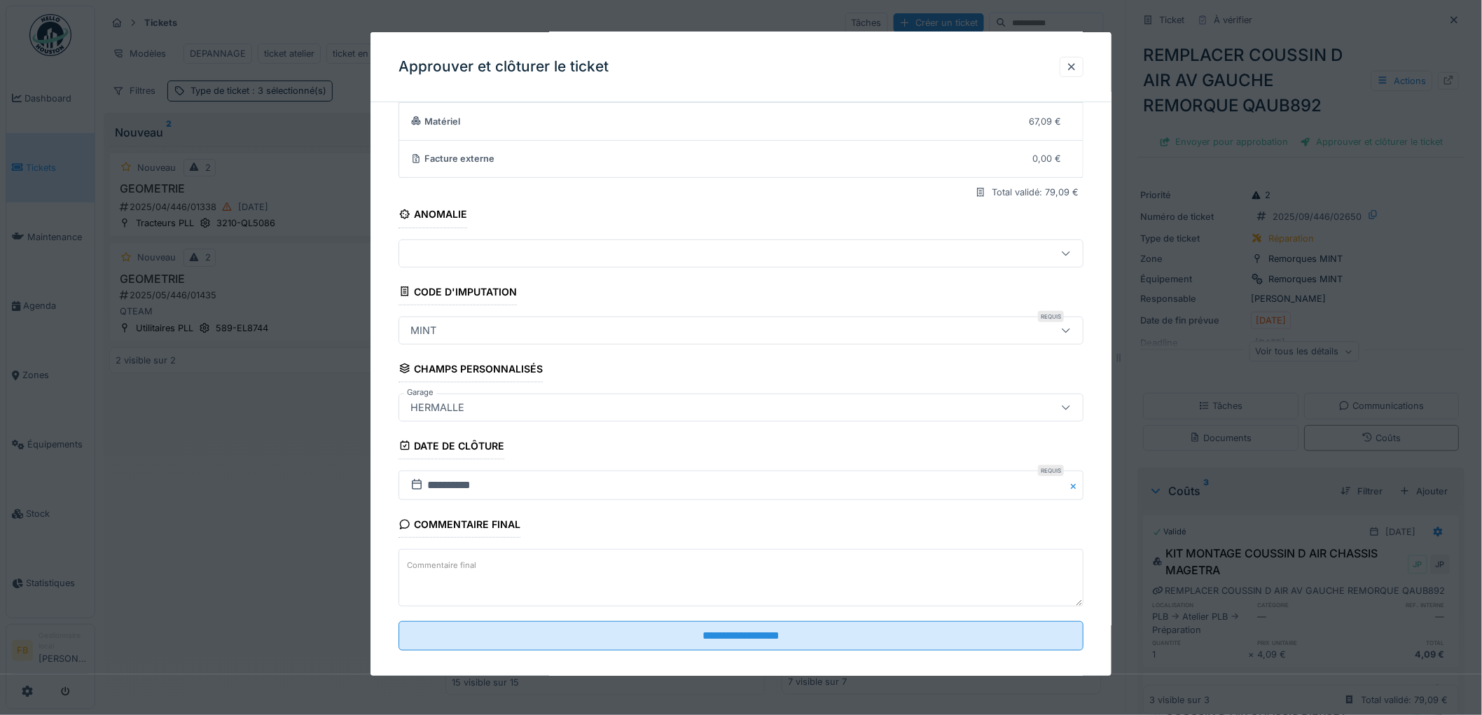
scroll to position [134, 0]
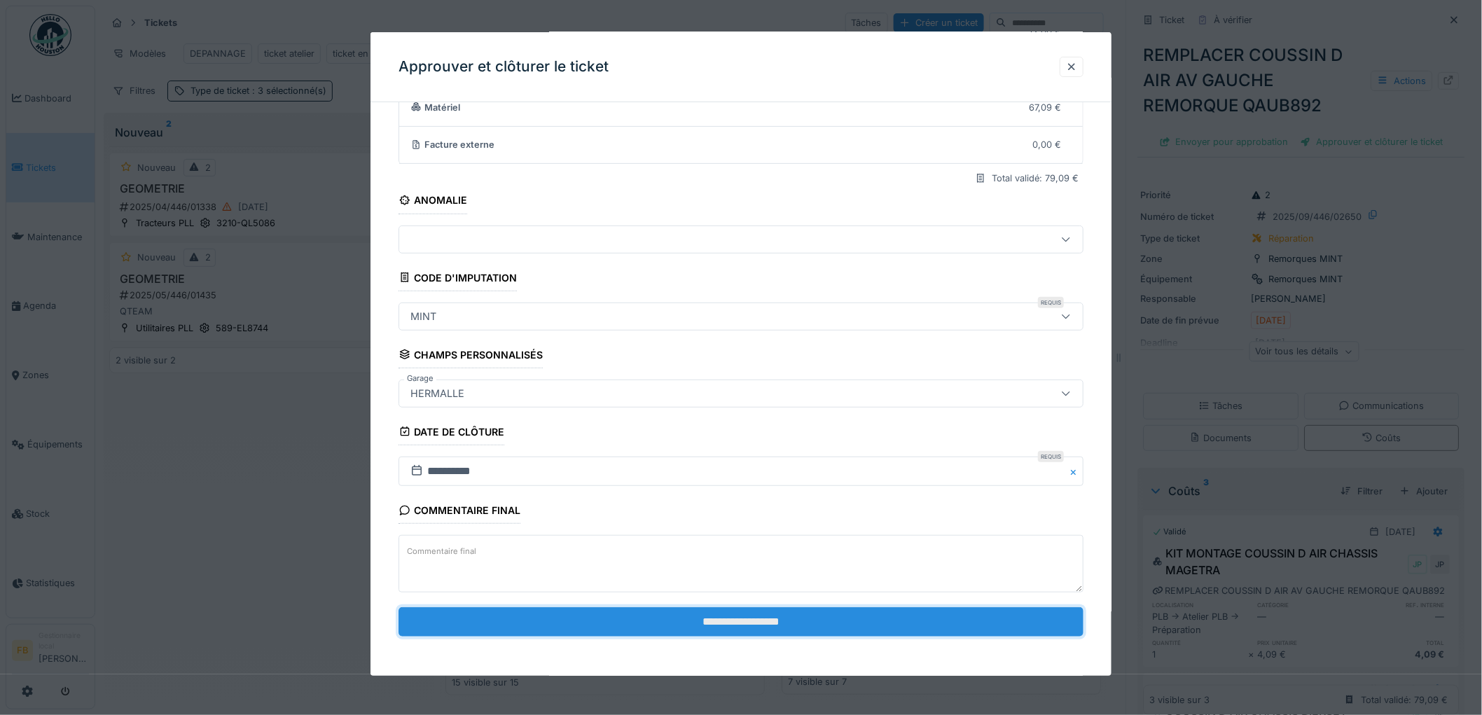
click at [664, 612] on input "**********" at bounding box center [740, 621] width 685 height 29
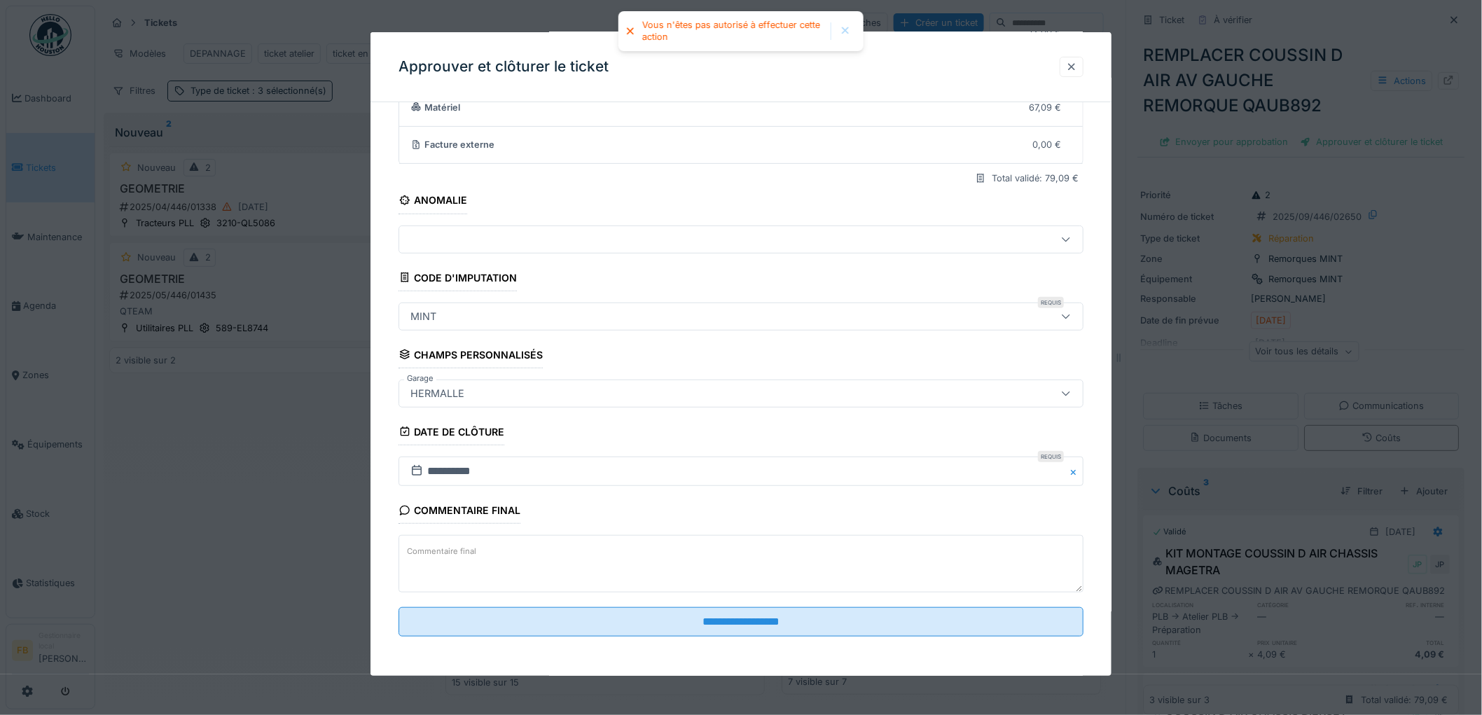
click at [1077, 64] on div at bounding box center [1071, 66] width 11 height 13
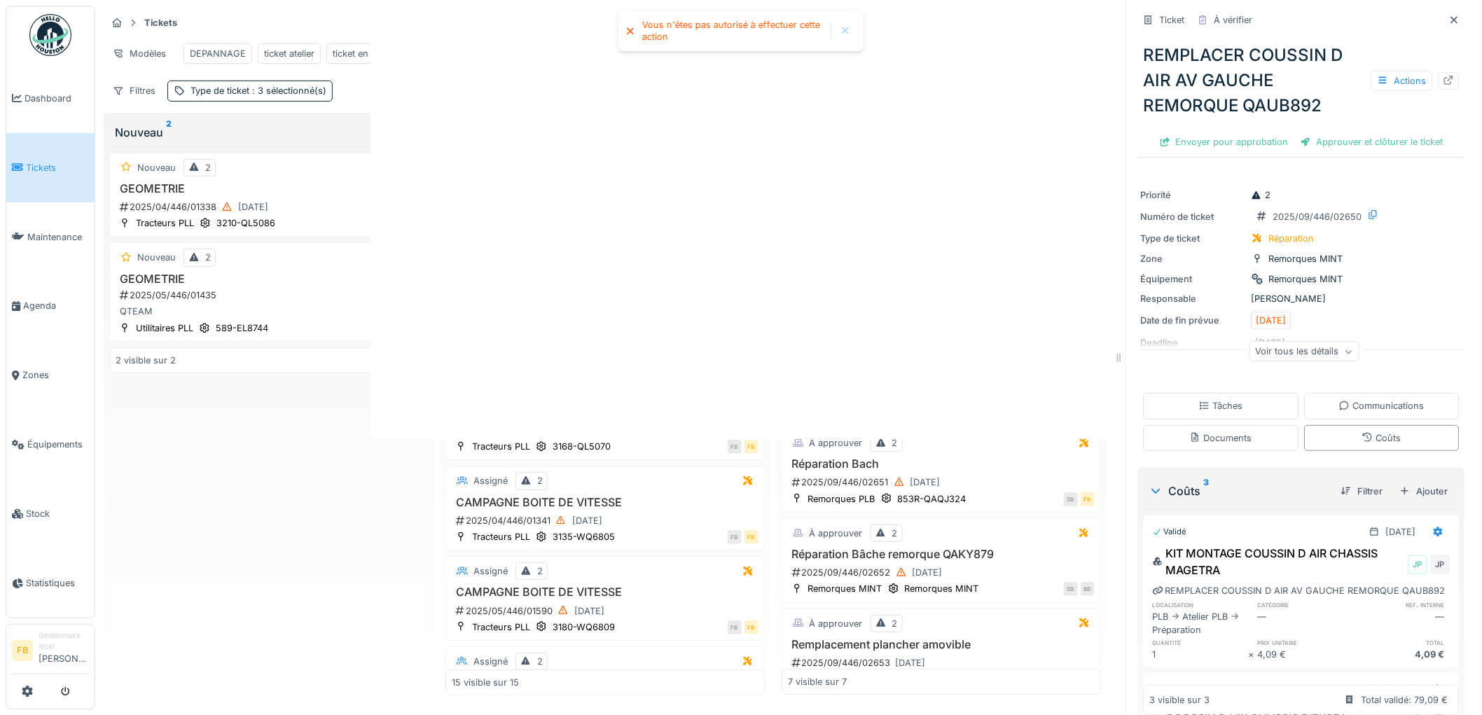
scroll to position [0, 0]
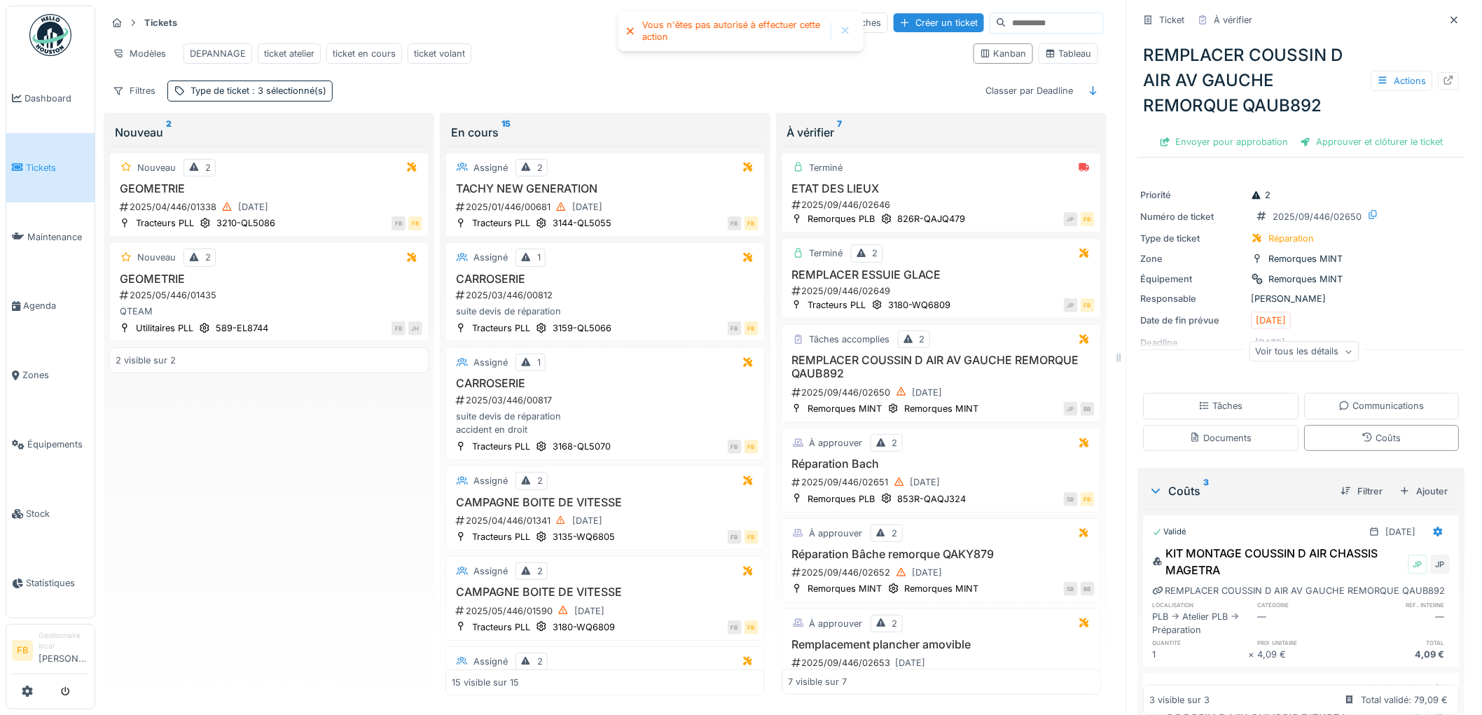
drag, startPoint x: 1220, startPoint y: 137, endPoint x: 1219, endPoint y: 182, distance: 44.8
click at [1219, 174] on div "Ticket À vérifier REMPLACER COUSSIN D AIR AV GAUCHE REMORQUE QAUB892 Actions En…" at bounding box center [1301, 502] width 327 height 1005
click at [1181, 401] on div "Tâches" at bounding box center [1221, 406] width 155 height 26
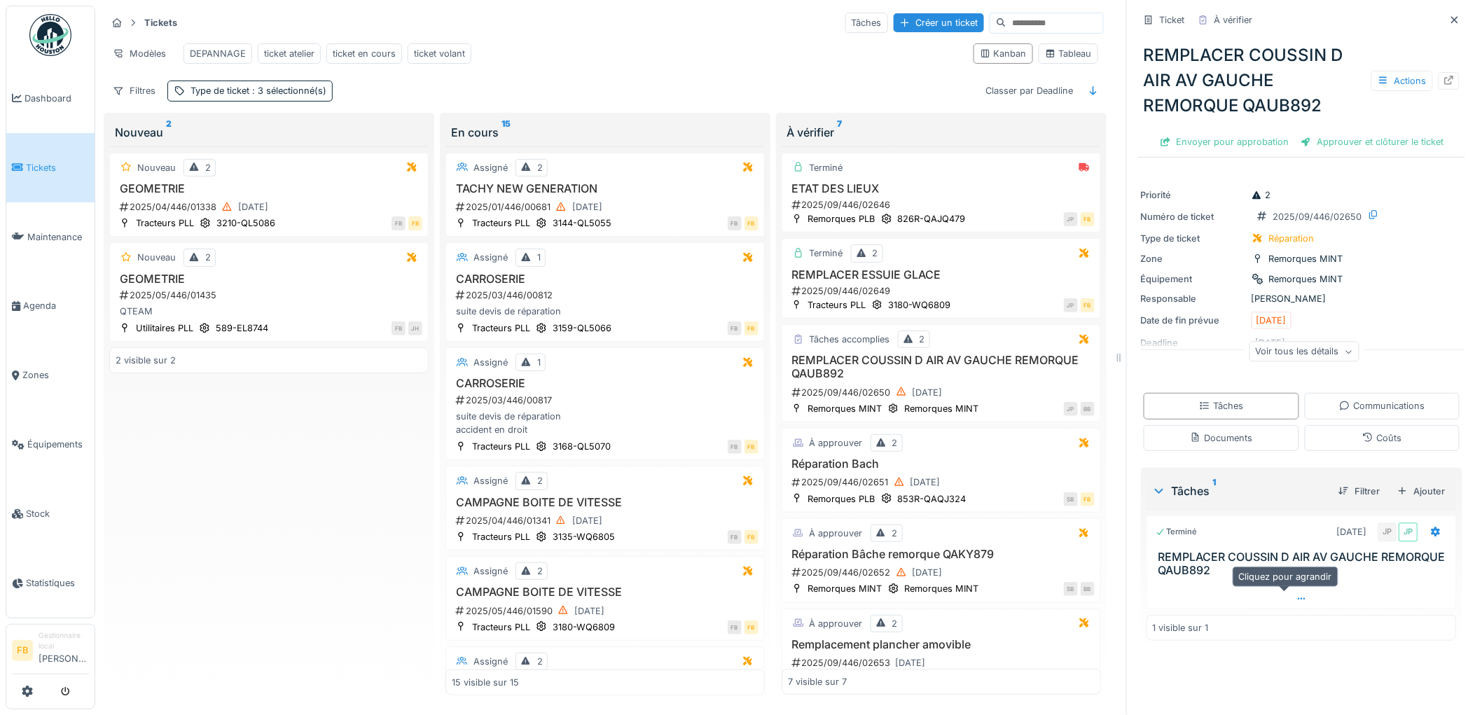
click at [1285, 589] on div at bounding box center [1301, 599] width 309 height 20
click at [68, 169] on span "Tickets" at bounding box center [57, 167] width 63 height 13
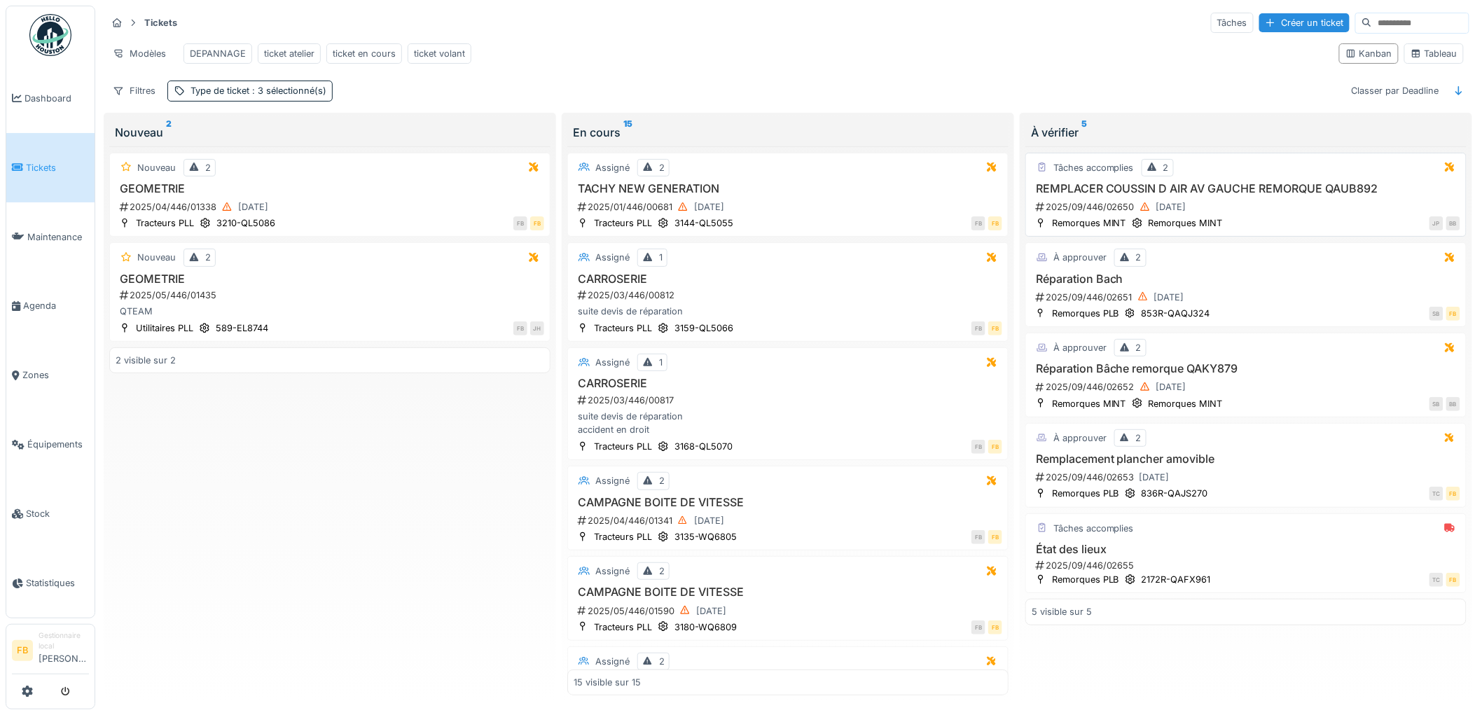
click at [1237, 230] on div "JP BB" at bounding box center [1345, 223] width 230 height 15
click at [1242, 230] on div "JP BB" at bounding box center [1345, 223] width 230 height 15
click at [1248, 212] on div "2025/09/446/02650 16/09/2025" at bounding box center [1247, 207] width 426 height 18
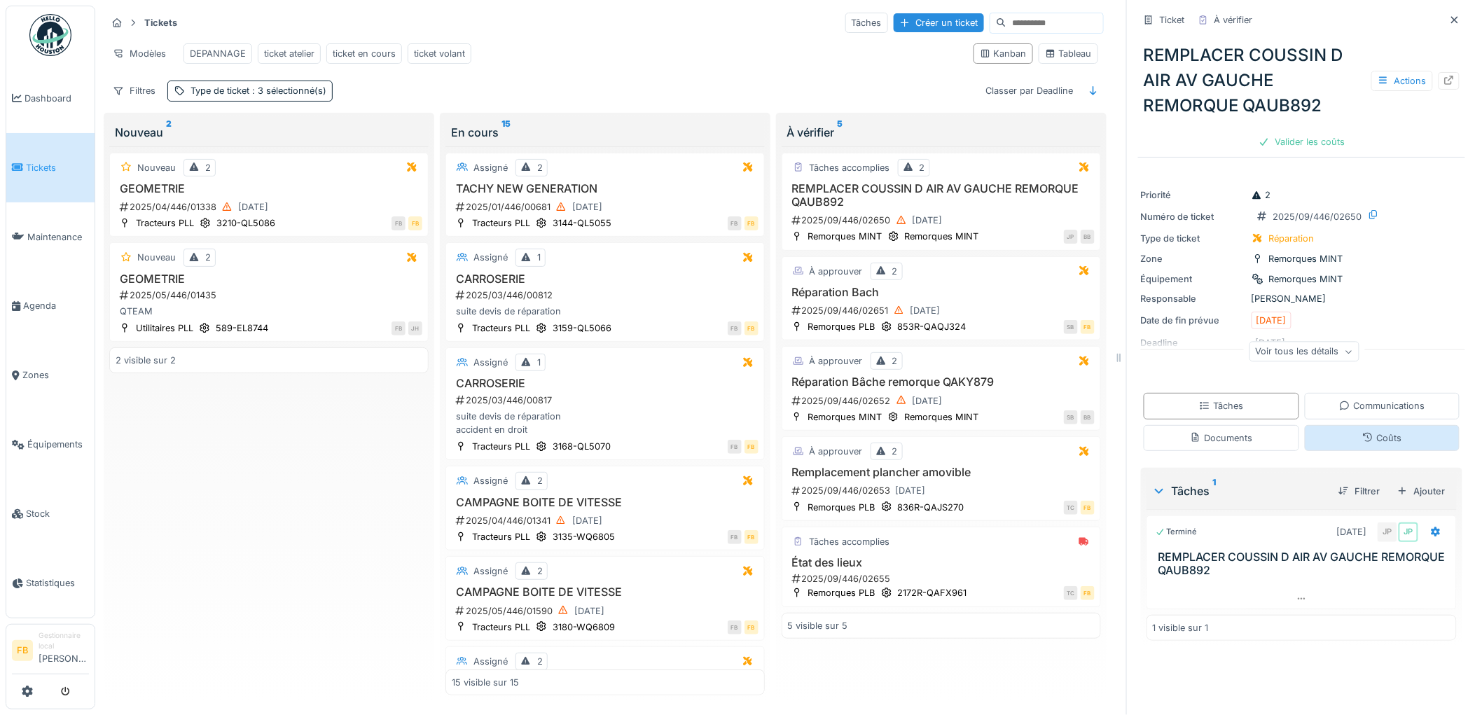
click at [1332, 438] on div "Coûts" at bounding box center [1382, 438] width 155 height 26
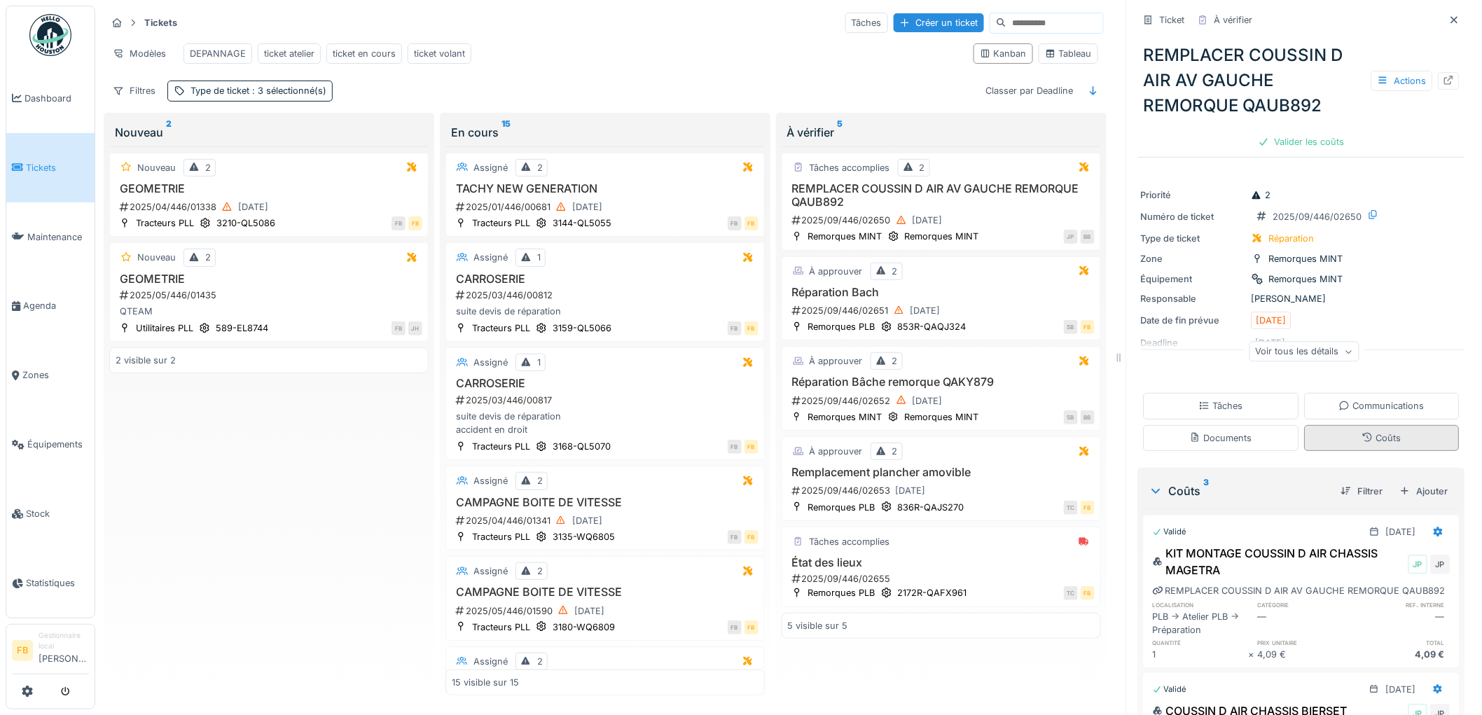
scroll to position [11, 0]
click at [1278, 132] on div "Valider les coûts" at bounding box center [1302, 141] width 98 height 19
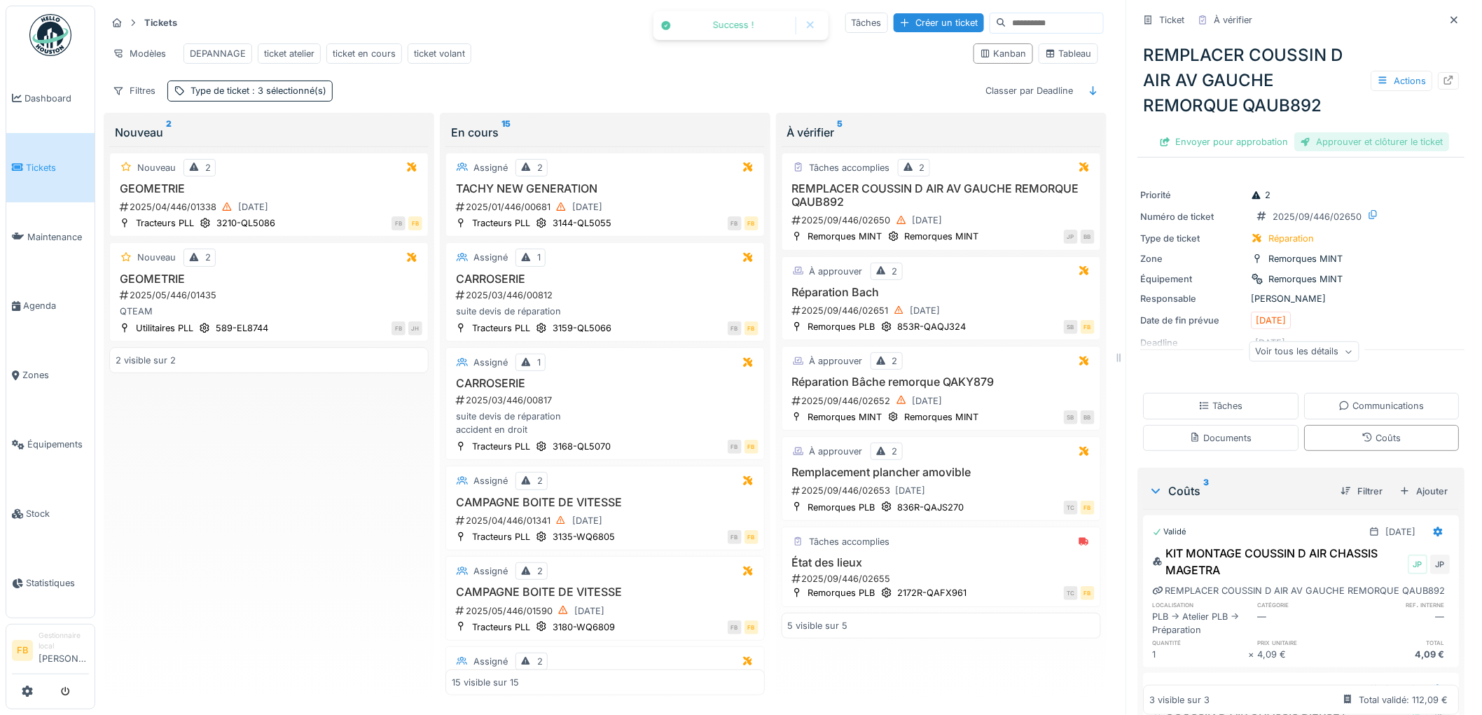
click at [1316, 132] on div "Approuver et clôturer le ticket" at bounding box center [1372, 141] width 155 height 19
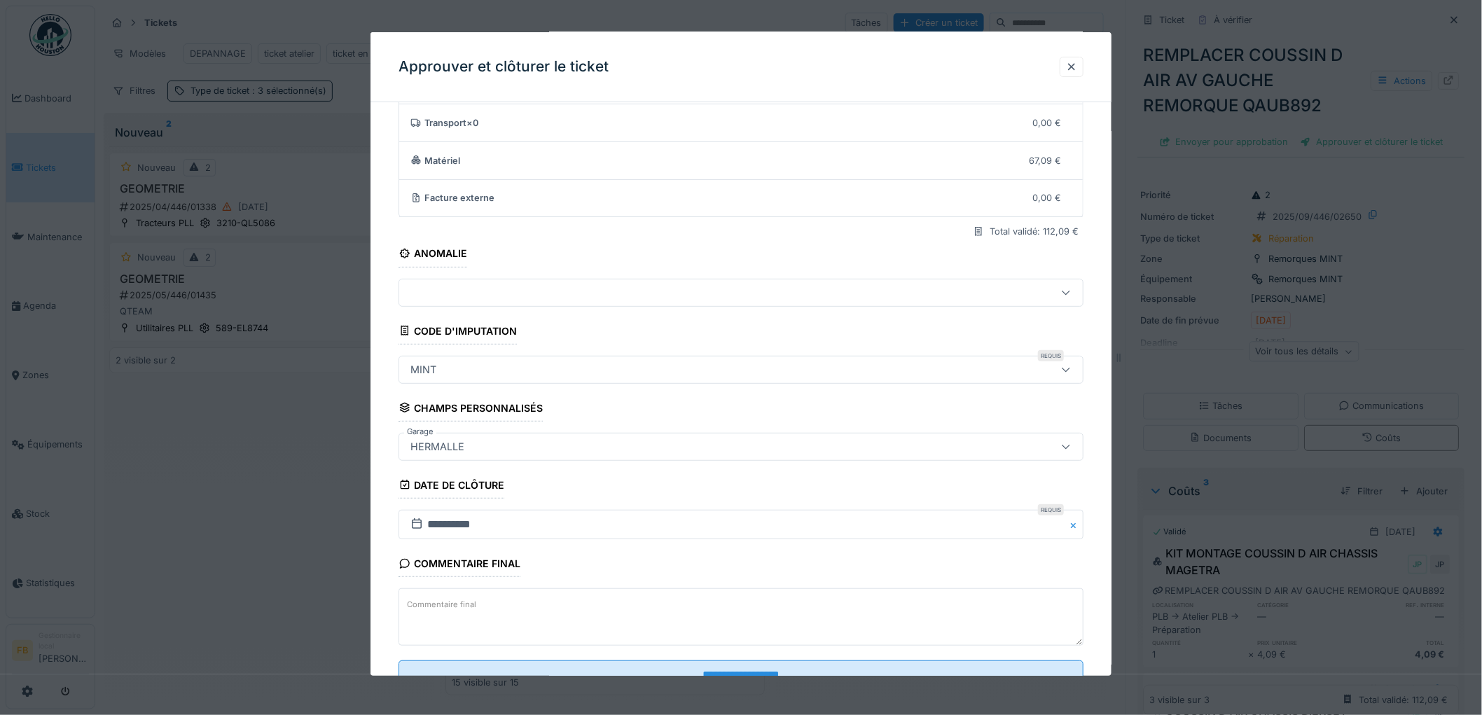
scroll to position [134, 0]
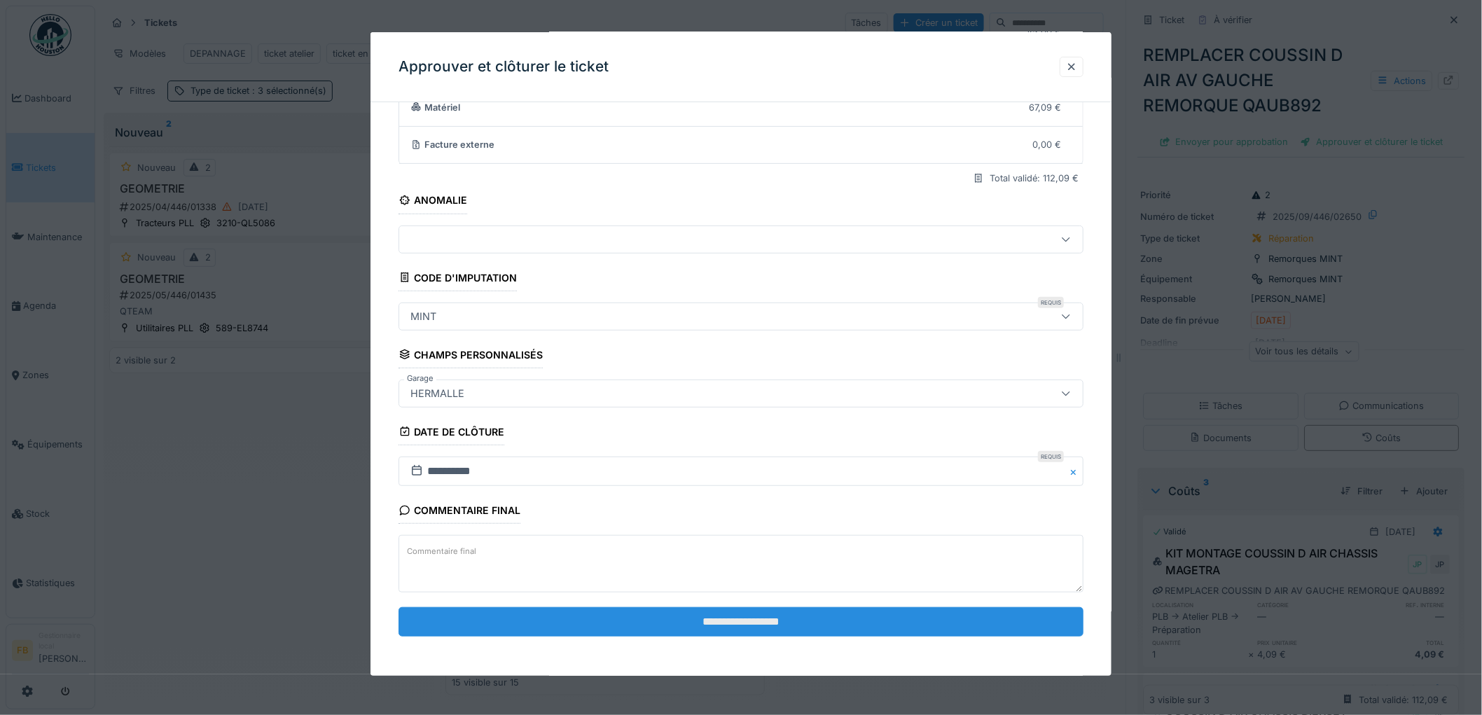
click at [585, 613] on input "**********" at bounding box center [740, 621] width 685 height 29
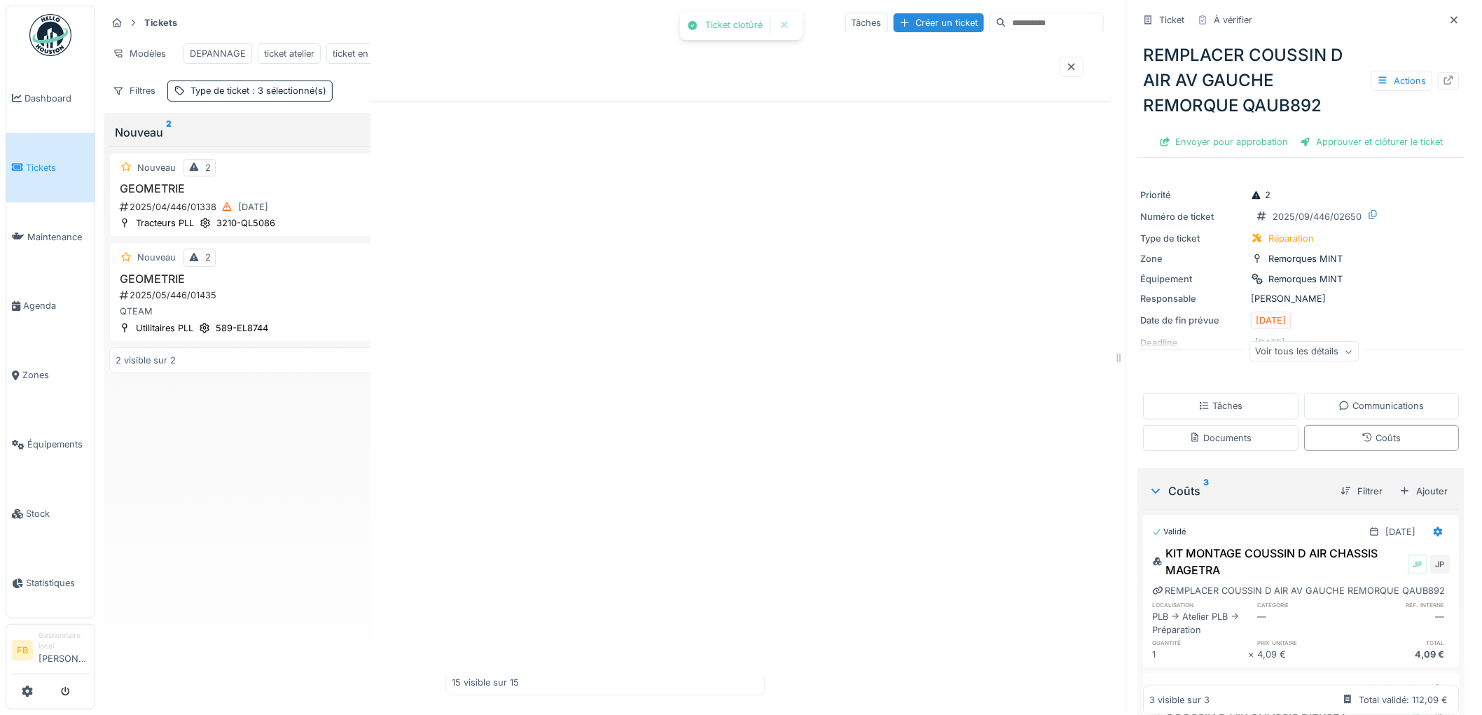
scroll to position [0, 0]
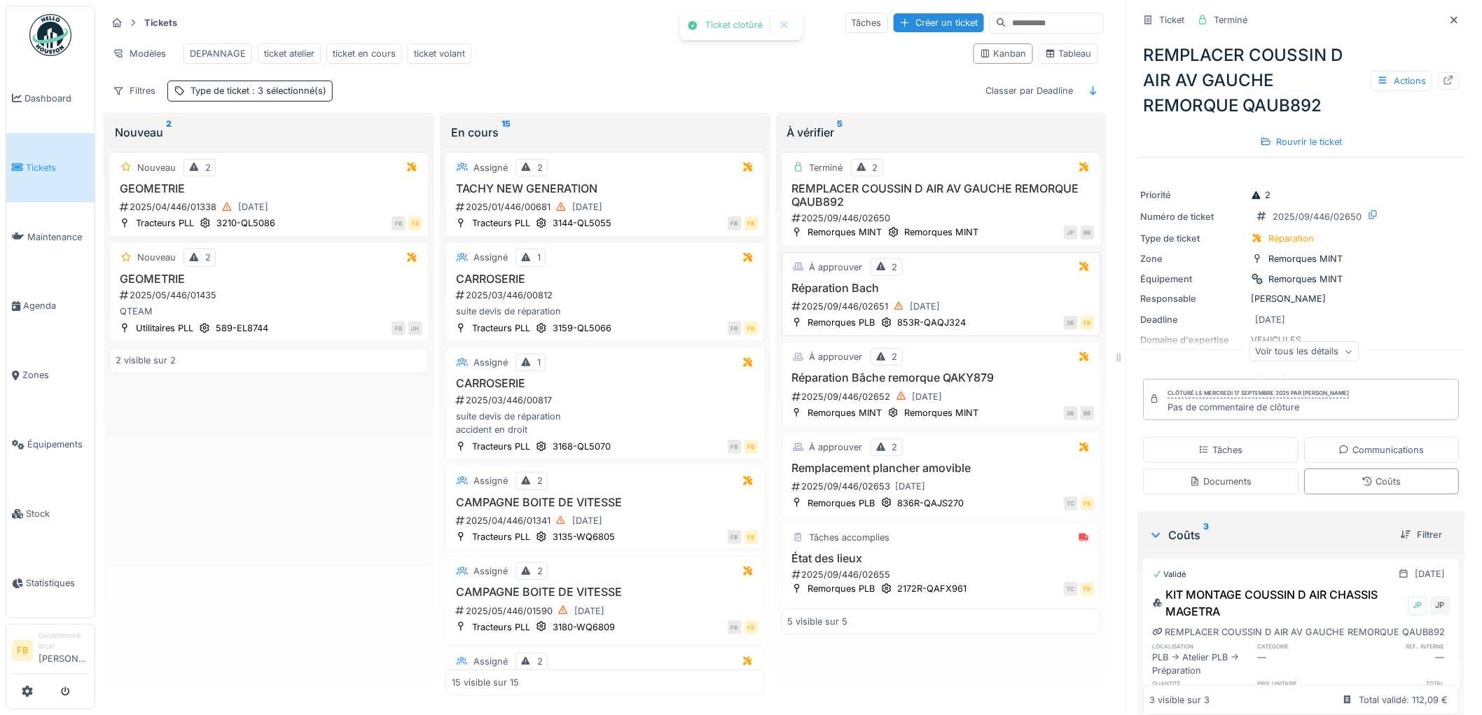
click at [968, 297] on div "Réparation Bach 2025/09/446/02651 16/09/2025" at bounding box center [941, 299] width 307 height 34
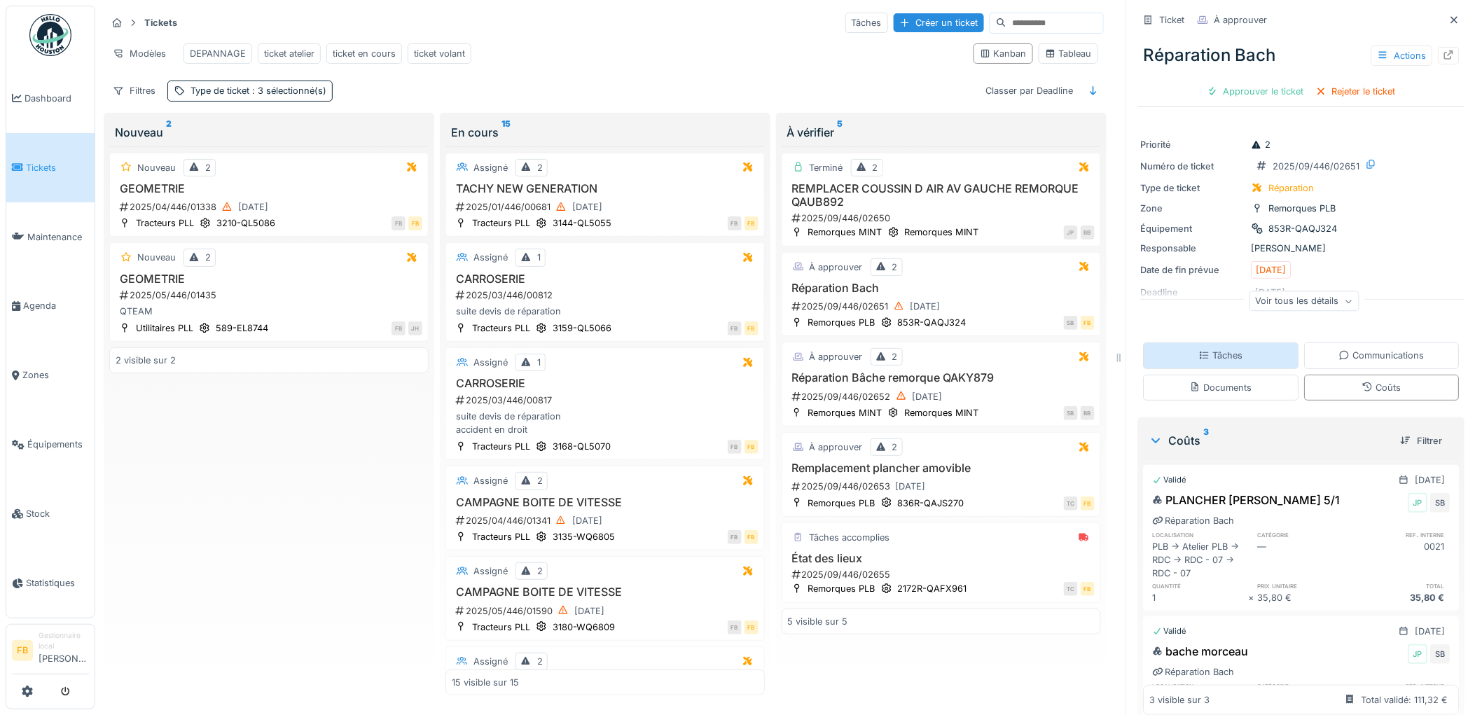
click at [1217, 349] on div "Tâches" at bounding box center [1221, 355] width 44 height 13
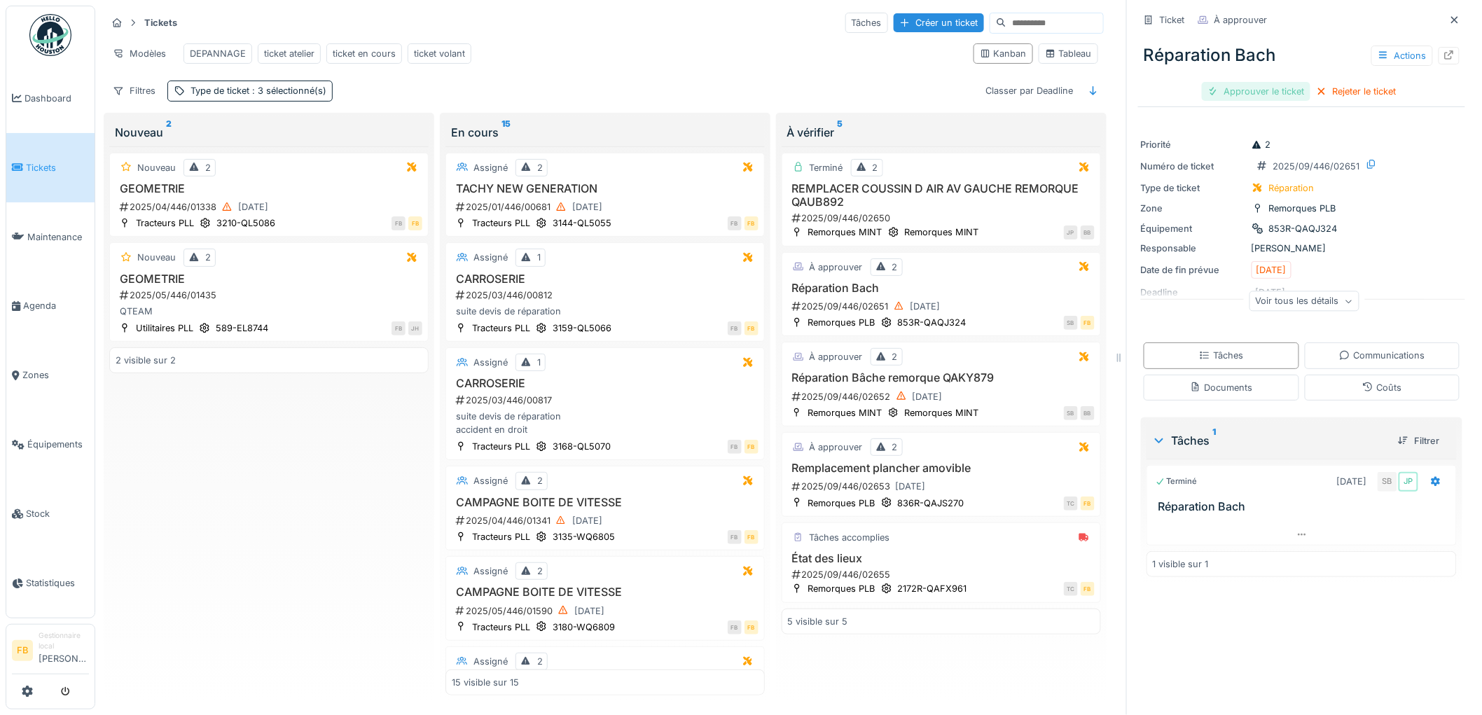
click at [1251, 82] on div "Approuver le ticket" at bounding box center [1256, 91] width 109 height 19
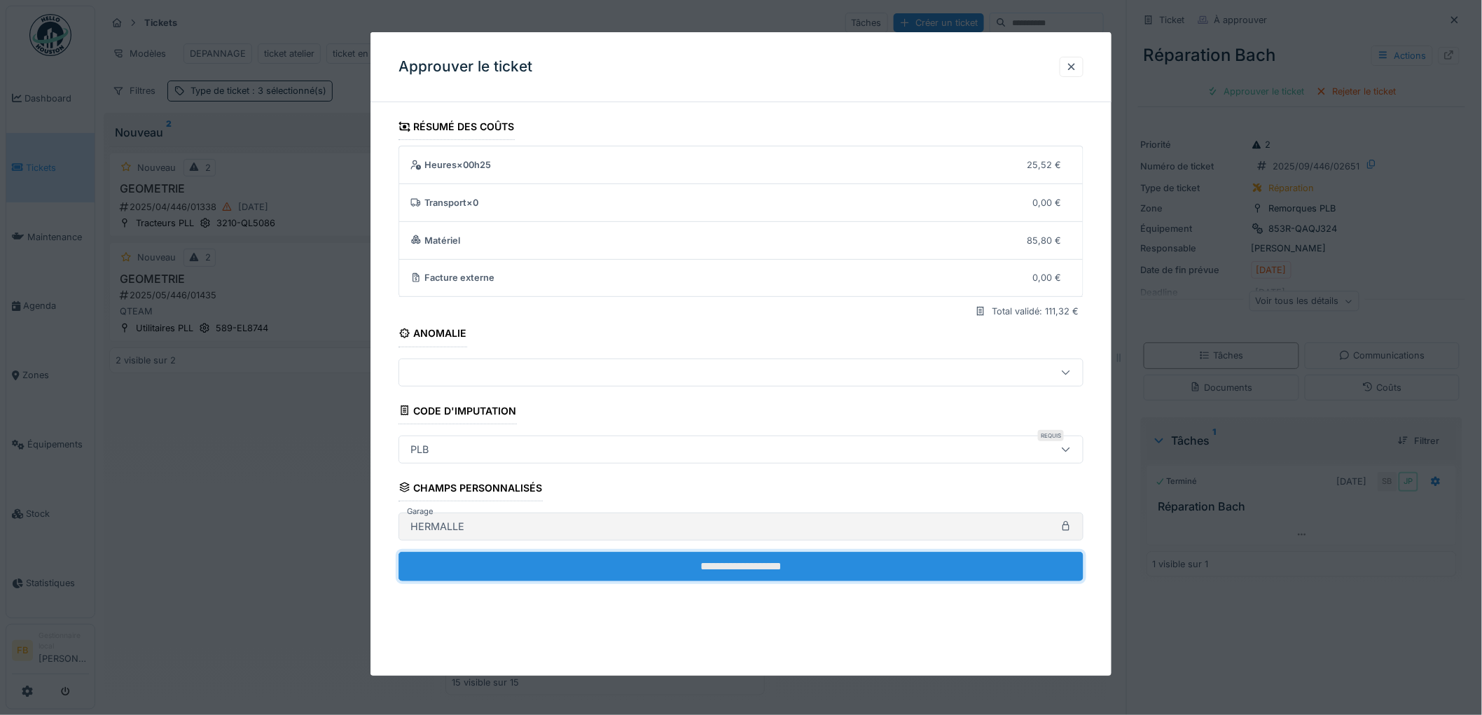
click at [627, 560] on input "**********" at bounding box center [740, 566] width 685 height 29
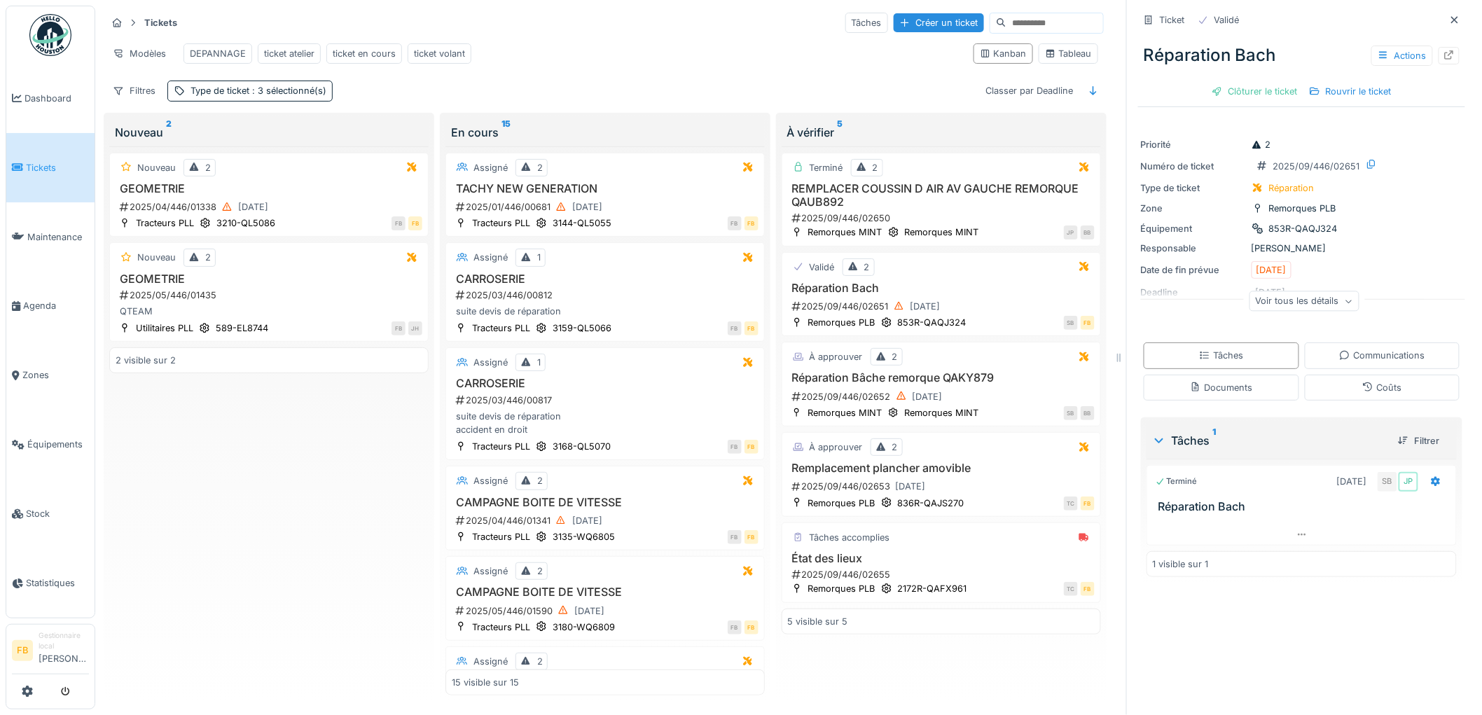
click at [1217, 69] on div "Réparation Bach Actions Clôturer le ticket Rouvrir le ticket" at bounding box center [1301, 68] width 327 height 72
click at [1209, 82] on div "Clôturer le ticket" at bounding box center [1254, 91] width 97 height 19
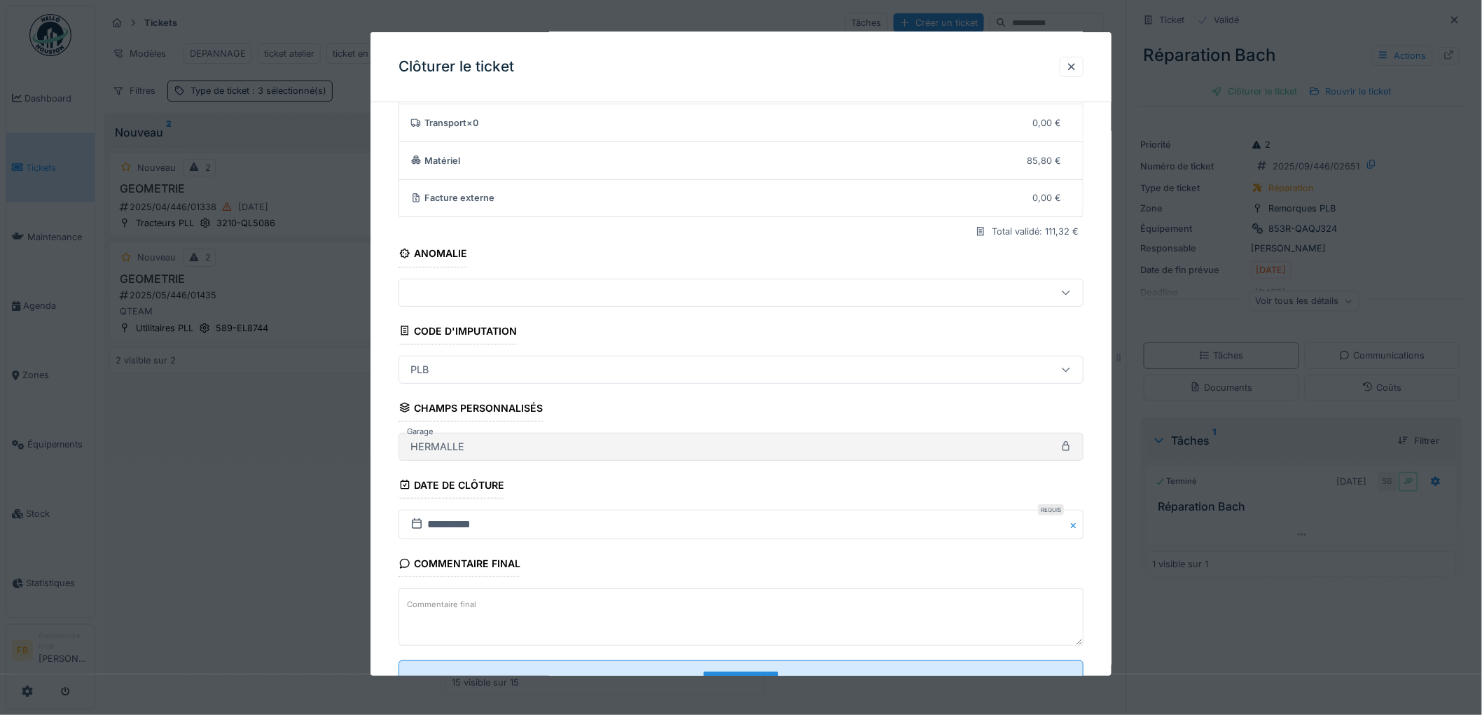
scroll to position [134, 0]
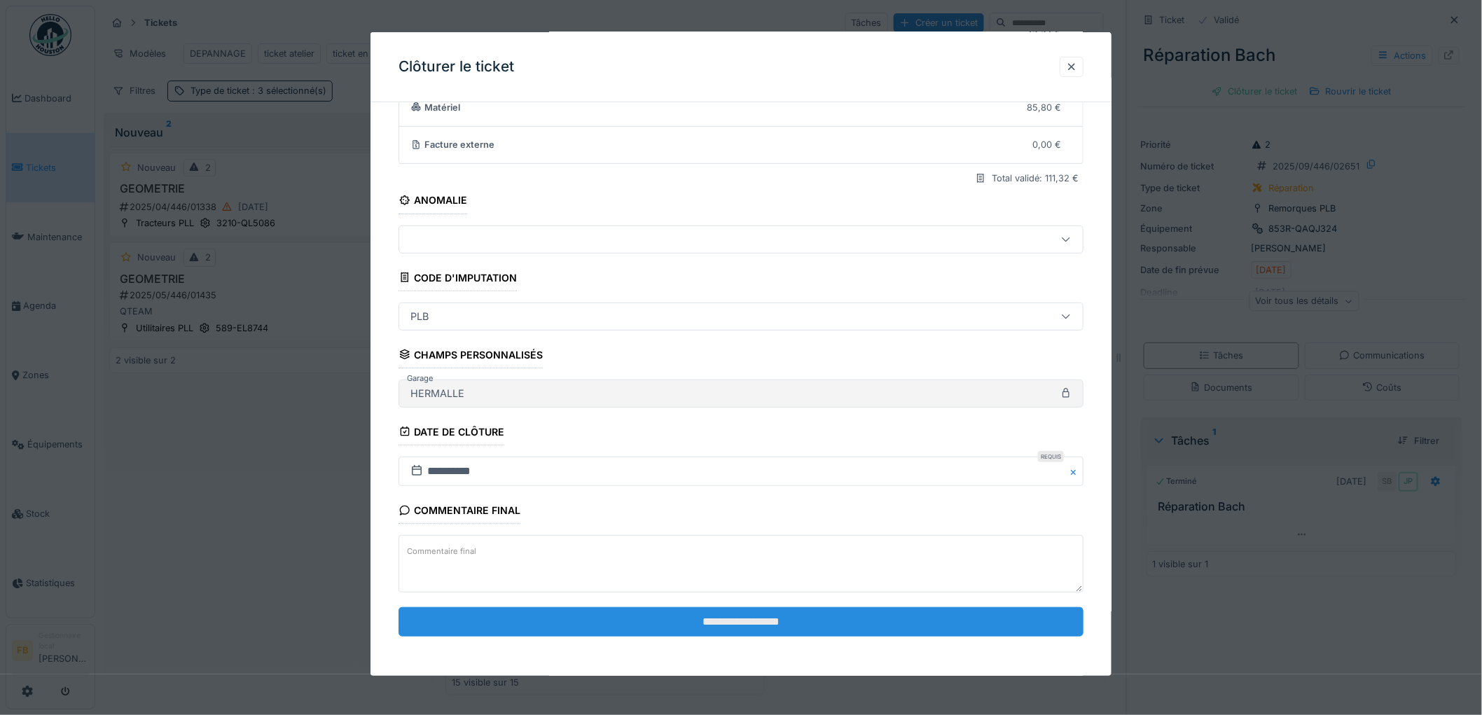
click at [699, 621] on input "**********" at bounding box center [740, 621] width 685 height 29
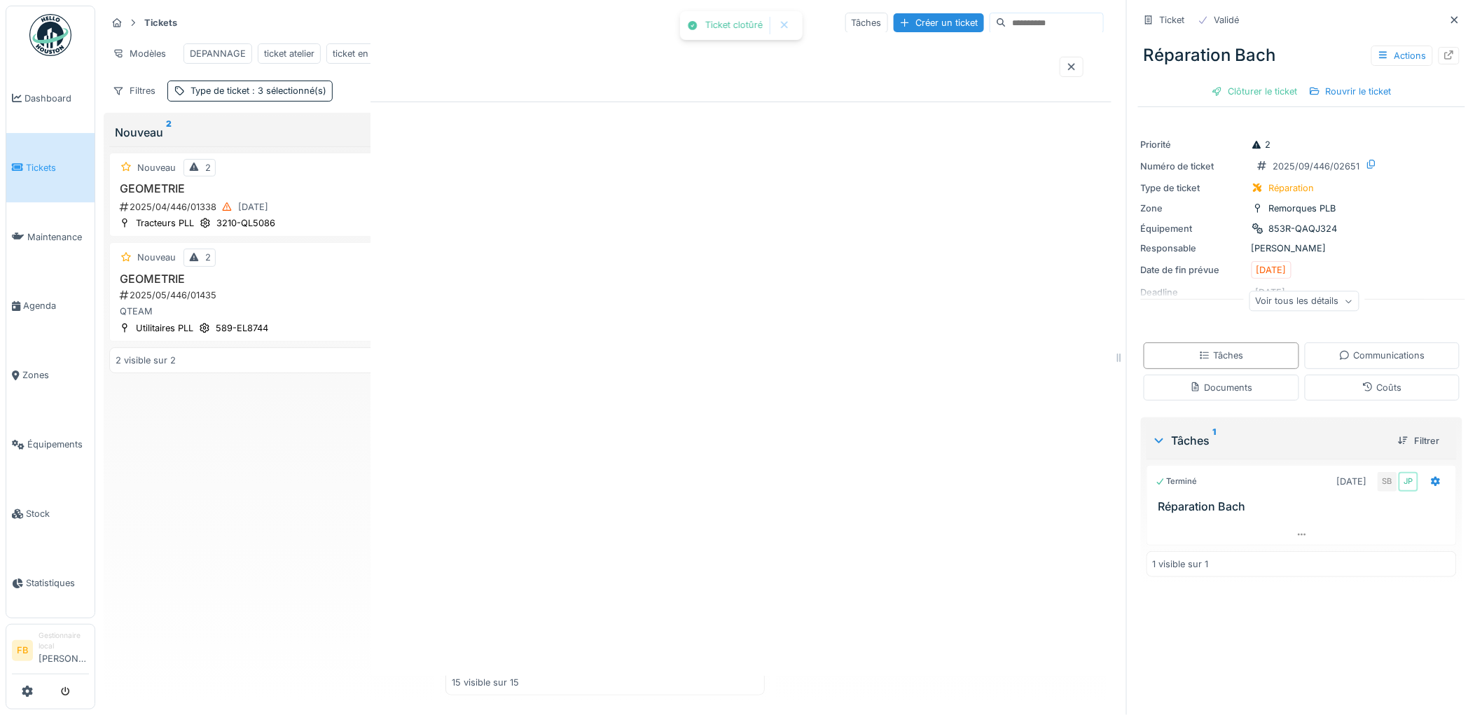
scroll to position [0, 0]
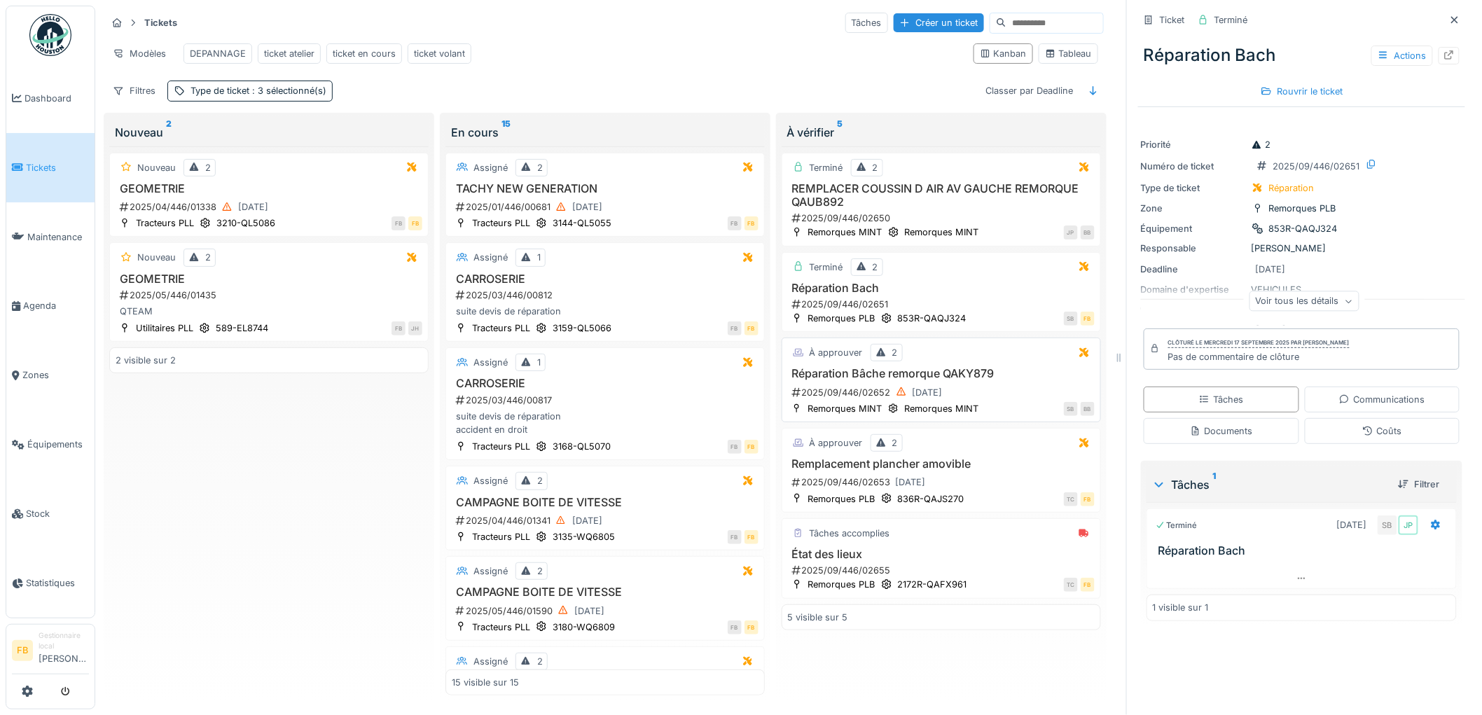
click at [998, 406] on div "SB BB" at bounding box center [1041, 408] width 108 height 15
click at [997, 389] on div "2025/09/446/02652 16/09/2025" at bounding box center [943, 393] width 304 height 18
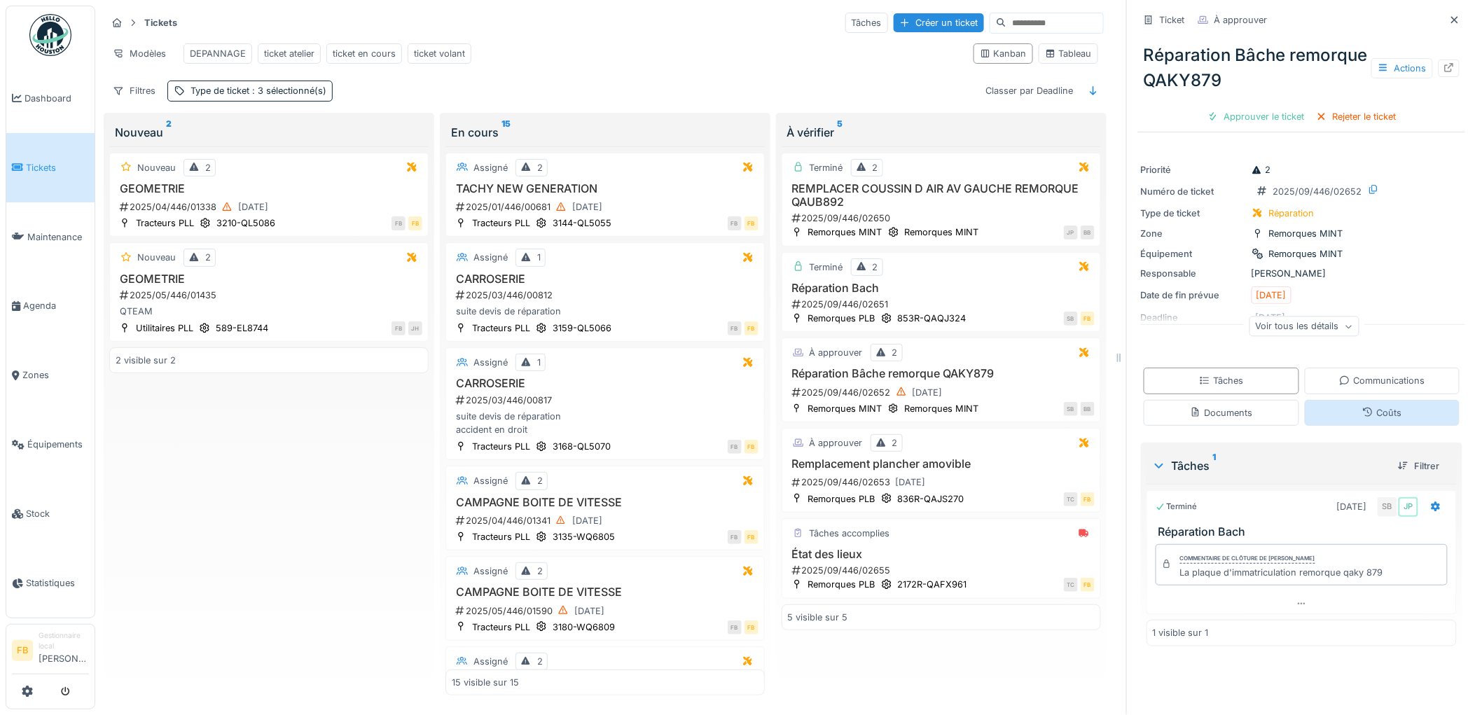
click at [1329, 400] on div "Coûts" at bounding box center [1382, 413] width 155 height 26
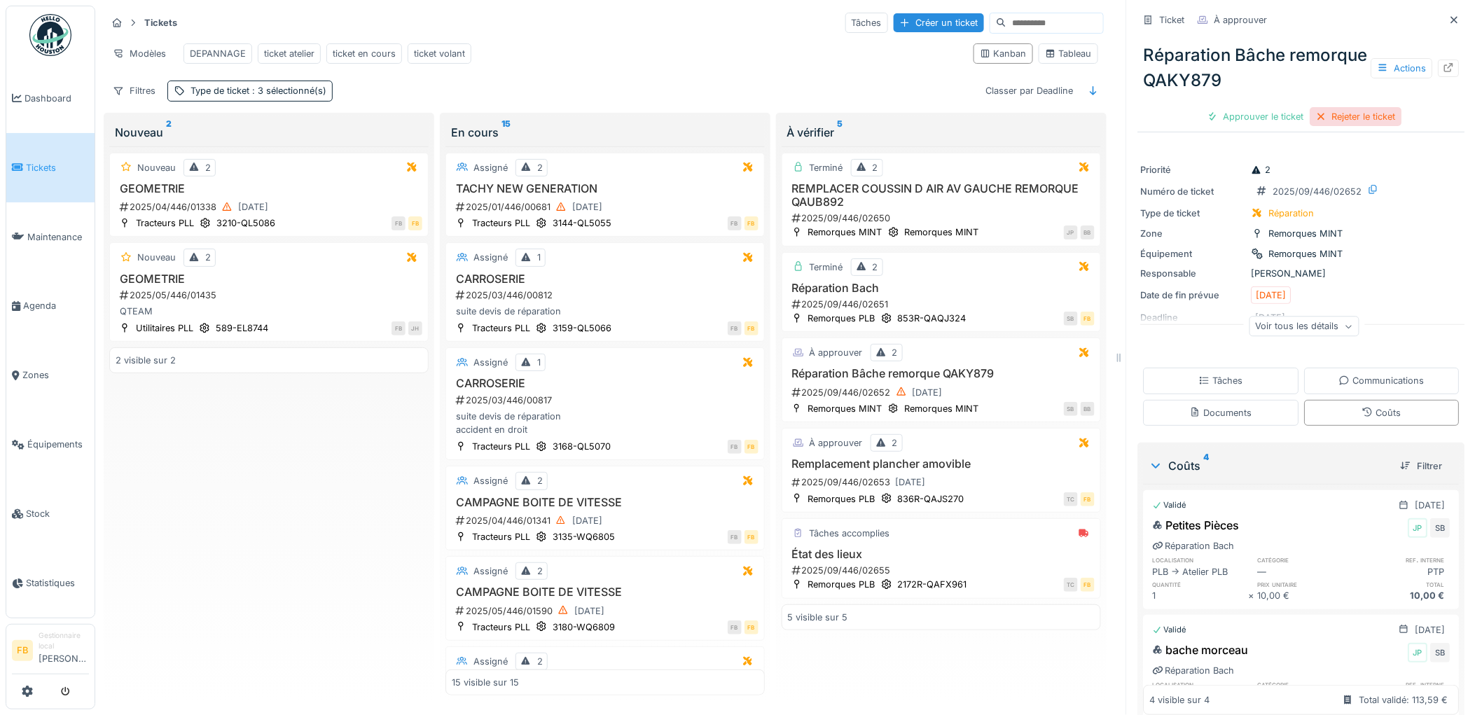
click at [1343, 107] on div "Rejeter le ticket" at bounding box center [1356, 116] width 92 height 19
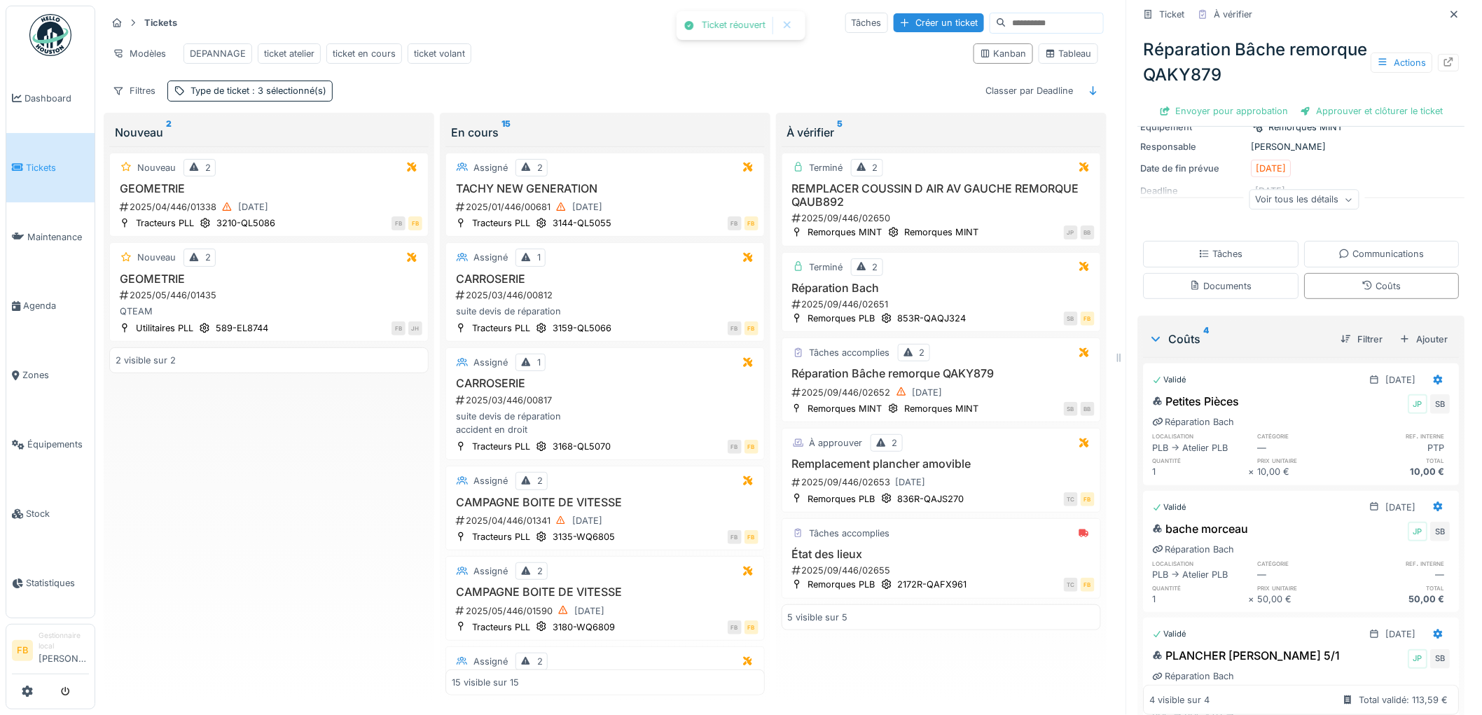
scroll to position [338, 0]
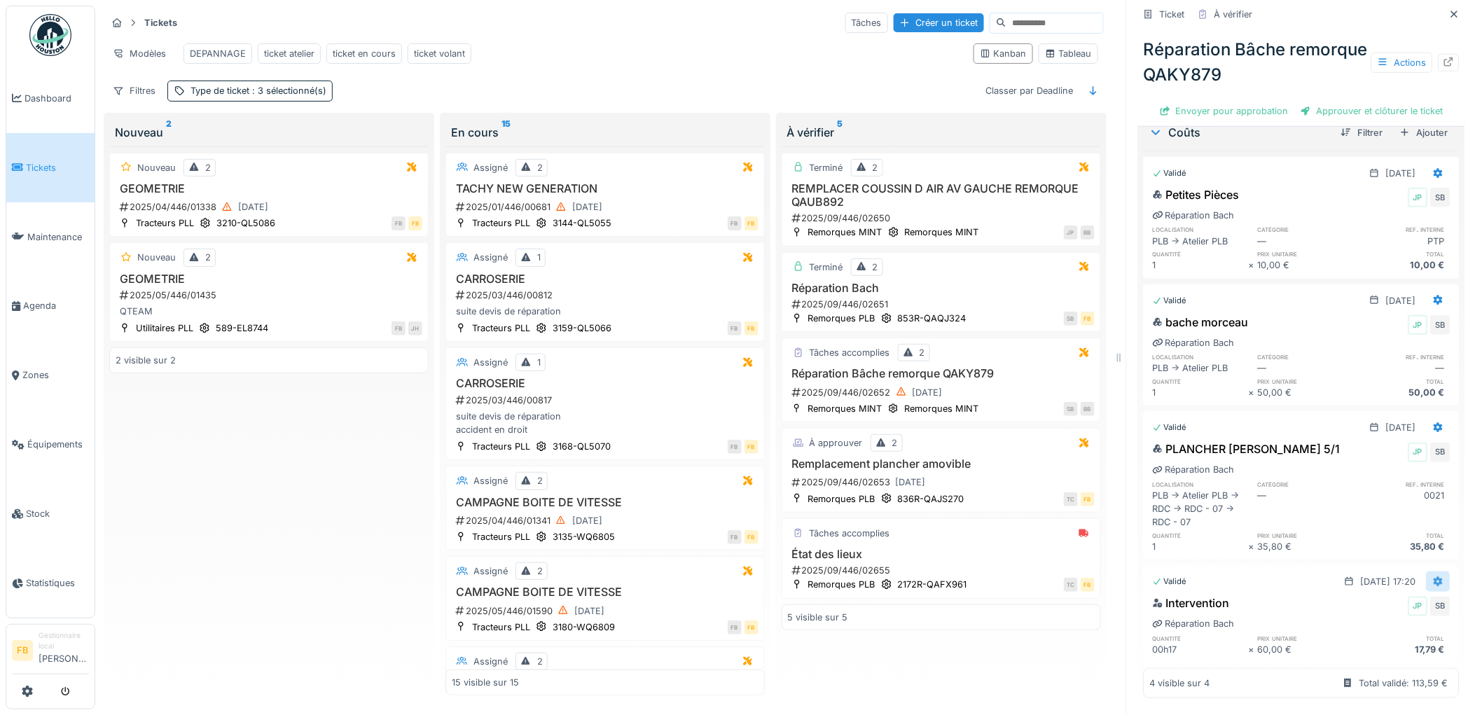
click at [1434, 577] on icon at bounding box center [1438, 582] width 9 height 10
click at [1377, 623] on div "Modifier" at bounding box center [1377, 633] width 68 height 21
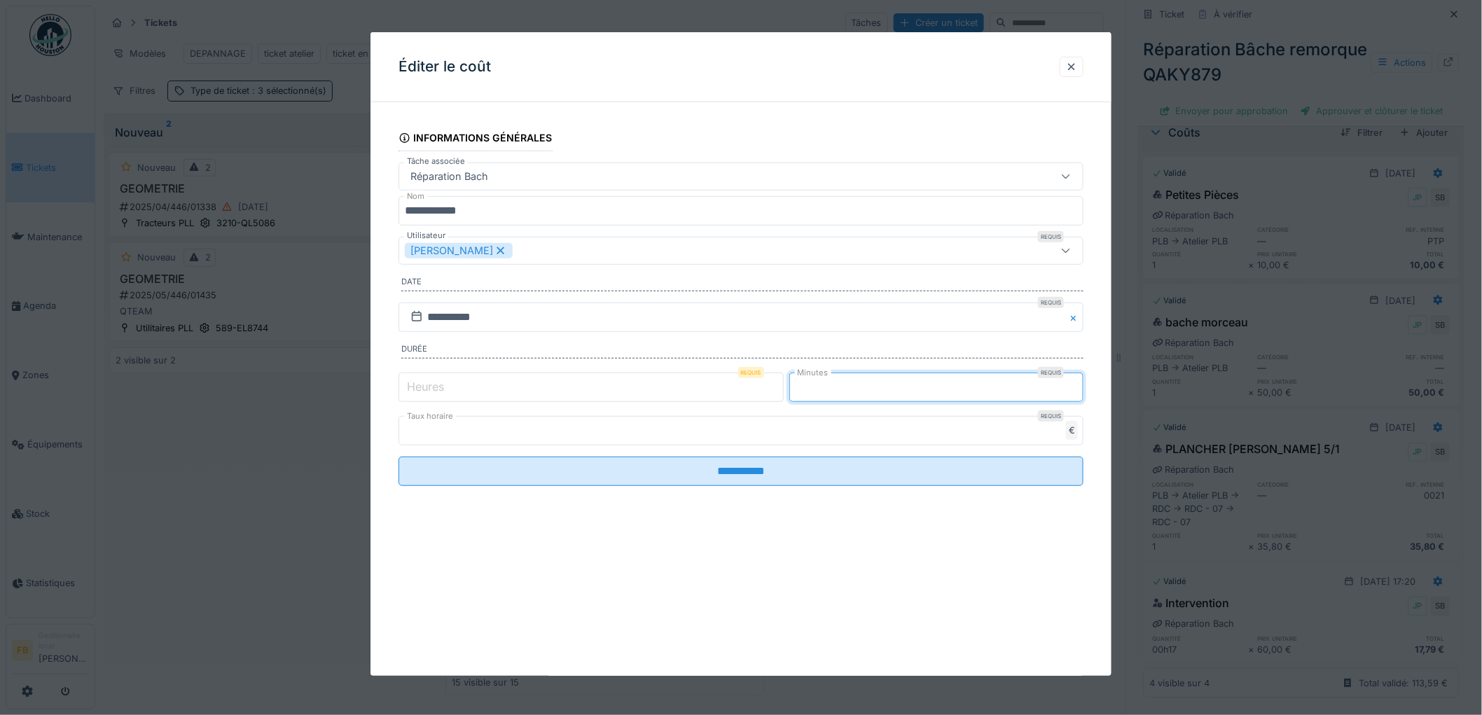
drag, startPoint x: 831, startPoint y: 393, endPoint x: 739, endPoint y: 392, distance: 91.0
click at [739, 392] on div "Heures Requis * Minutes Requis **" at bounding box center [740, 387] width 685 height 35
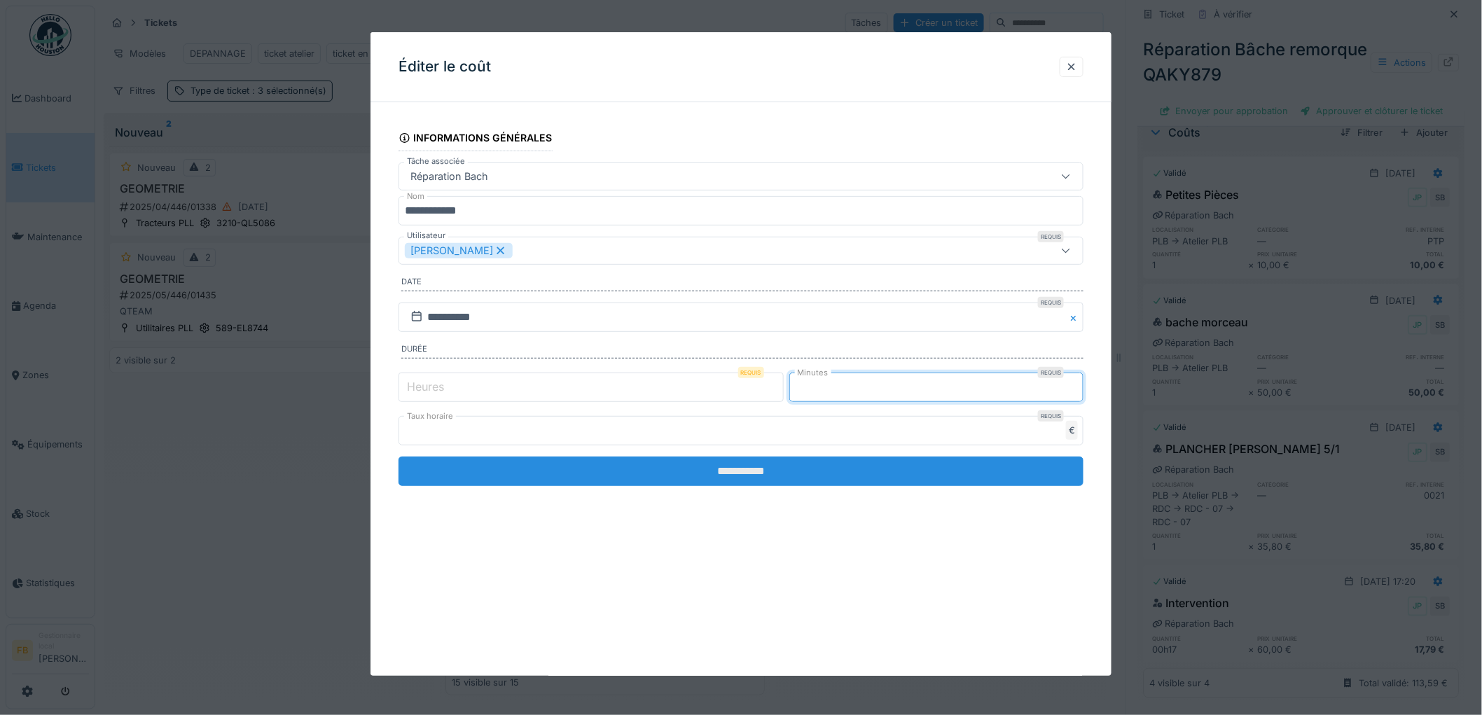
type input "**"
drag, startPoint x: 745, startPoint y: 467, endPoint x: 741, endPoint y: 473, distance: 7.6
click at [744, 470] on input "**********" at bounding box center [740, 471] width 685 height 29
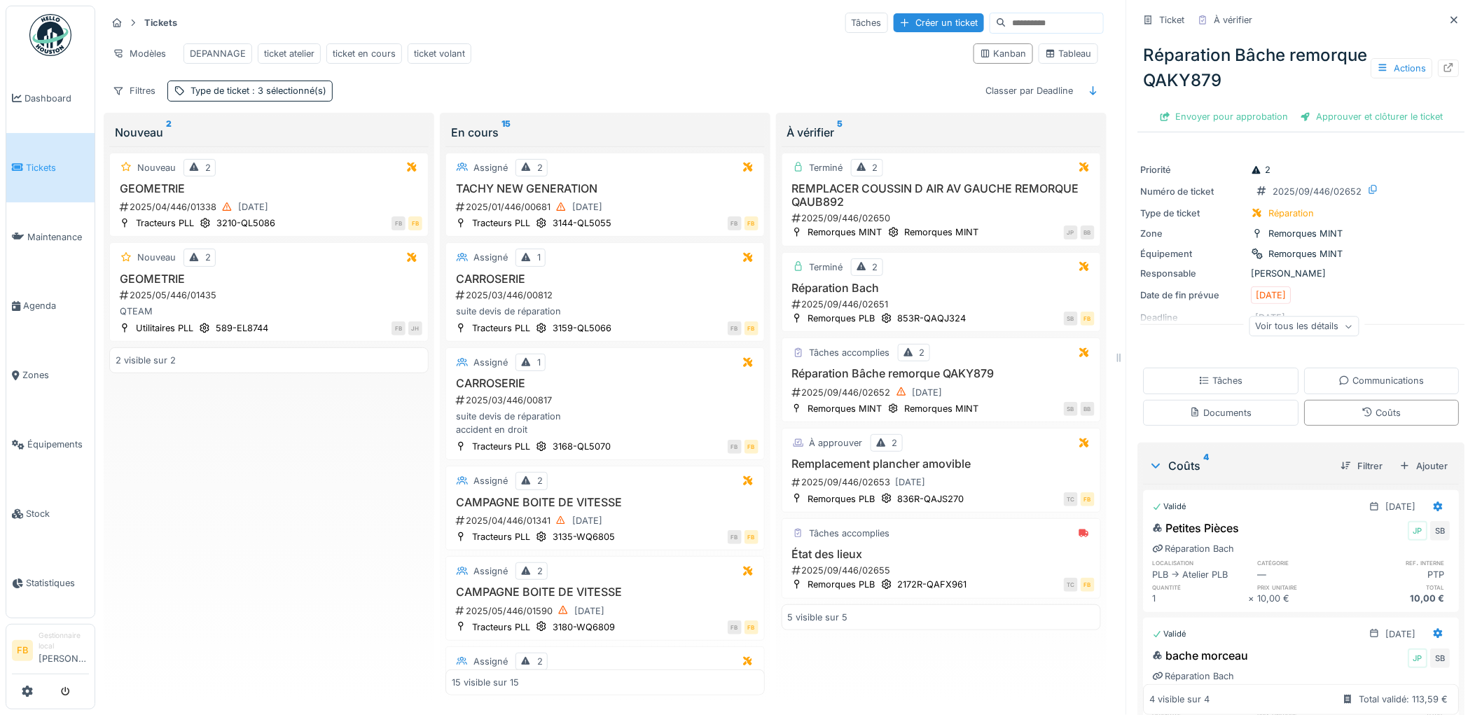
scroll to position [0, 0]
click at [64, 181] on link "Tickets" at bounding box center [50, 167] width 88 height 69
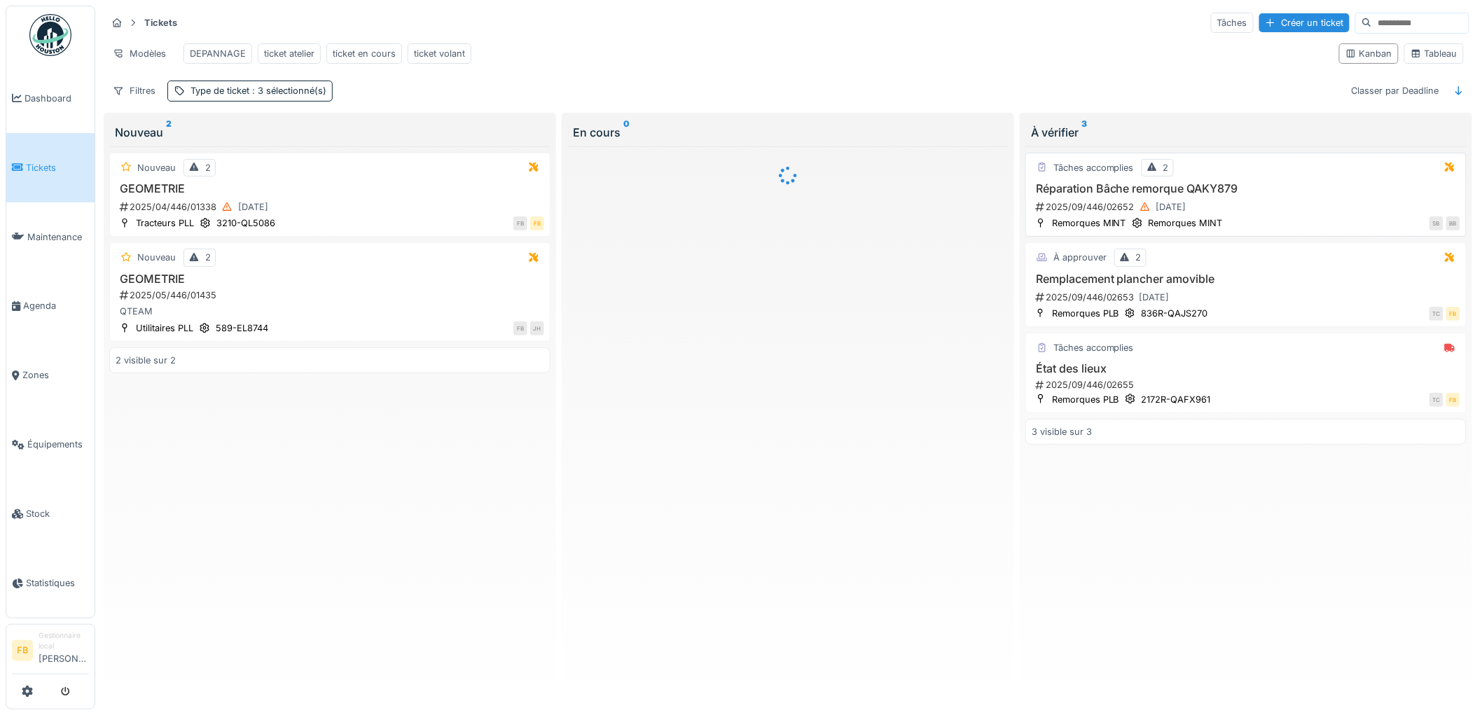
click at [1270, 216] on div "2025/09/446/02652 [DATE]" at bounding box center [1247, 207] width 426 height 18
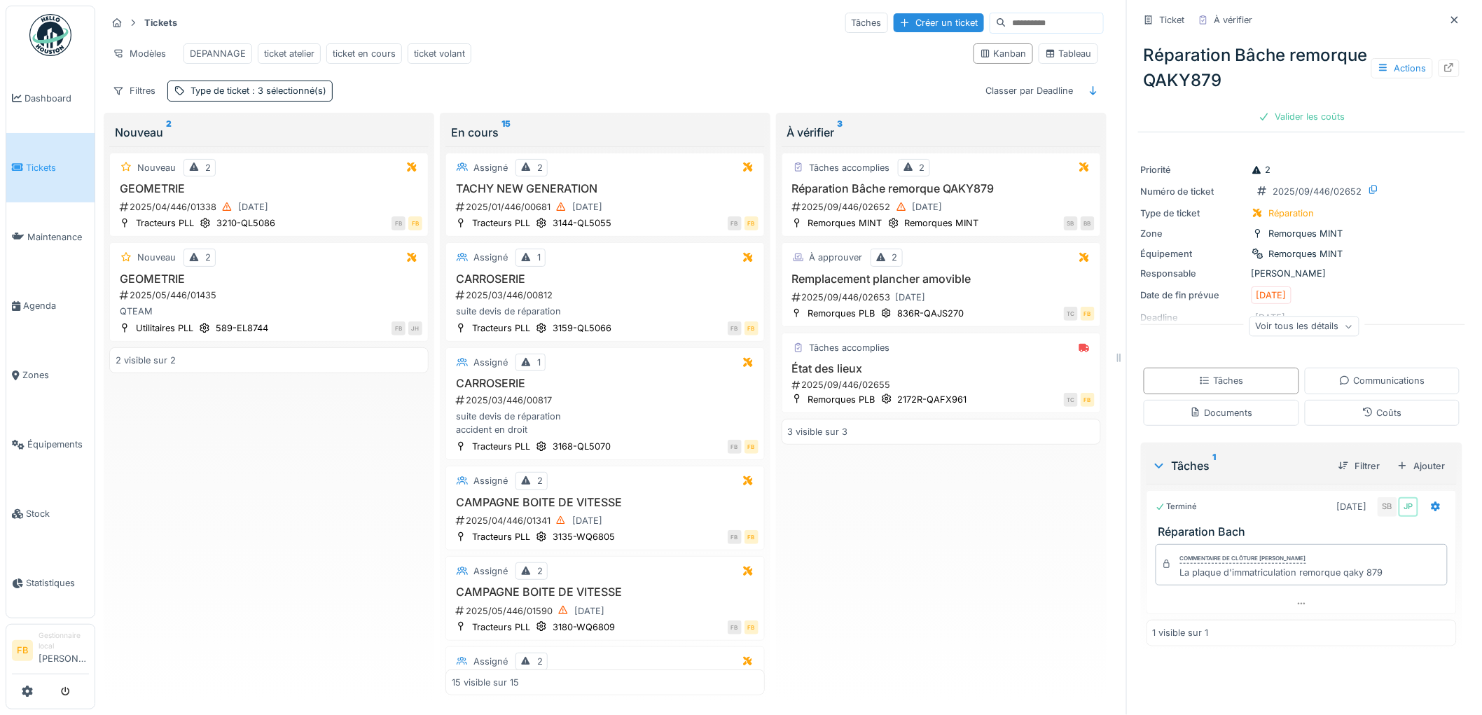
click at [1359, 401] on div "Tâches Communications Documents Coûts" at bounding box center [1301, 396] width 327 height 69
click at [1362, 413] on div "Coûts" at bounding box center [1381, 412] width 39 height 13
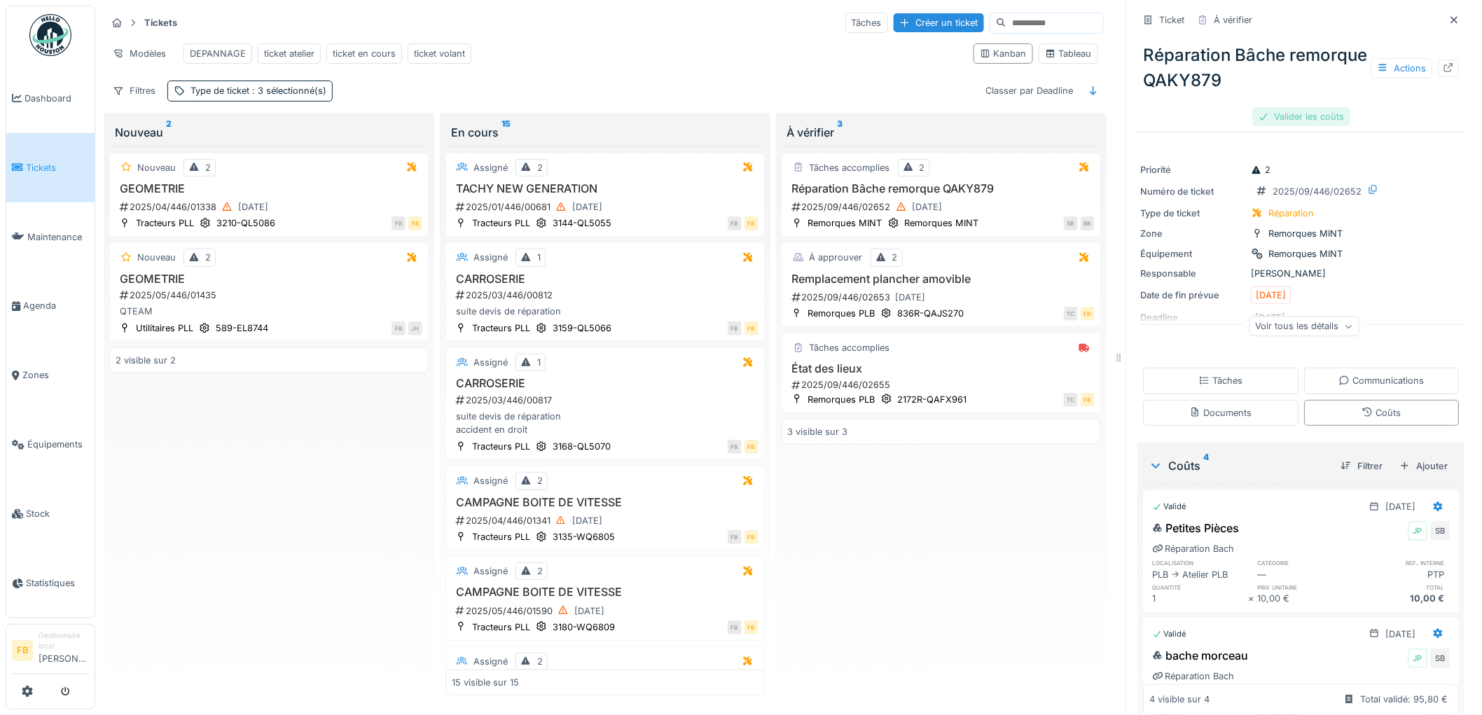
click at [1253, 109] on div "Valider les coûts" at bounding box center [1302, 116] width 98 height 19
click at [1339, 122] on div "Approuver et clôturer le ticket" at bounding box center [1372, 116] width 155 height 19
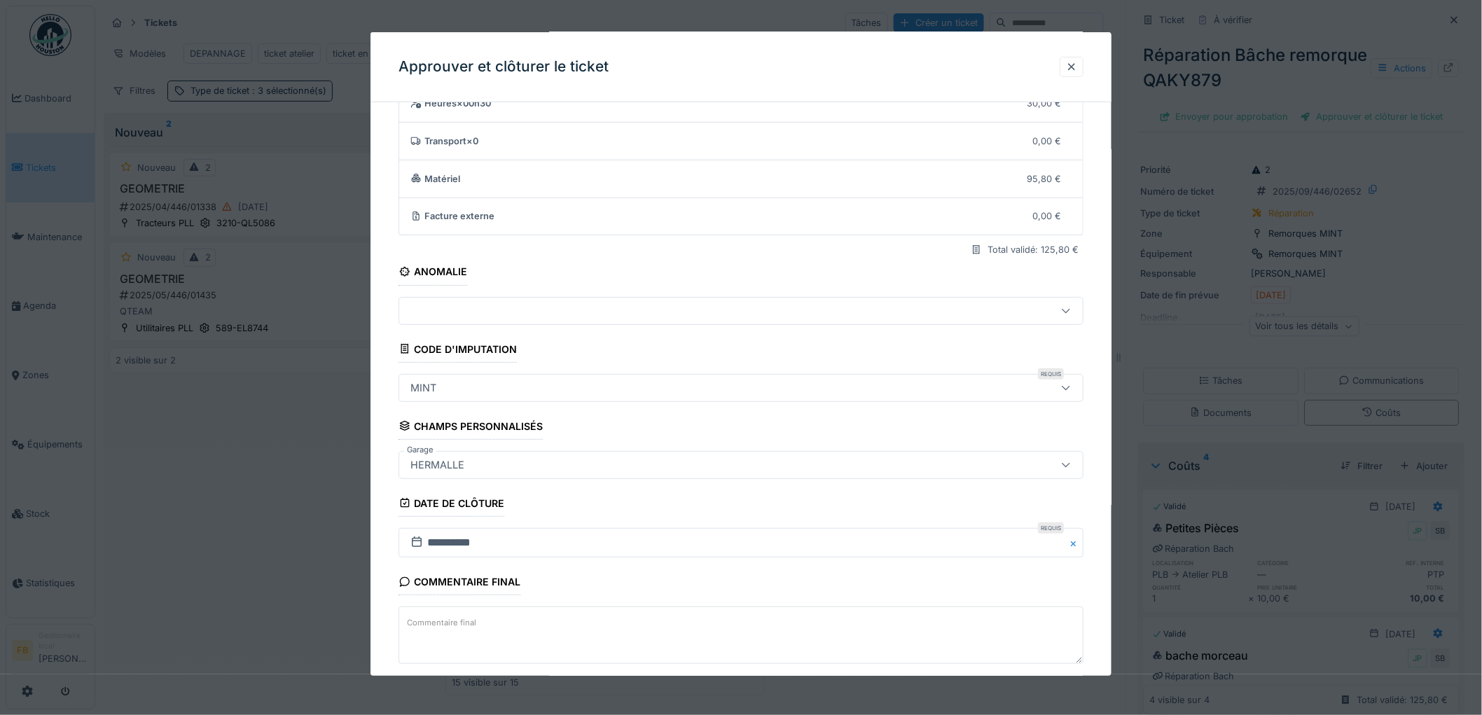
scroll to position [134, 0]
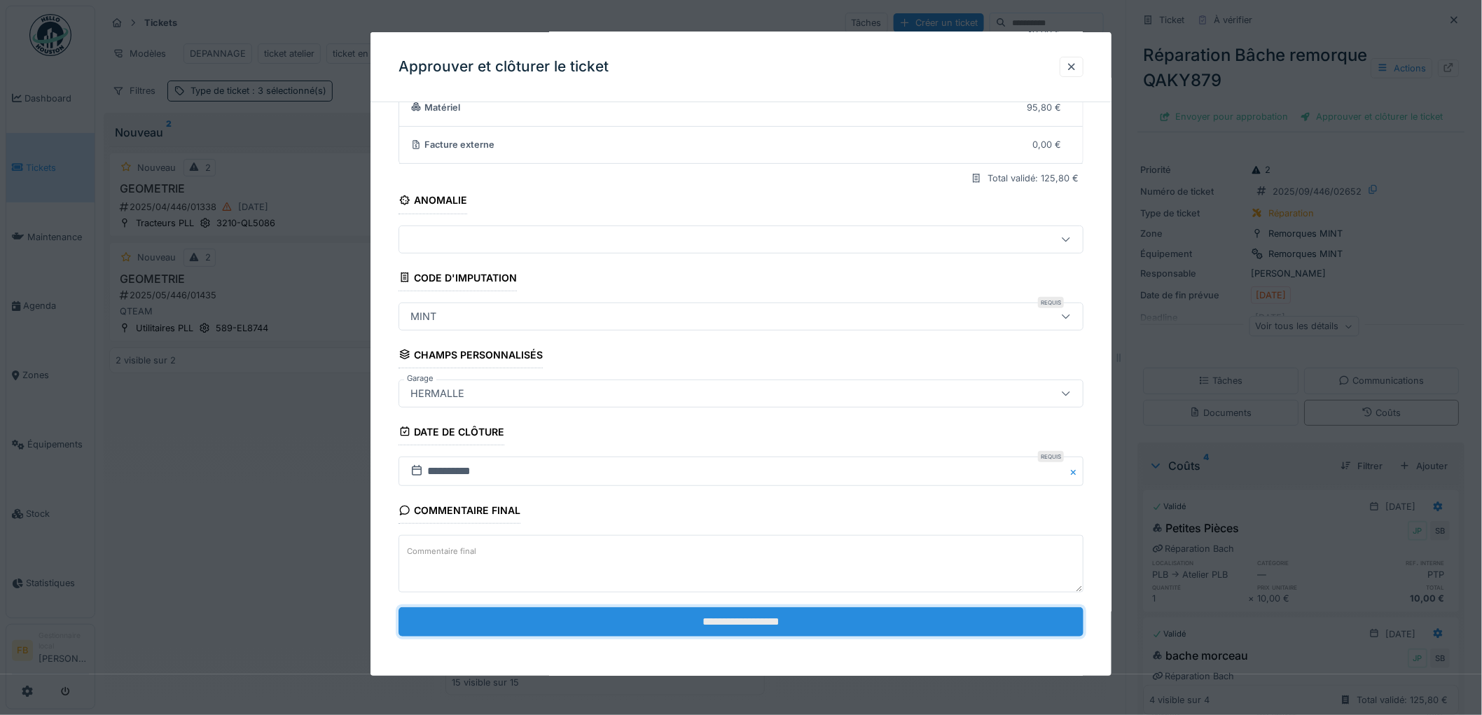
click at [655, 608] on input "**********" at bounding box center [740, 621] width 685 height 29
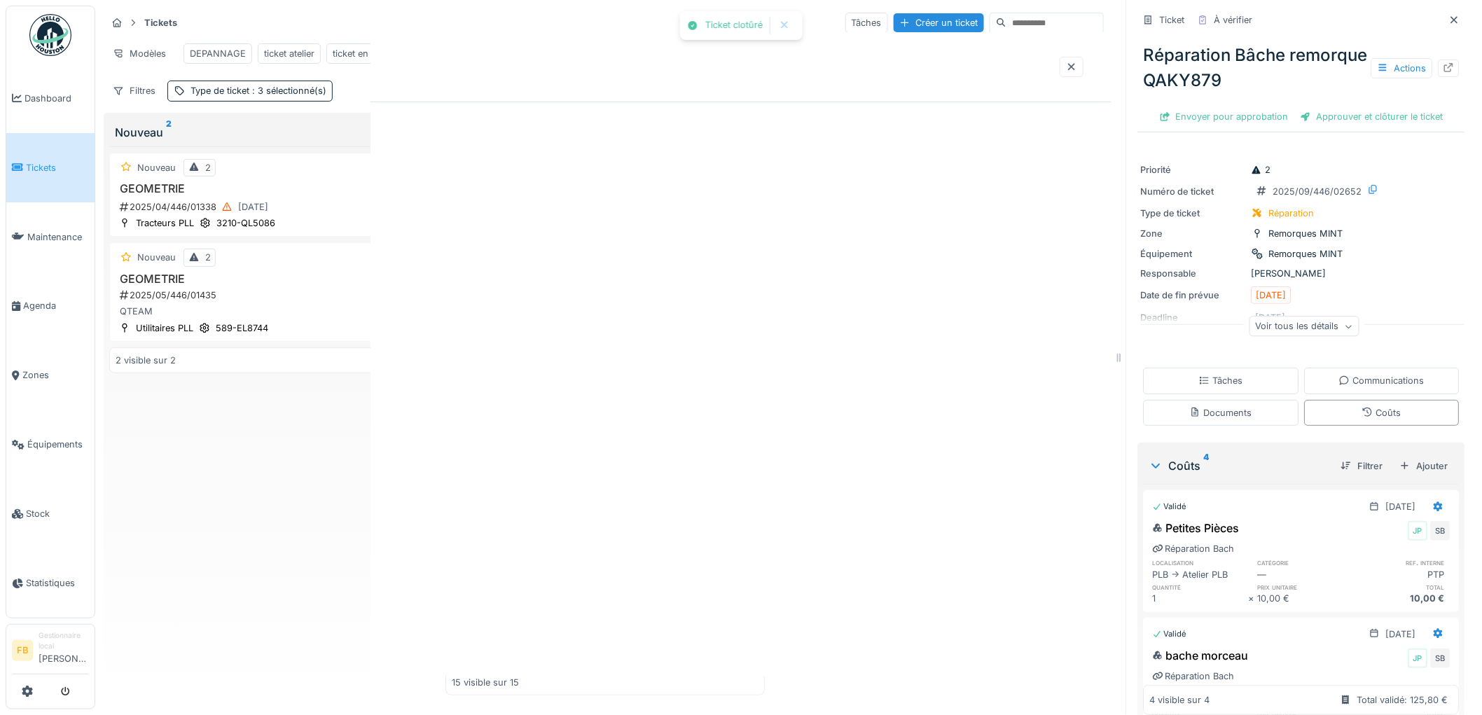
scroll to position [0, 0]
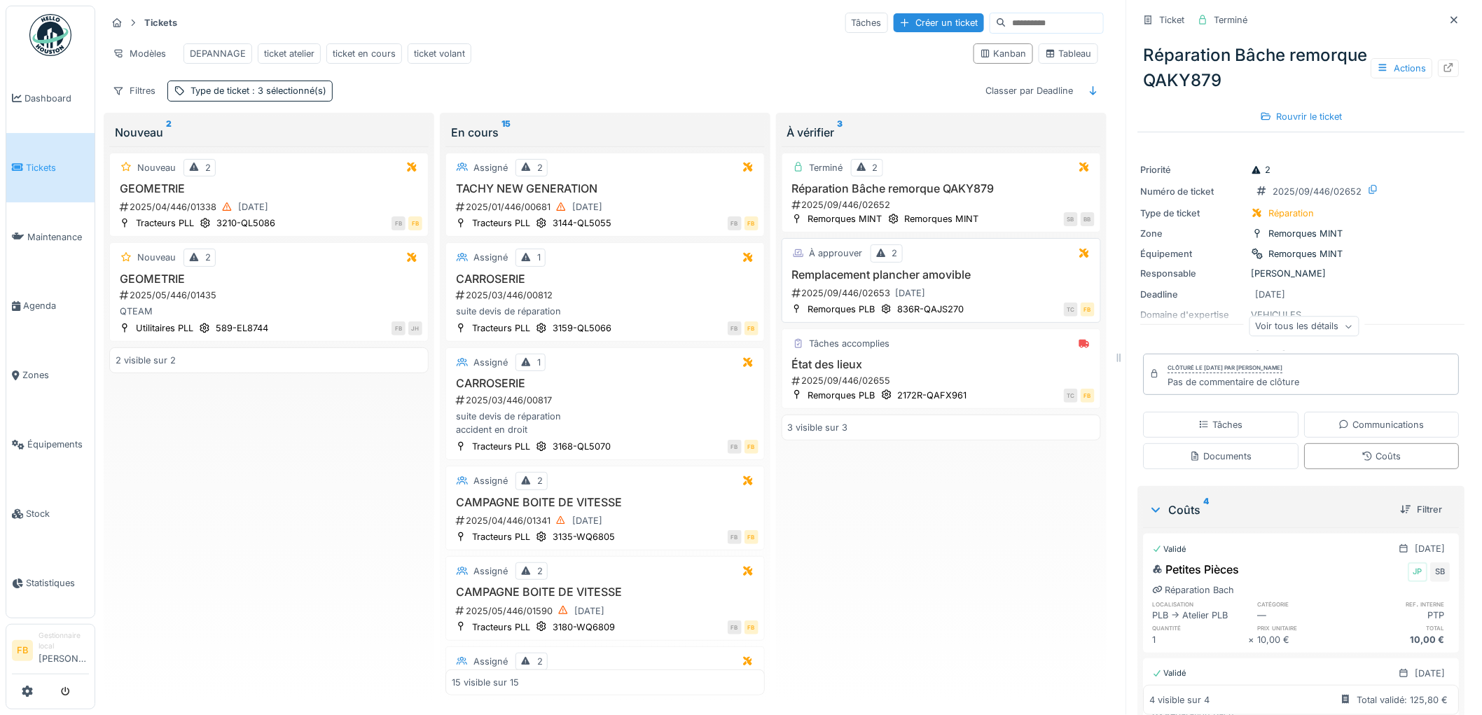
click at [994, 302] on div "2025/09/446/02653 [DATE]" at bounding box center [943, 293] width 304 height 18
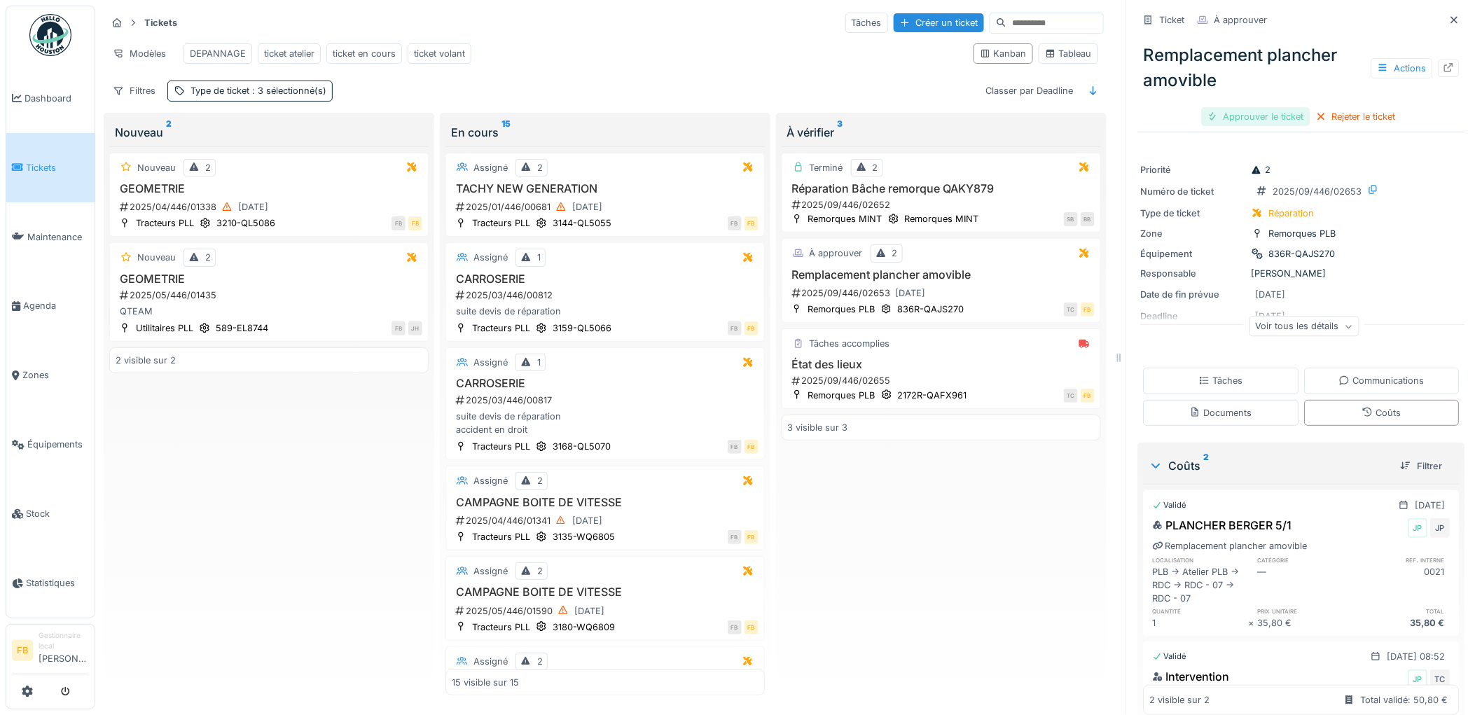
click at [1239, 125] on div "Approuver le ticket" at bounding box center [1256, 116] width 109 height 19
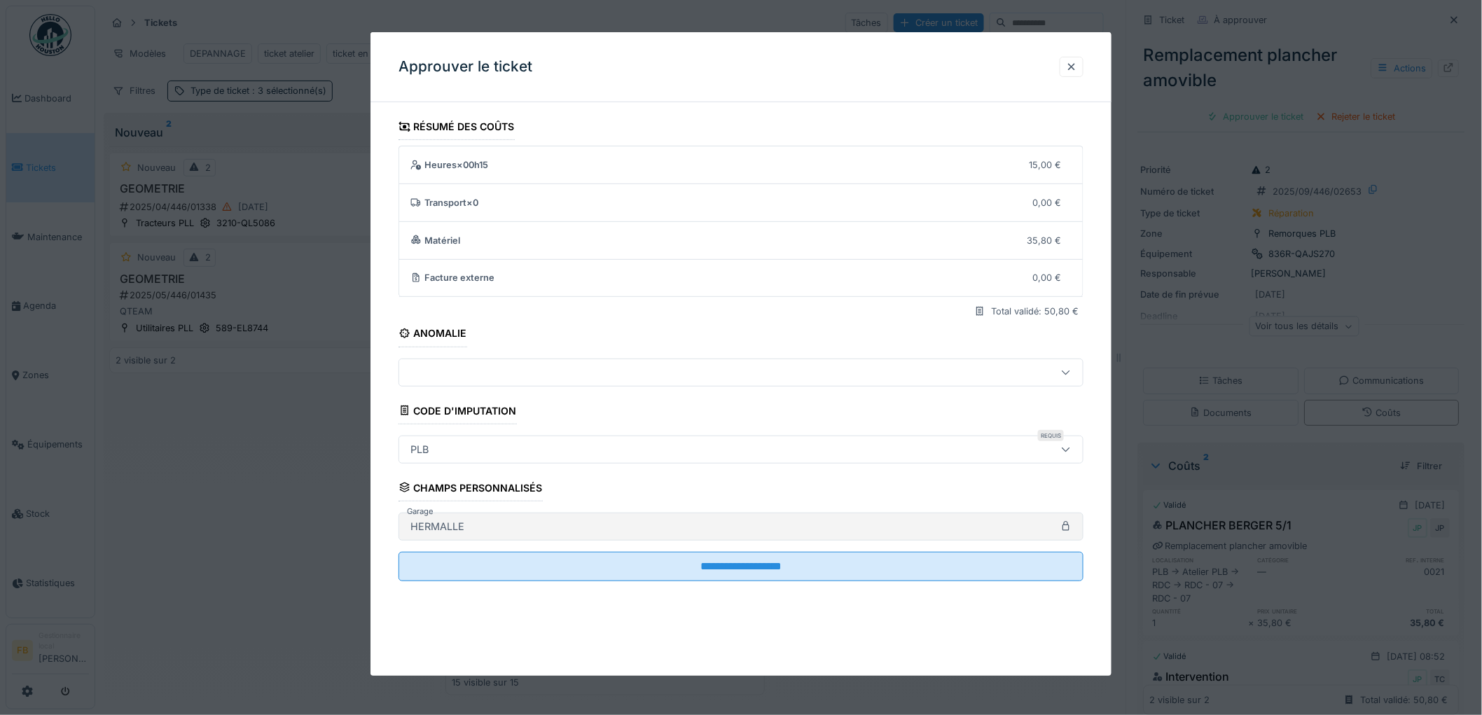
scroll to position [11, 0]
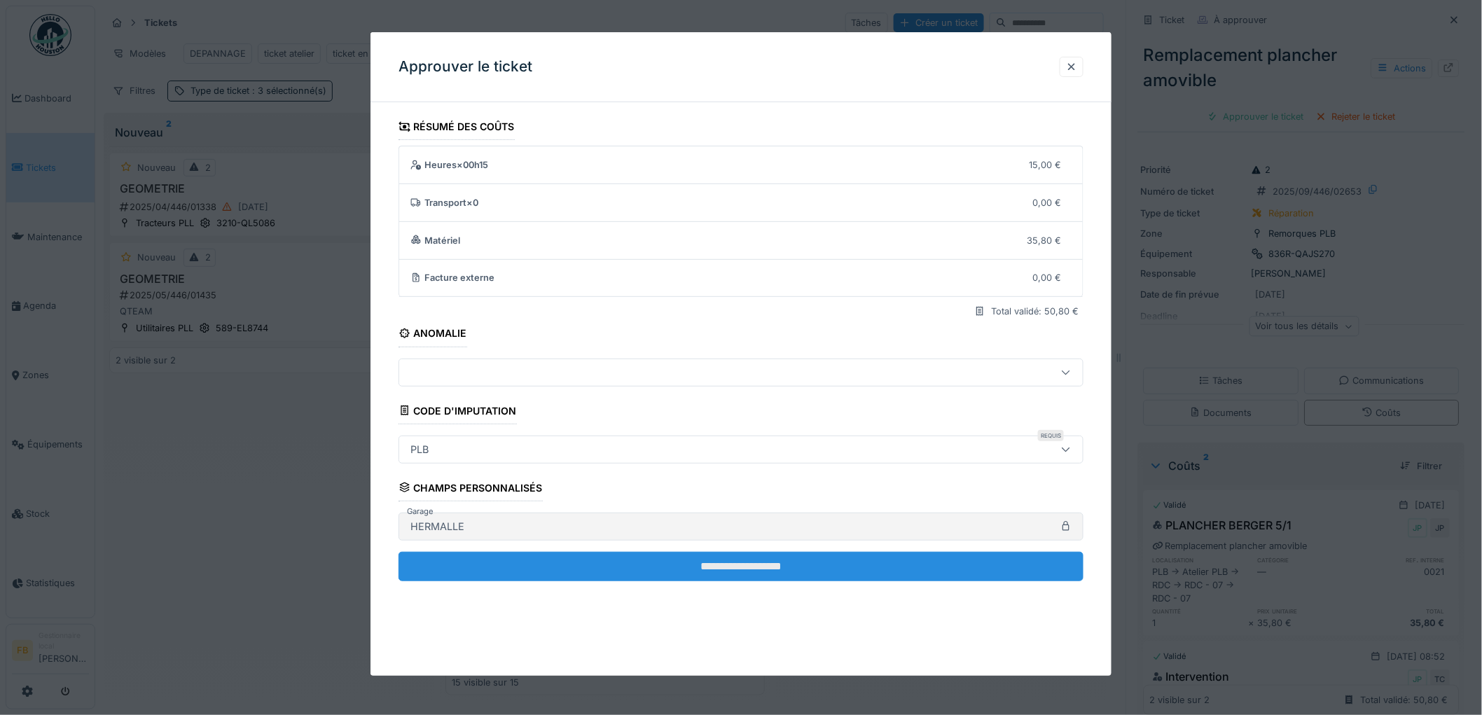
click at [686, 564] on input "**********" at bounding box center [740, 566] width 685 height 29
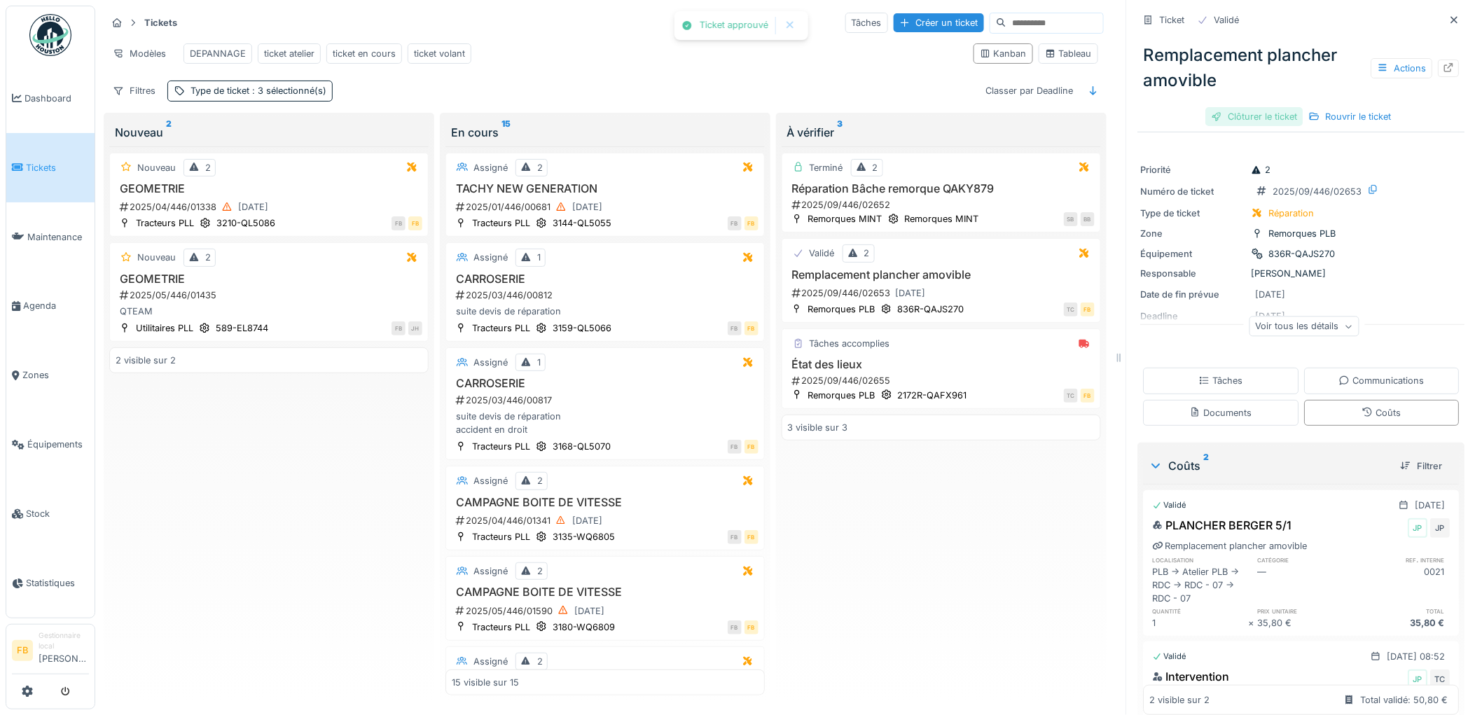
click at [1240, 107] on div "Clôturer le ticket" at bounding box center [1254, 116] width 97 height 19
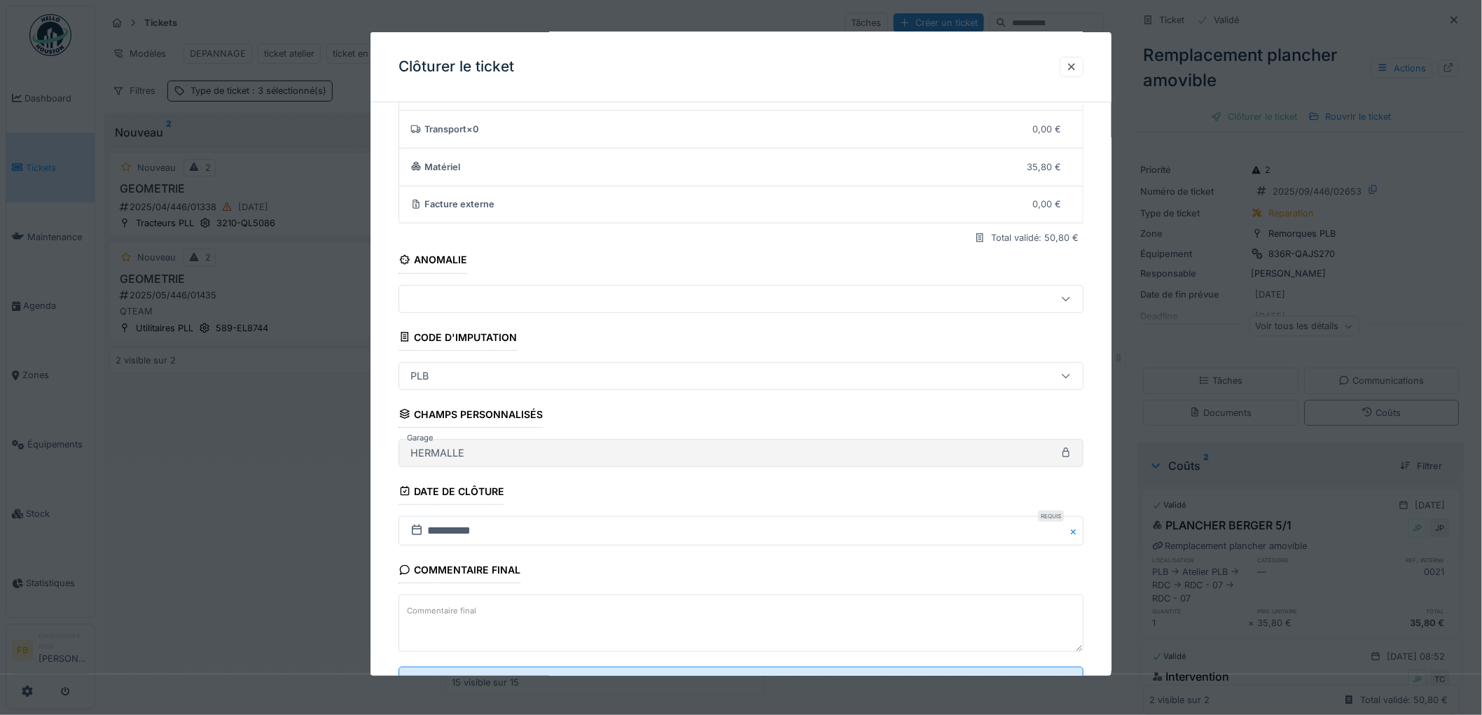
scroll to position [134, 0]
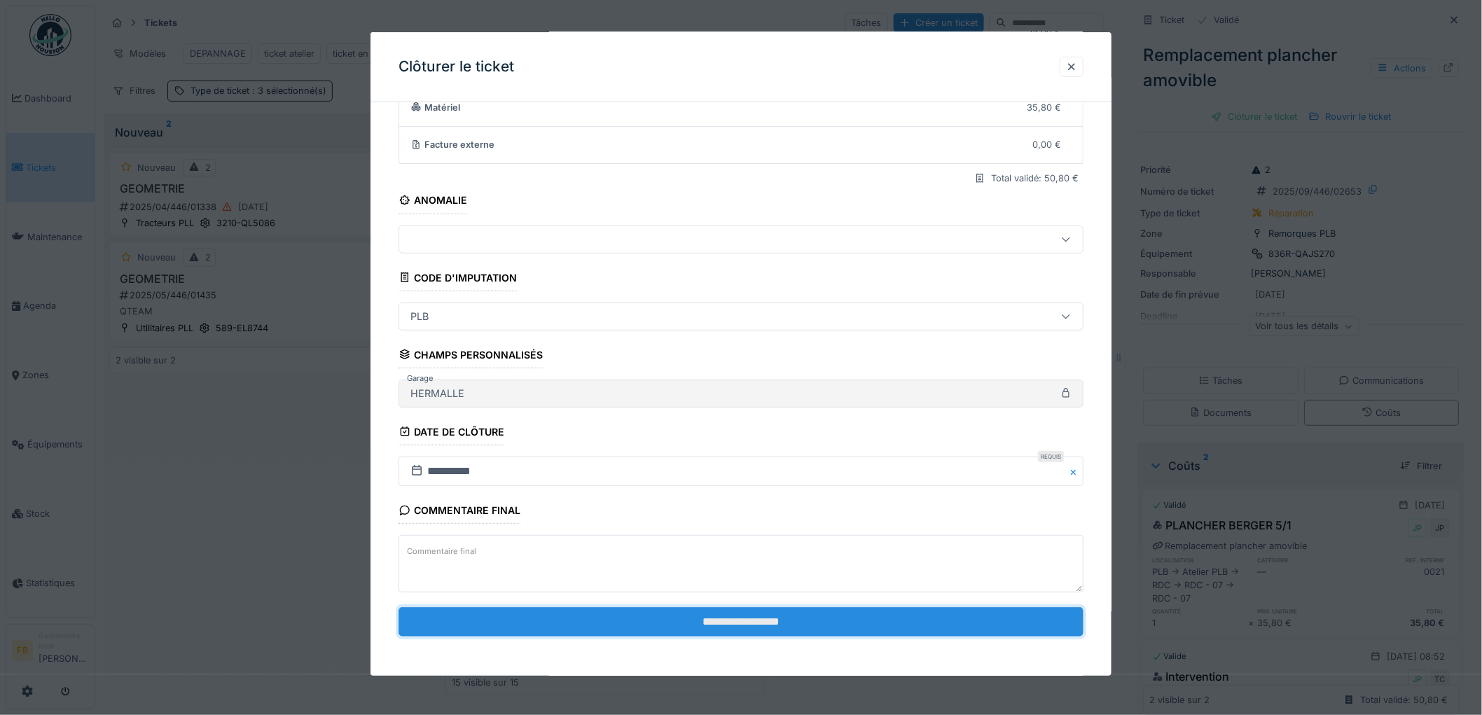
click at [625, 617] on input "**********" at bounding box center [740, 621] width 685 height 29
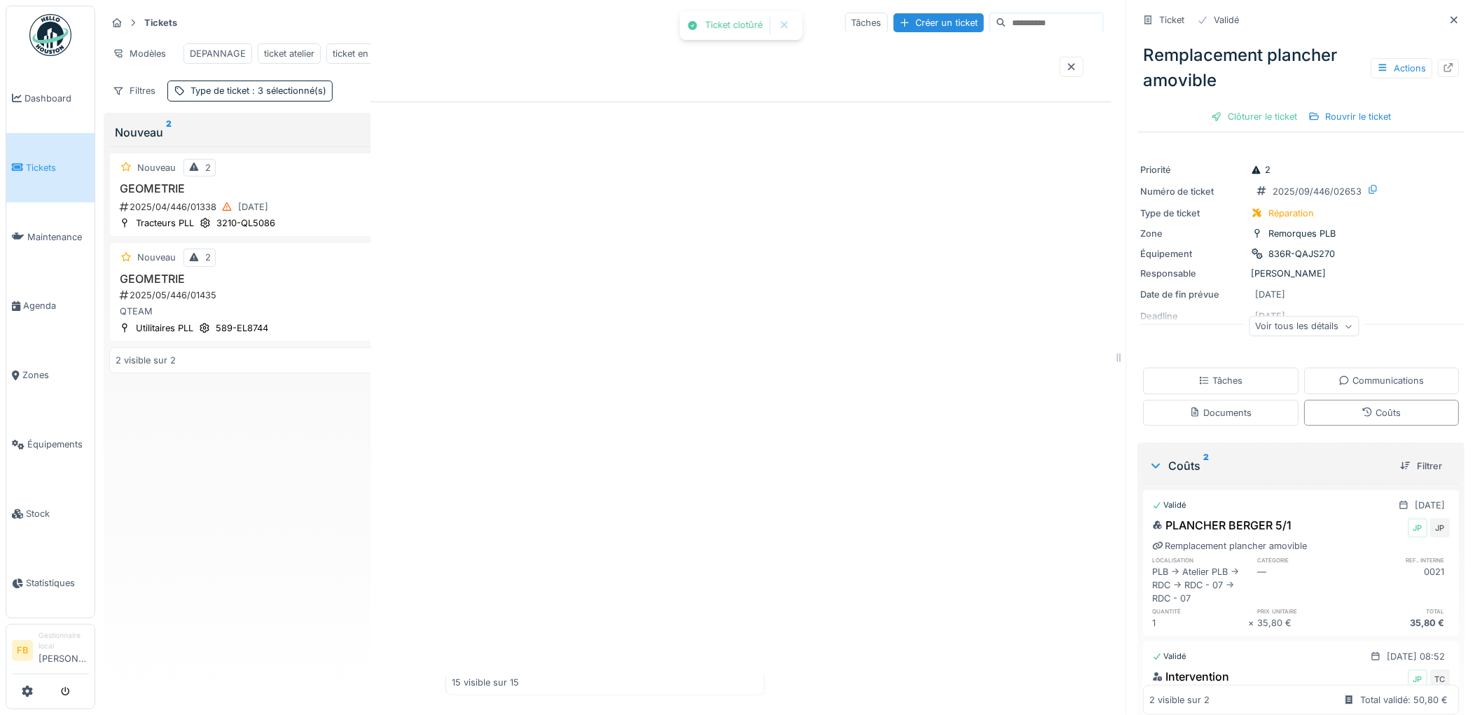
scroll to position [0, 0]
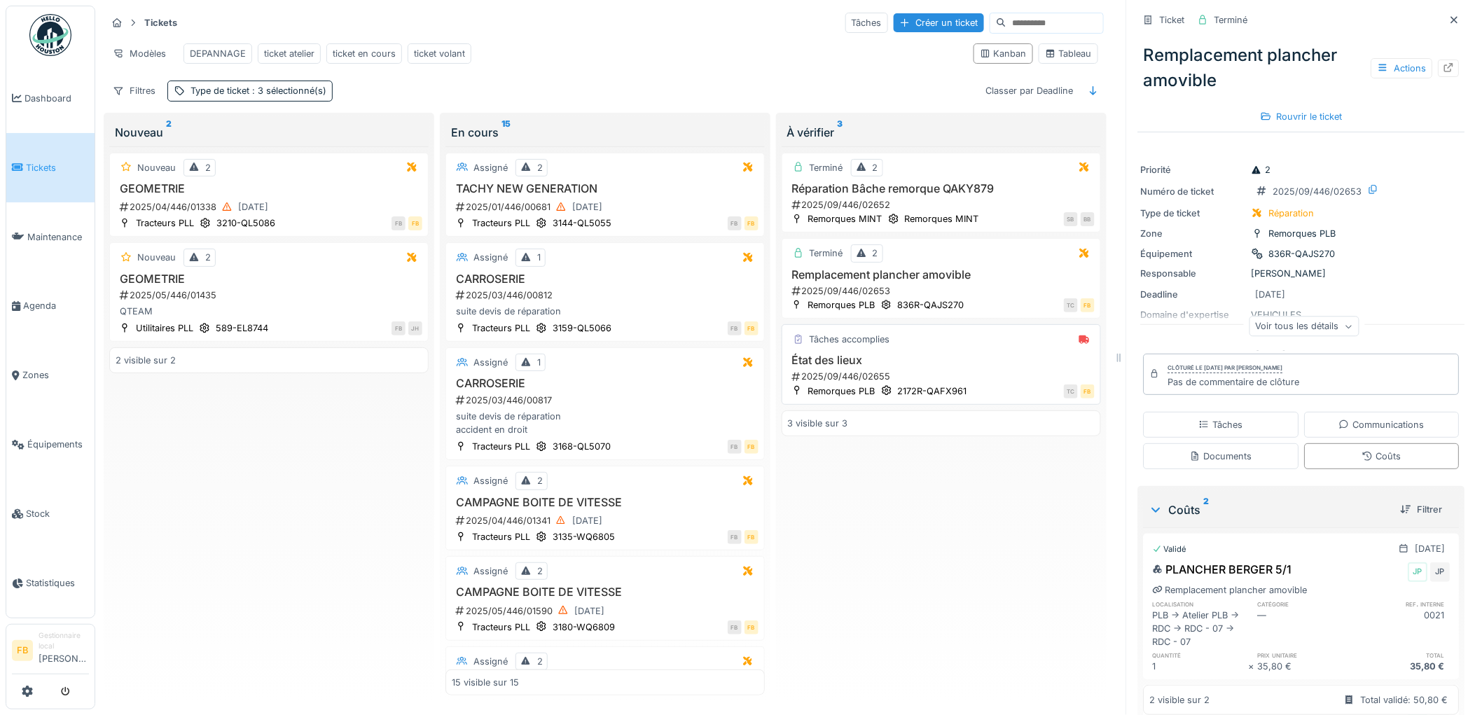
click at [975, 352] on div "Tâches accomplies État des lieux 2025/09/446/02655 Remorques PLB 2172R-QAFX961 …" at bounding box center [940, 364] width 319 height 81
click at [953, 369] on div "État des lieux 2025/09/446/02655" at bounding box center [941, 368] width 307 height 29
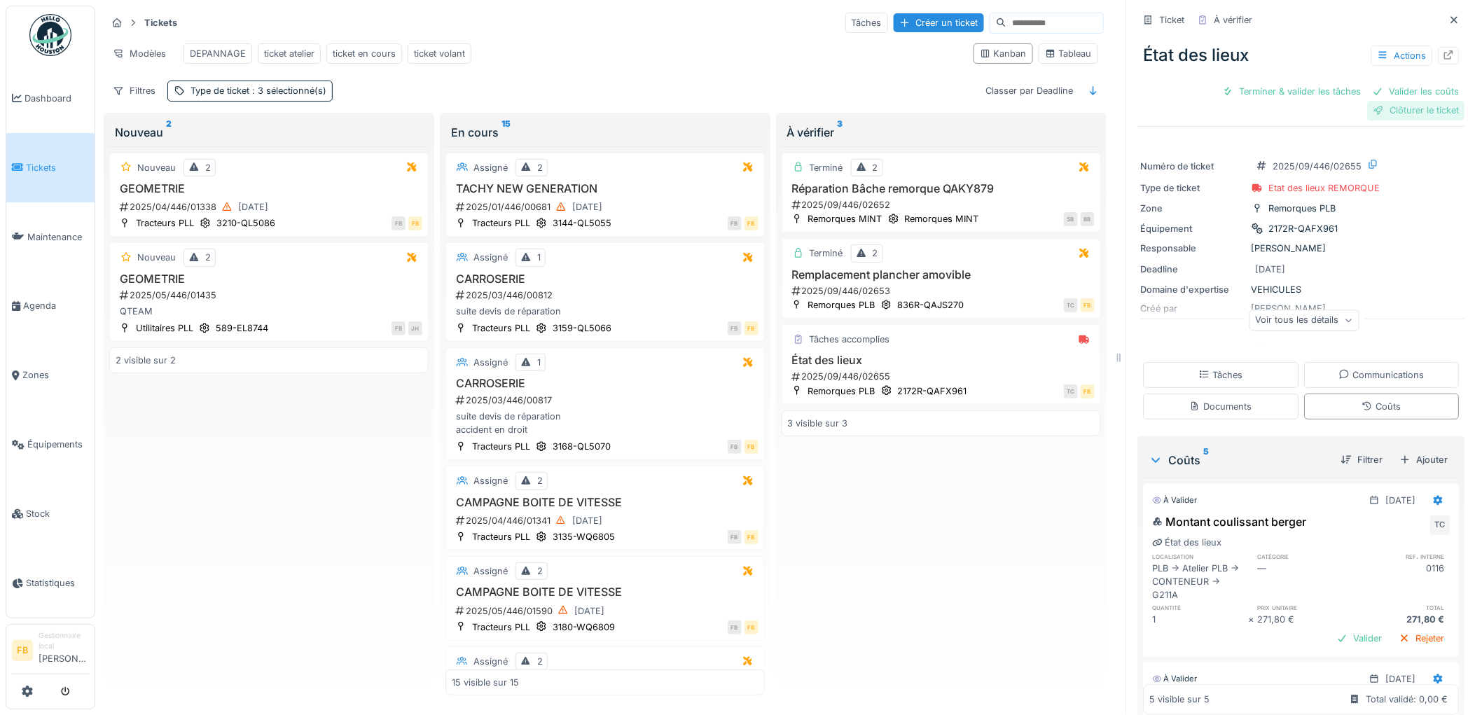
click at [1377, 101] on div "Clôturer le ticket" at bounding box center [1416, 110] width 97 height 19
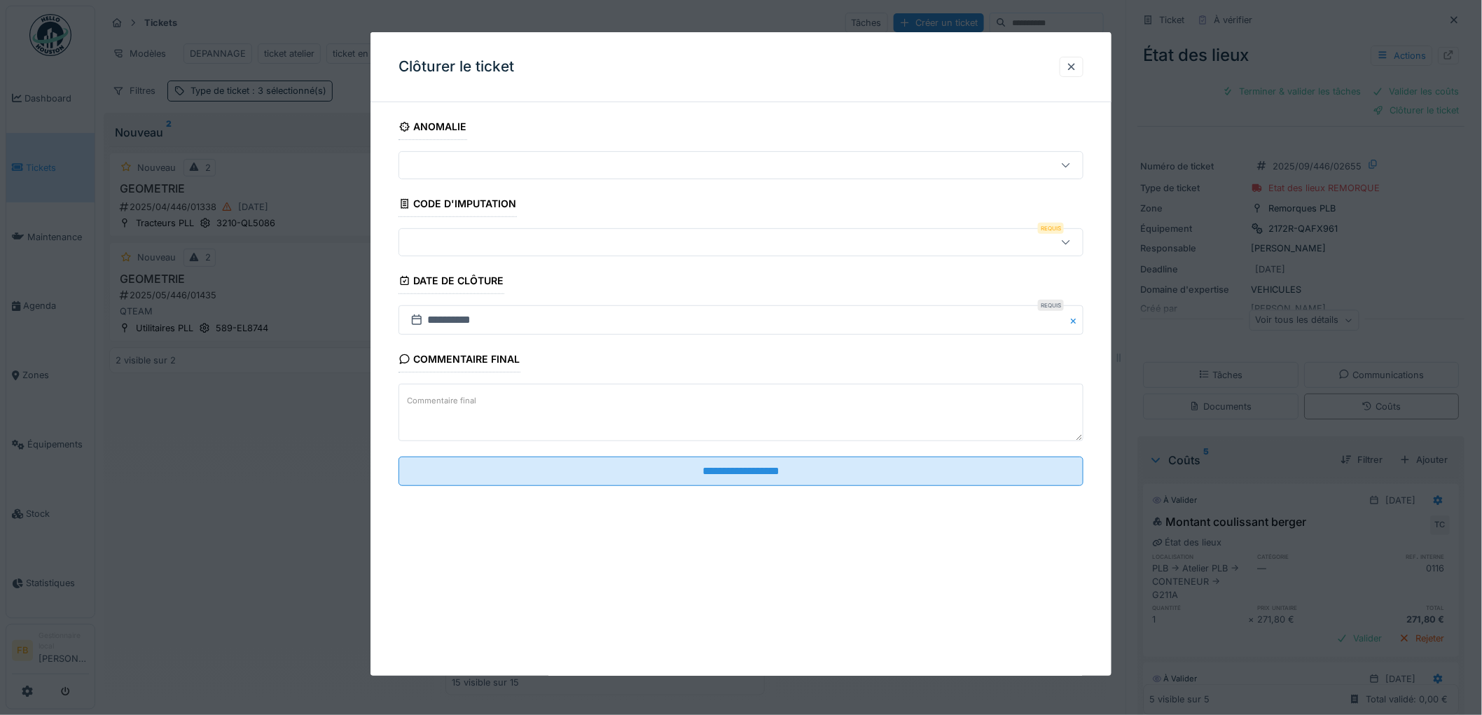
click at [454, 246] on div at bounding box center [702, 242] width 594 height 15
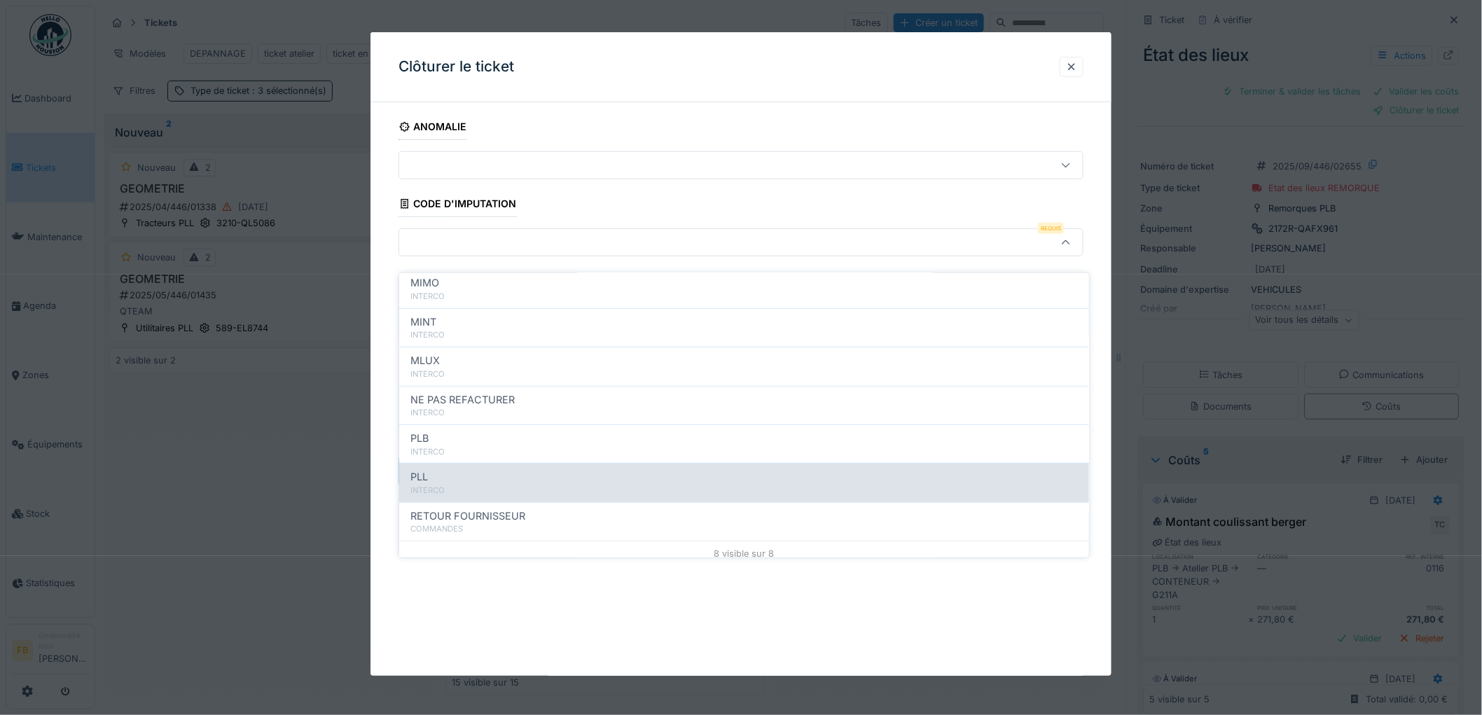
scroll to position [125, 0]
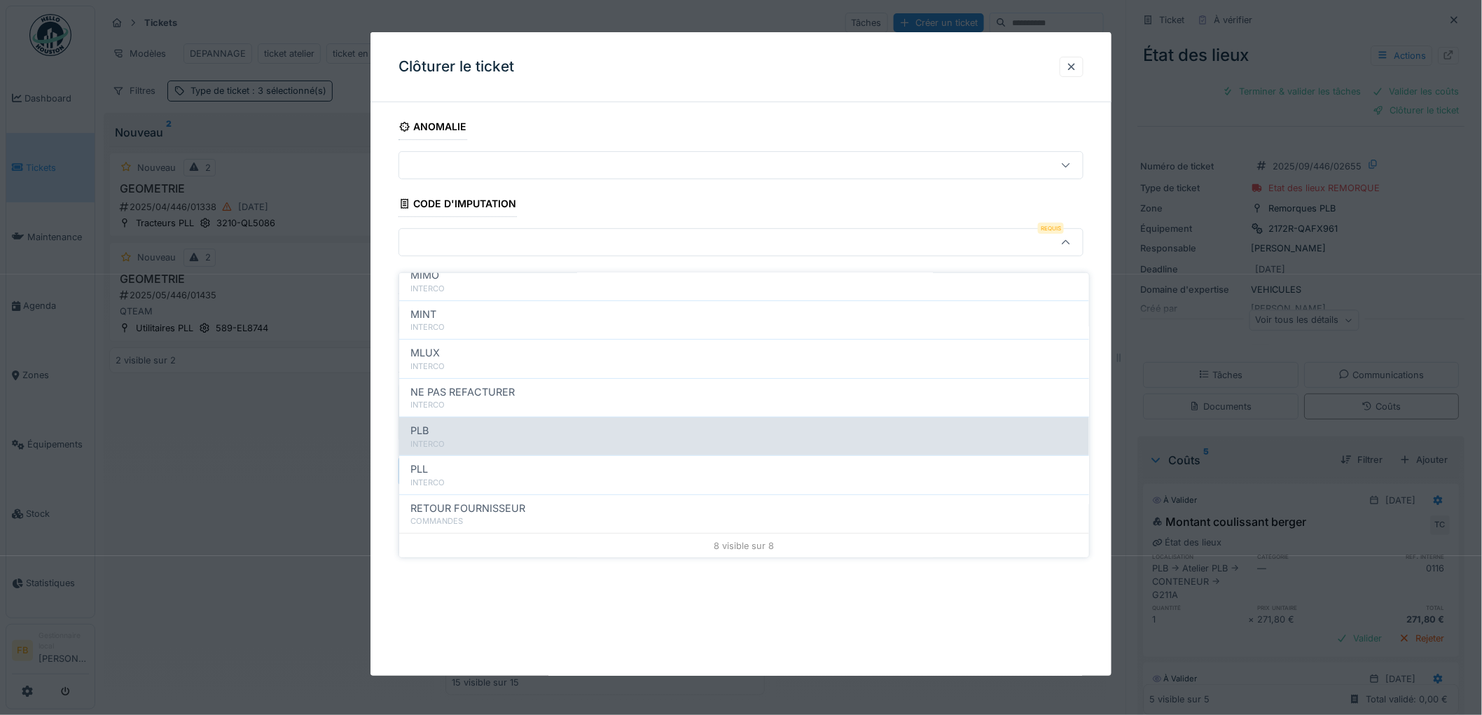
click at [462, 424] on div "PLB" at bounding box center [743, 430] width 667 height 15
type input "***"
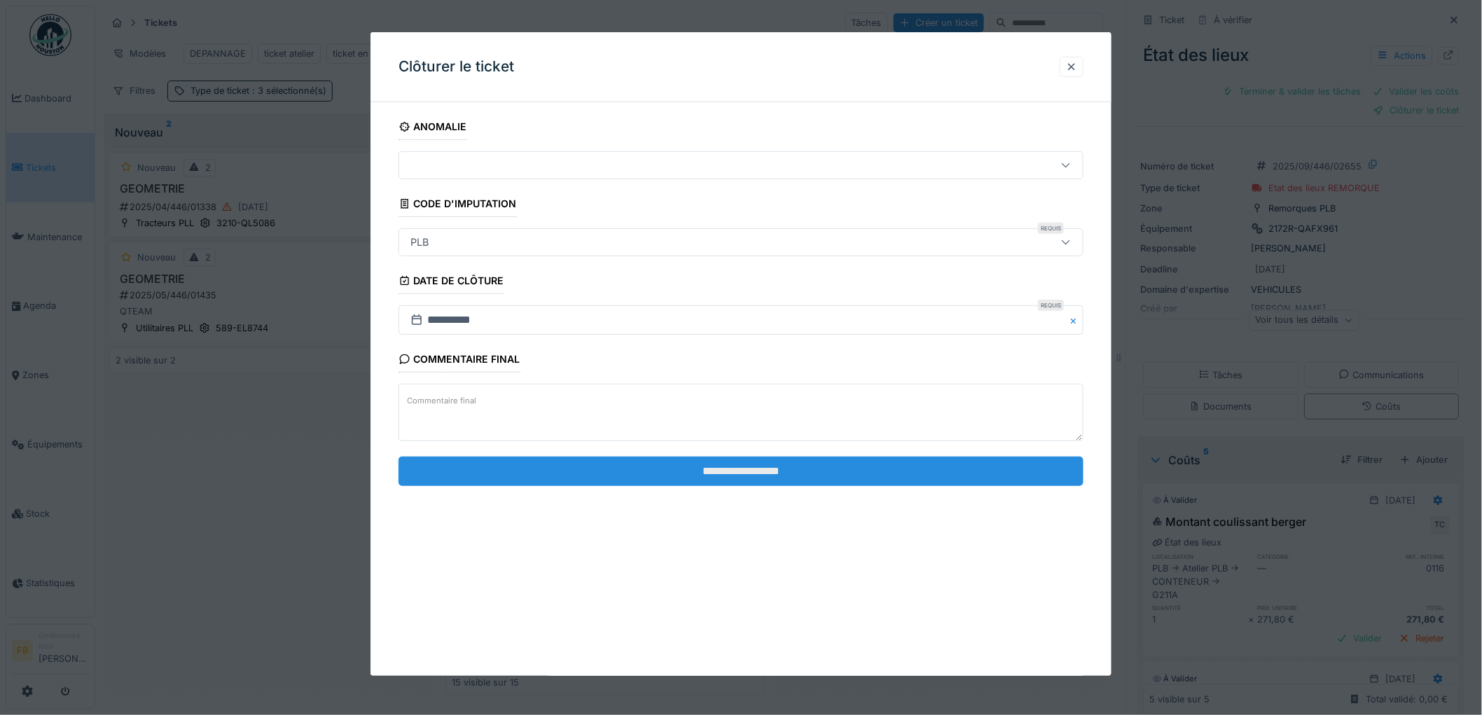
click at [716, 473] on input "**********" at bounding box center [740, 471] width 685 height 29
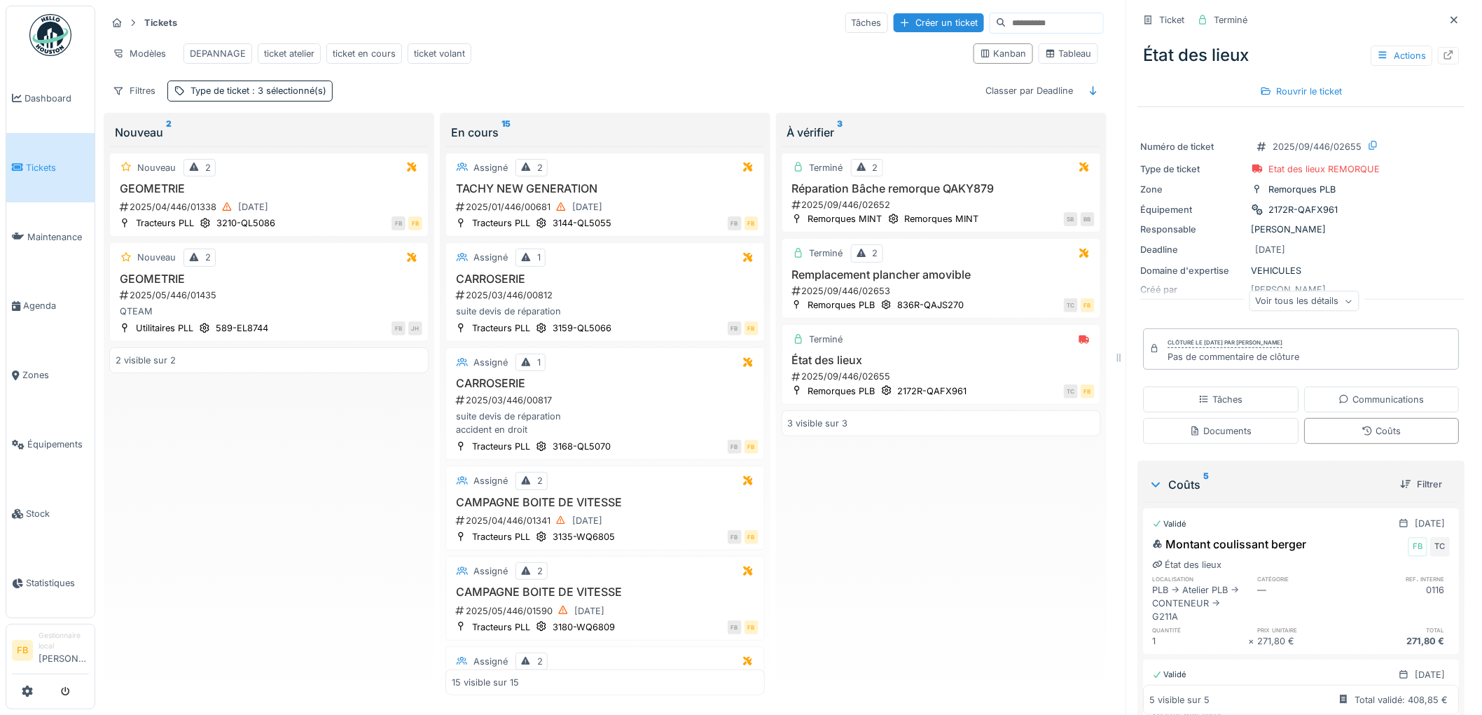
click at [64, 150] on link "Tickets" at bounding box center [50, 167] width 88 height 69
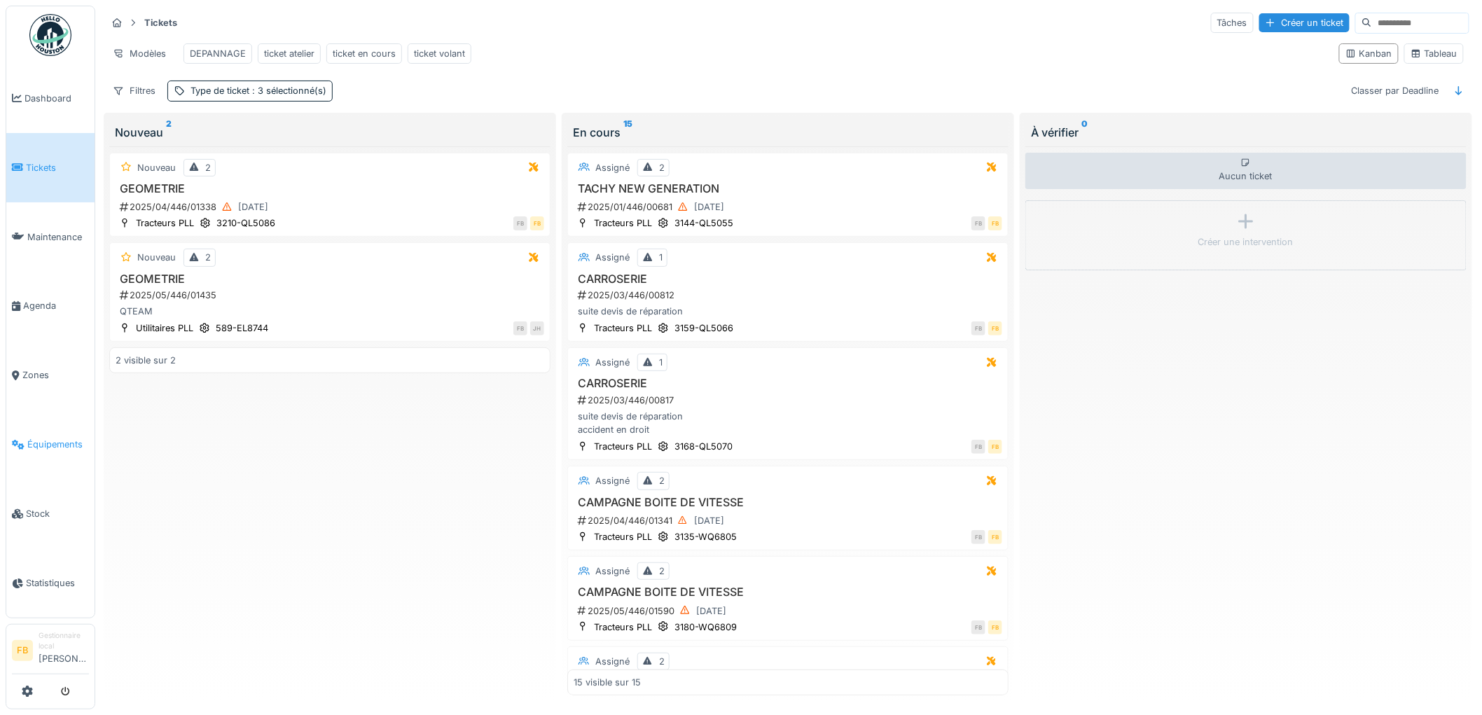
click at [51, 439] on span "Équipements" at bounding box center [58, 444] width 62 height 13
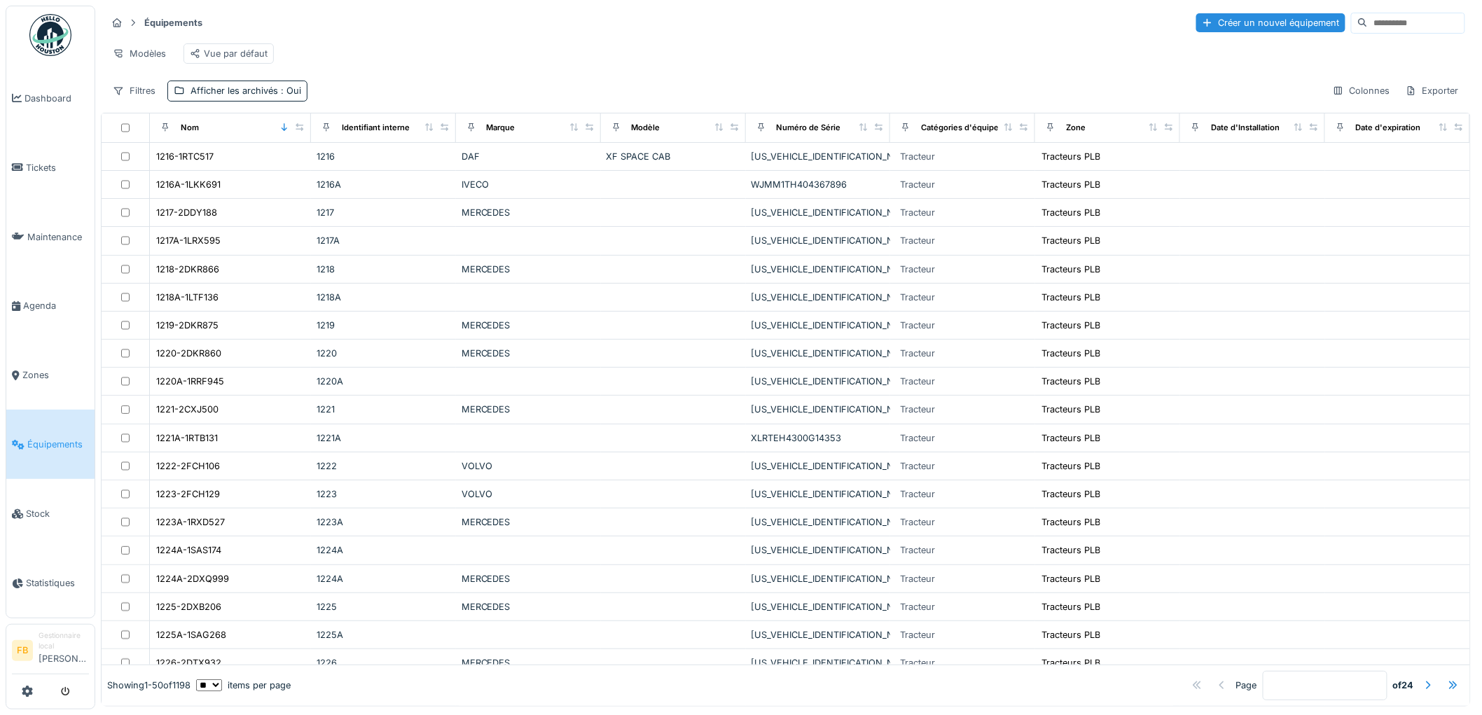
click at [1368, 26] on input at bounding box center [1416, 23] width 97 height 20
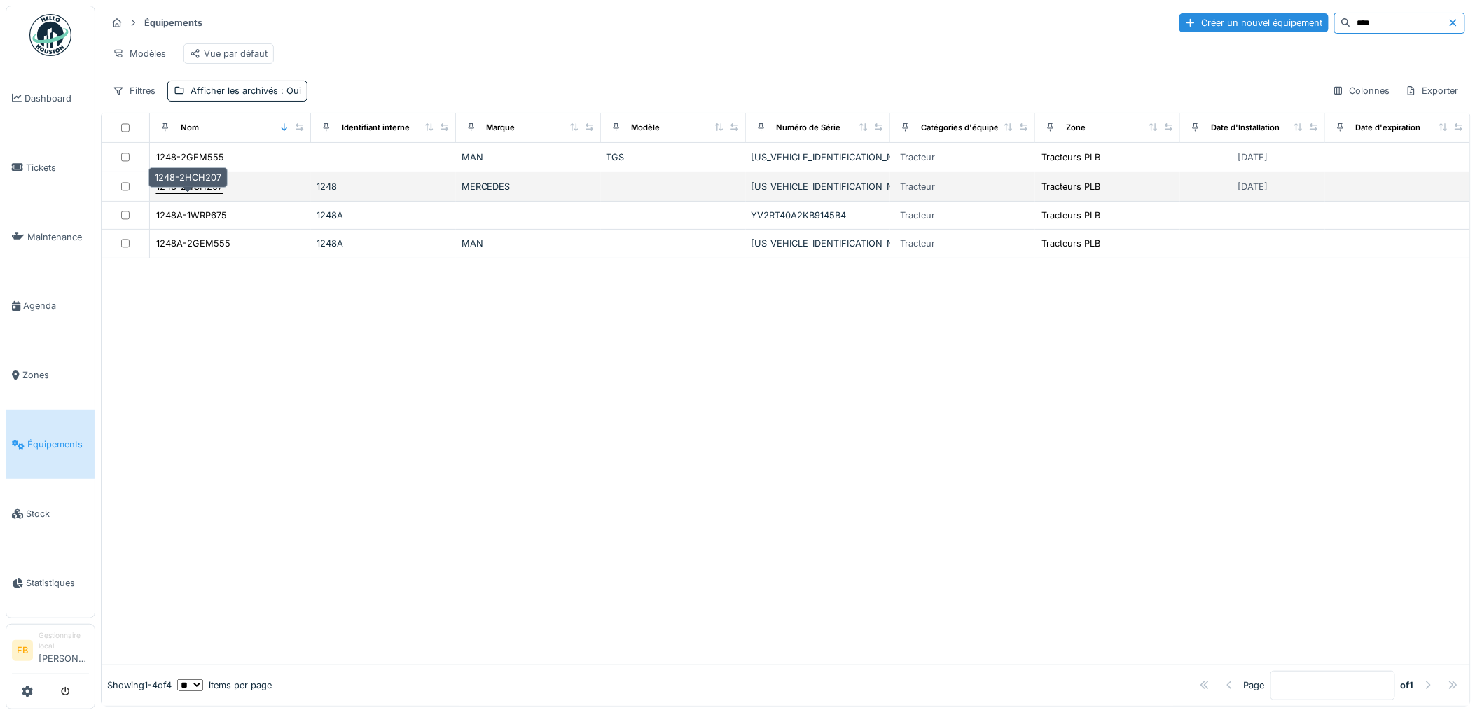
type input "****"
click at [185, 193] on div "1248-2HCH207" at bounding box center [189, 186] width 67 height 13
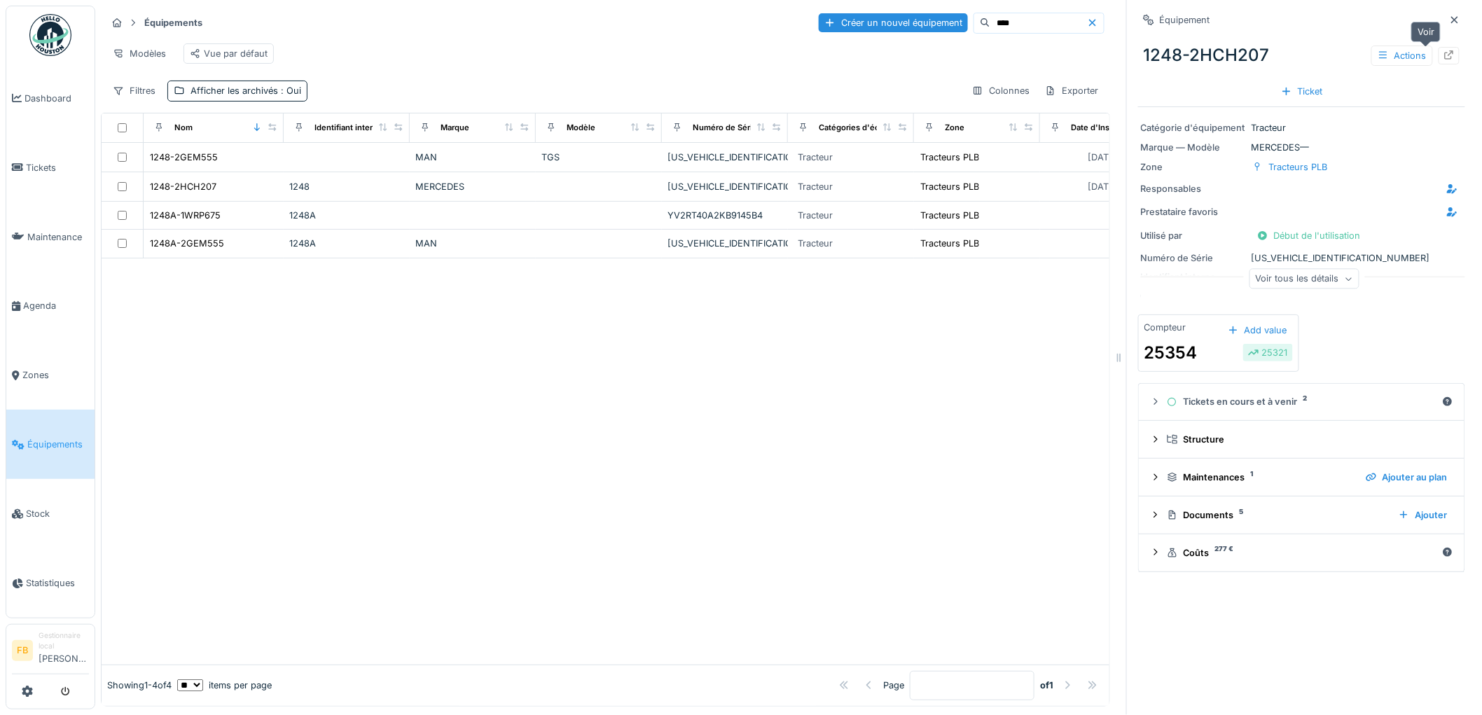
click at [1445, 58] on icon at bounding box center [1449, 54] width 9 height 9
click at [36, 162] on span "Tickets" at bounding box center [57, 167] width 63 height 13
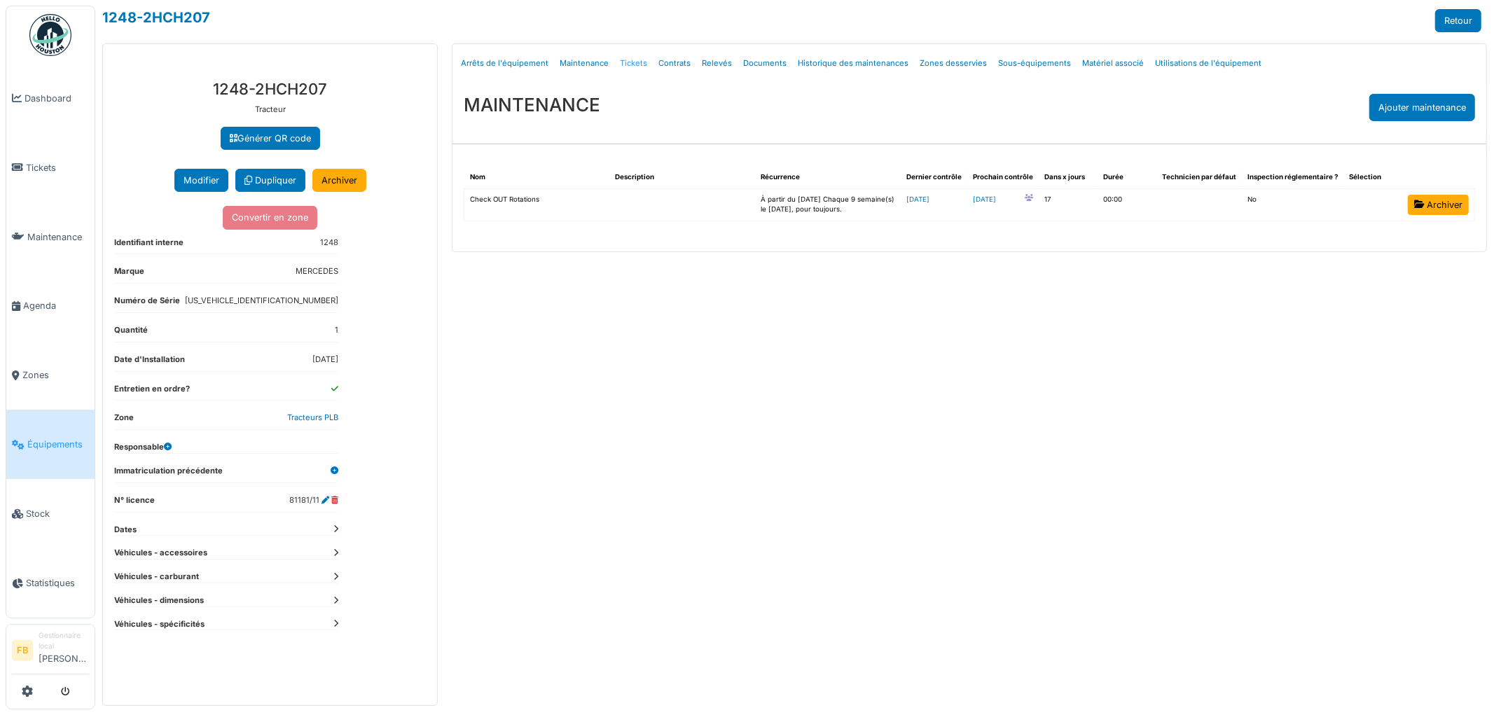
click at [636, 61] on link "Tickets" at bounding box center [633, 63] width 39 height 33
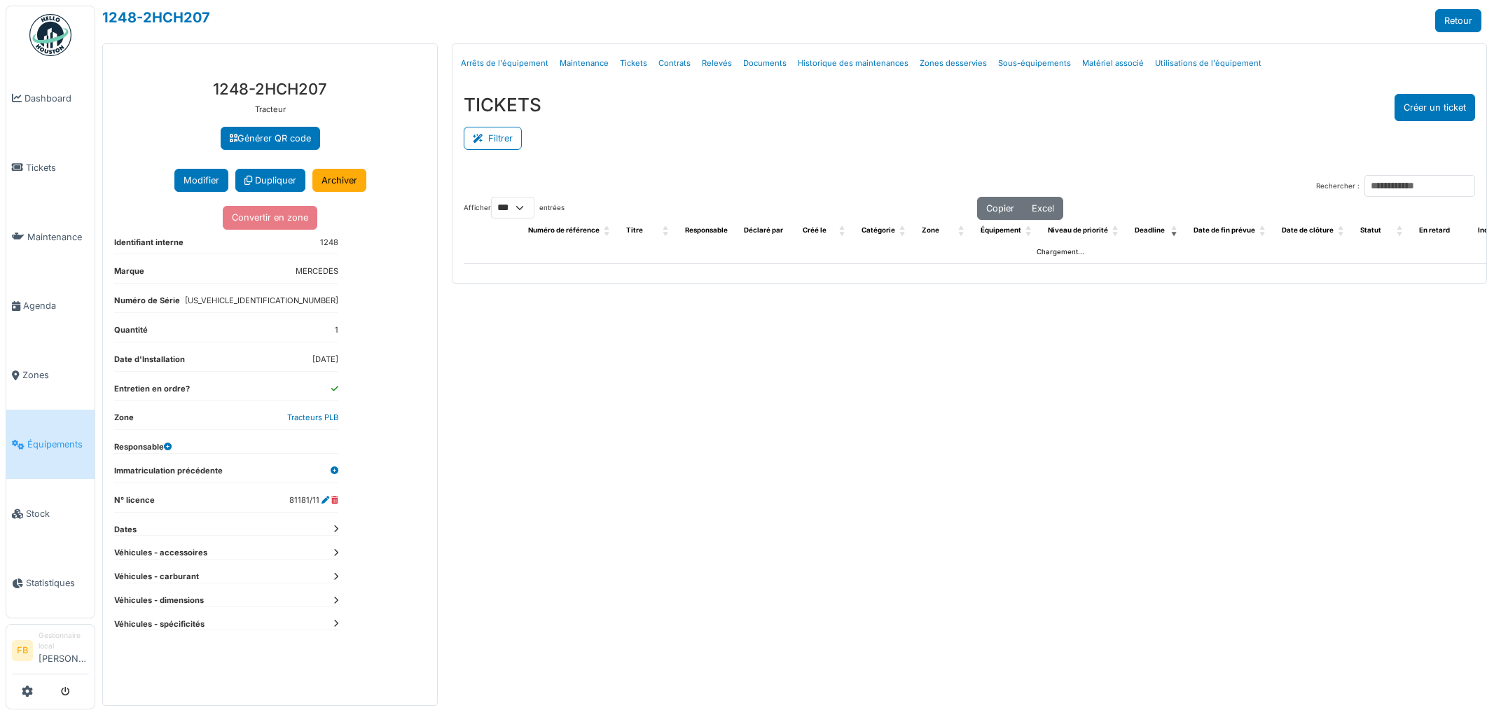
select select "***"
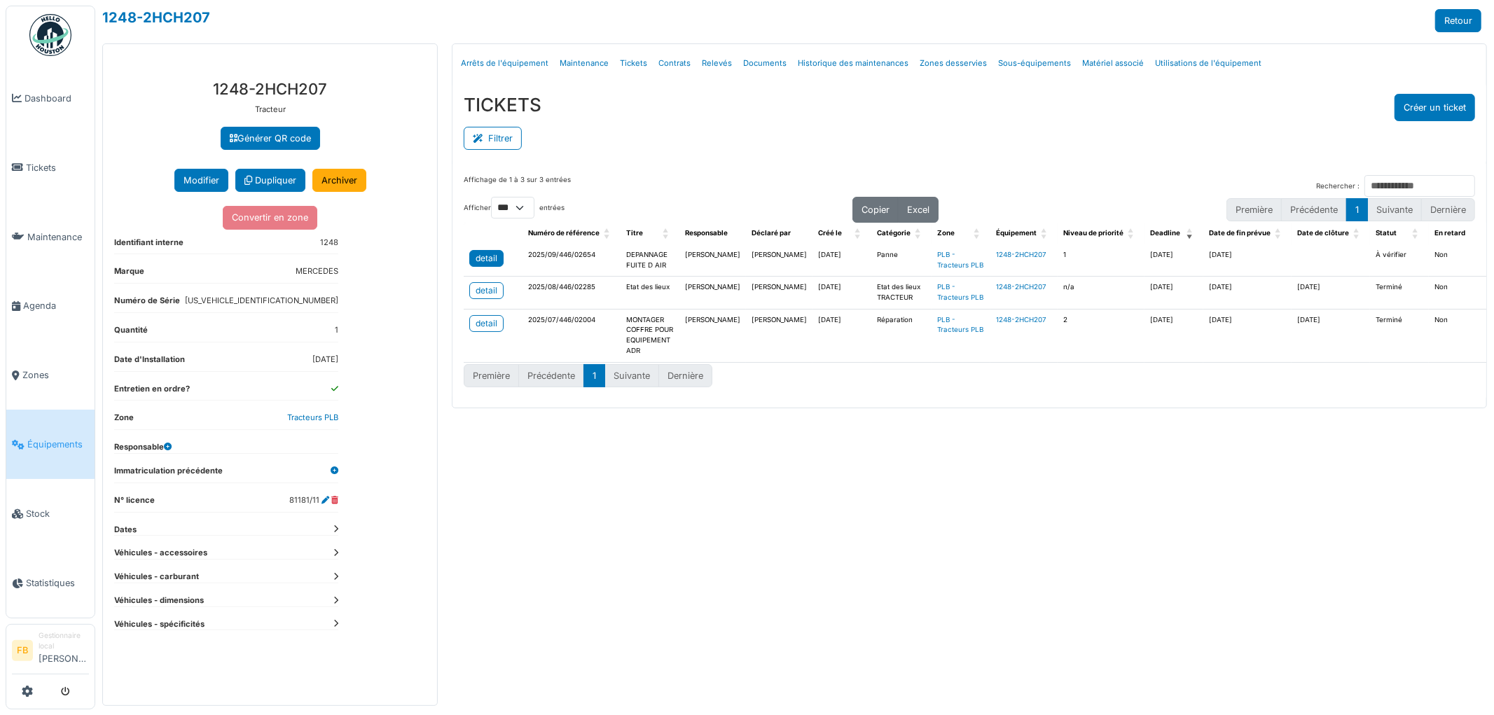
click at [479, 258] on div "detail" at bounding box center [486, 258] width 22 height 13
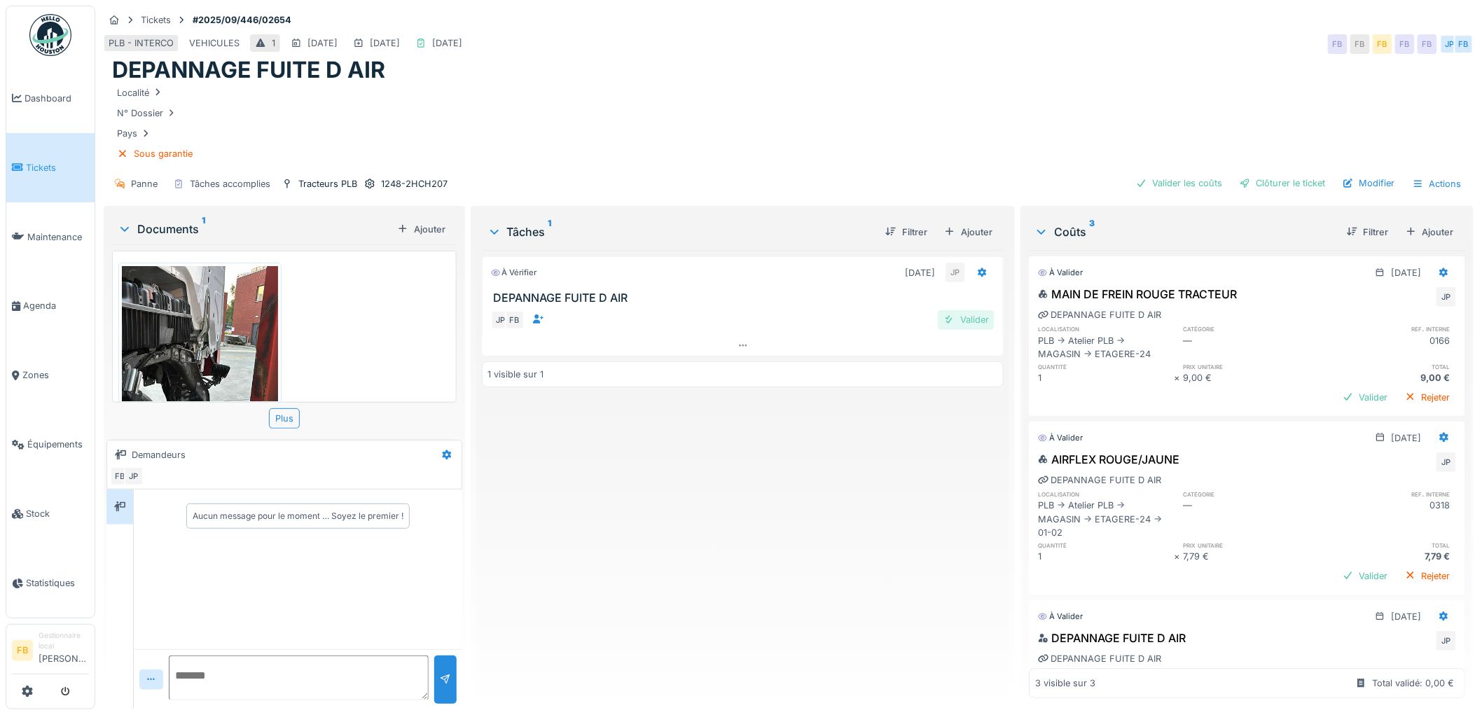
click at [959, 317] on div "Valider" at bounding box center [966, 319] width 57 height 19
click at [1144, 181] on div "Valider les coûts" at bounding box center [1179, 183] width 98 height 19
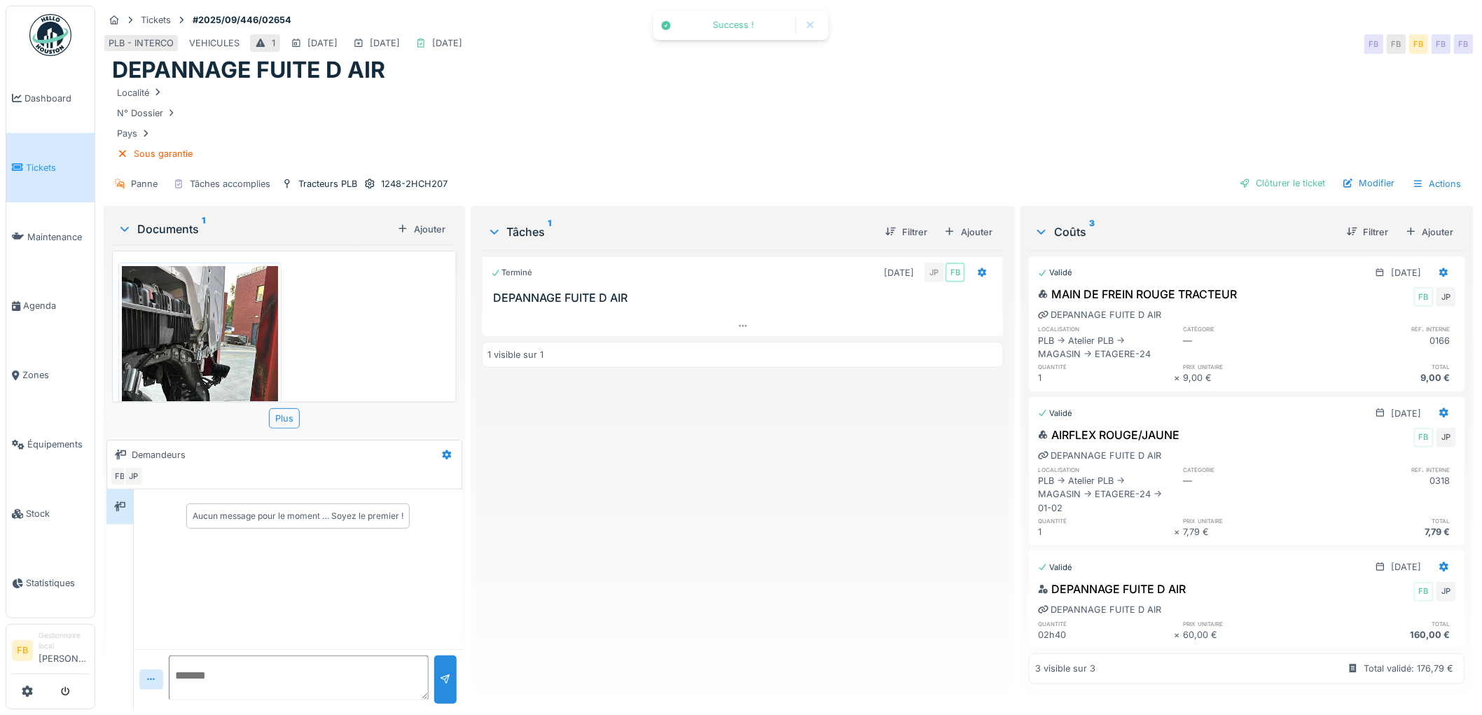
scroll to position [12, 0]
click at [1257, 186] on div "Clôturer le ticket" at bounding box center [1282, 183] width 97 height 19
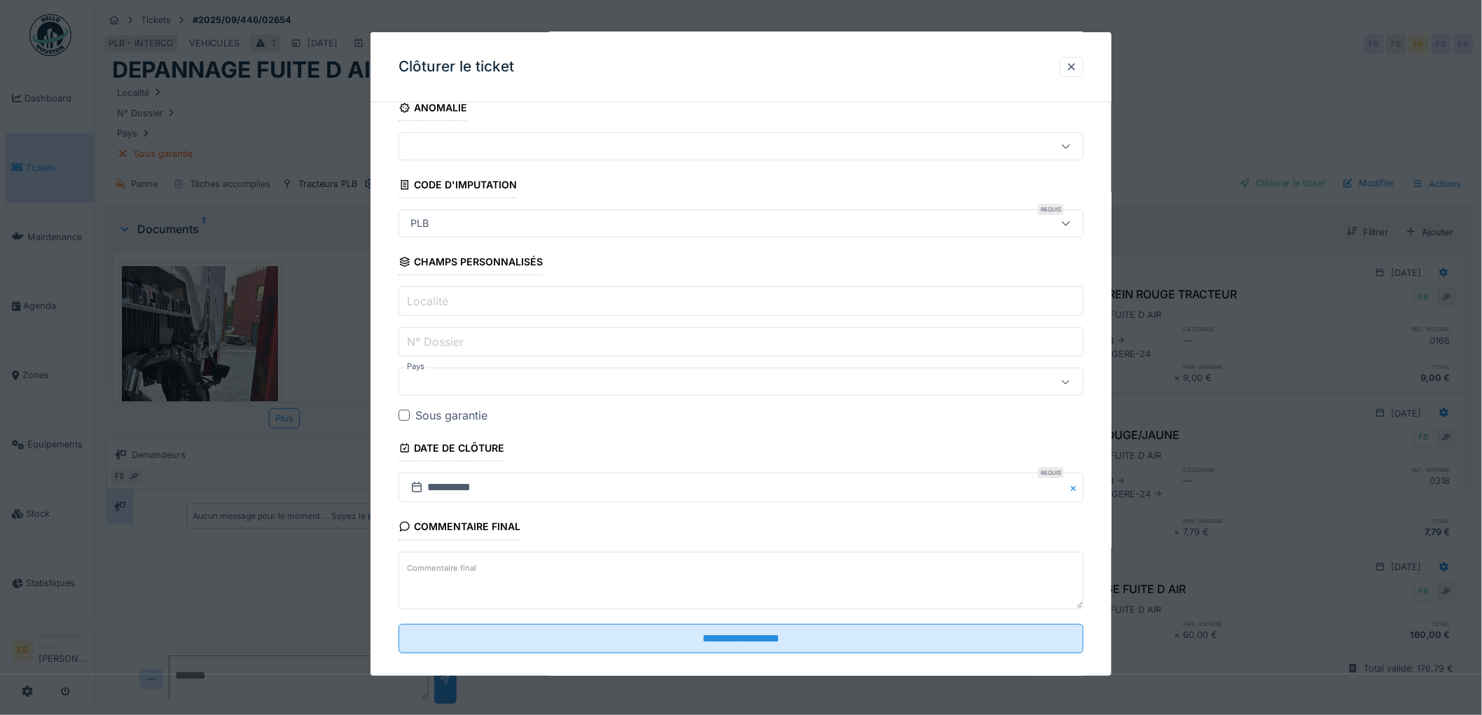
scroll to position [36, 0]
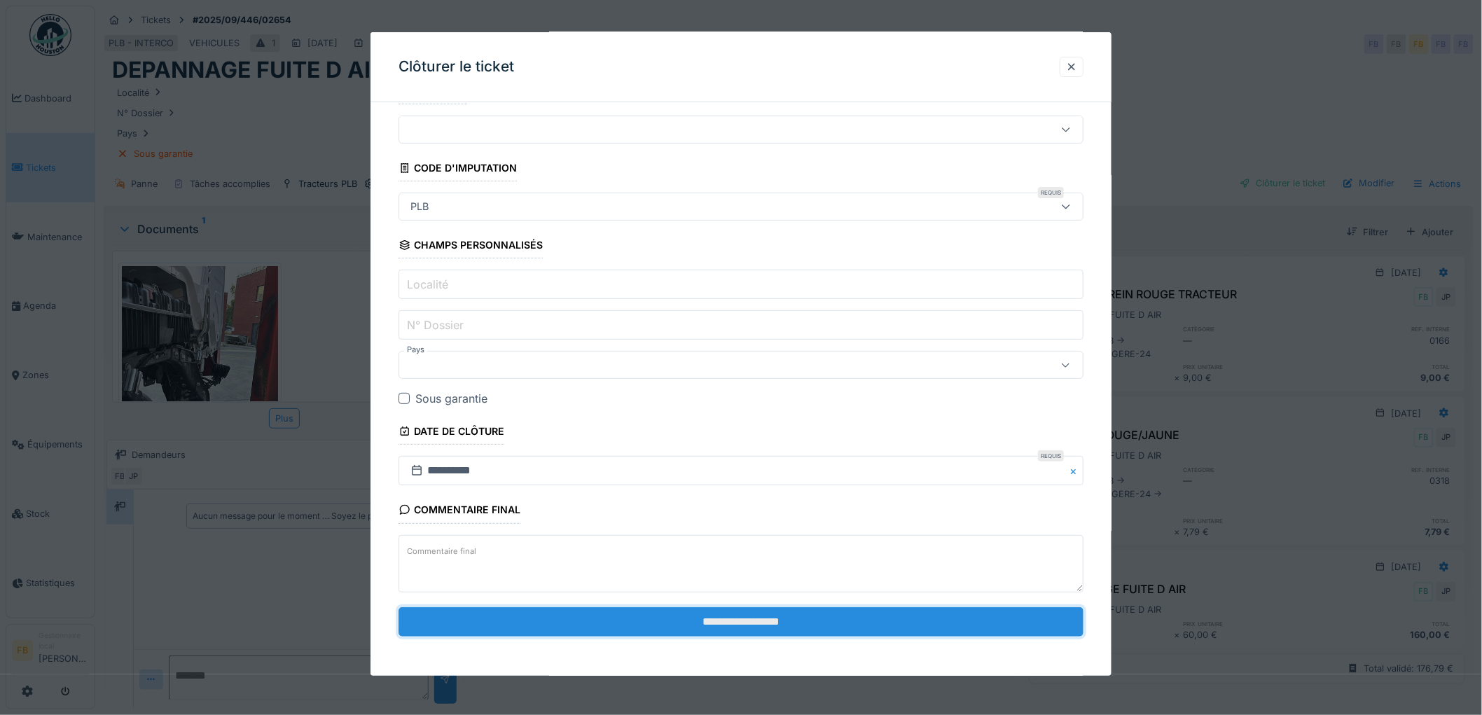
click at [666, 611] on input "**********" at bounding box center [740, 621] width 685 height 29
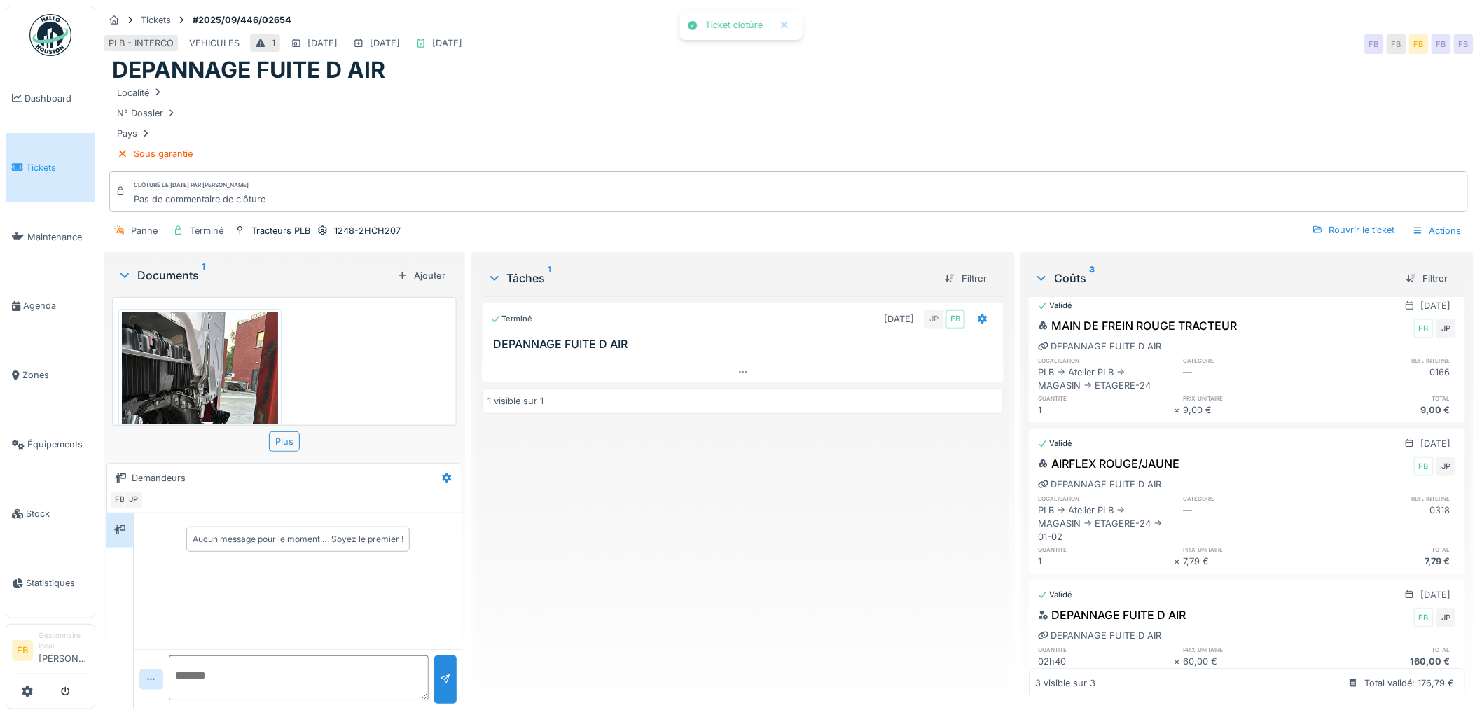
scroll to position [11, 0]
click at [59, 175] on link "Tickets" at bounding box center [50, 167] width 88 height 69
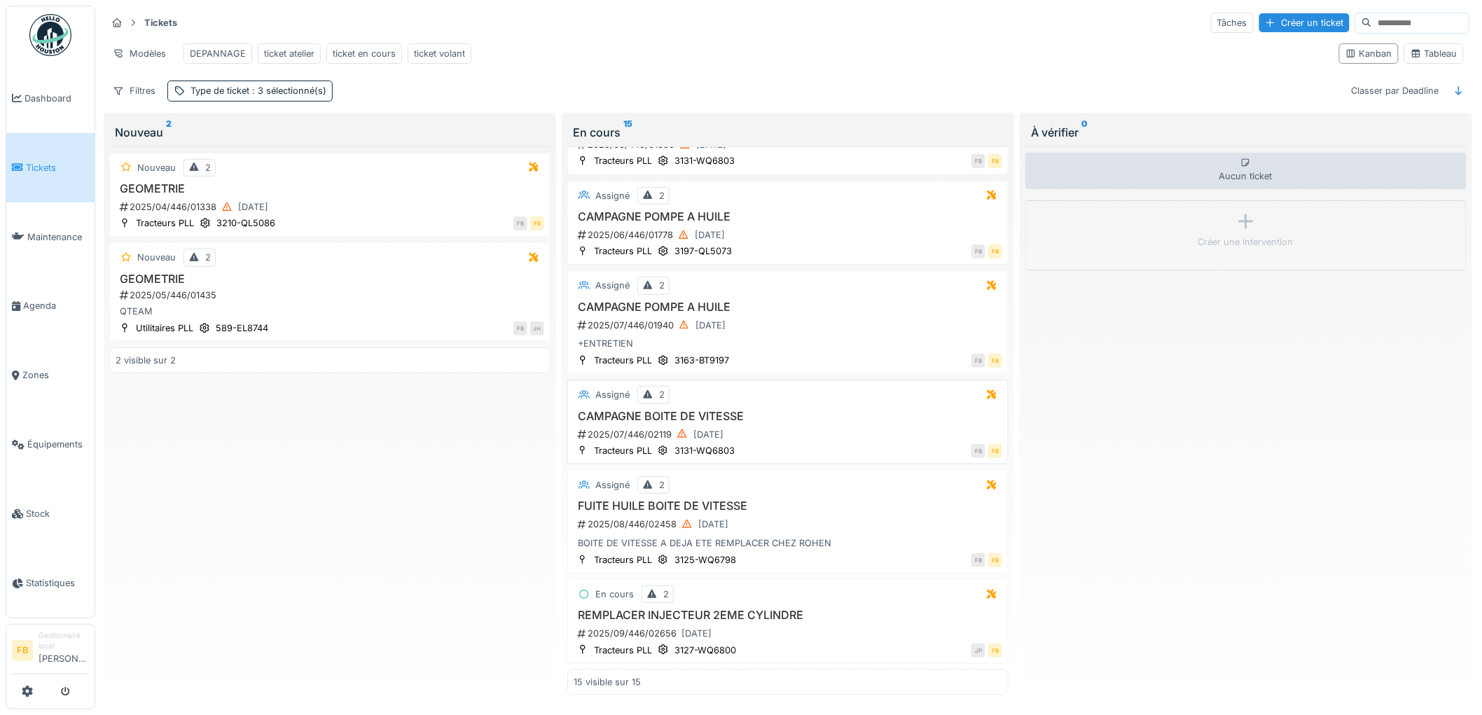
scroll to position [8, 0]
click at [751, 643] on div "JP FB" at bounding box center [873, 650] width 258 height 15
click at [357, 47] on div "ticket en cours" at bounding box center [364, 53] width 63 height 13
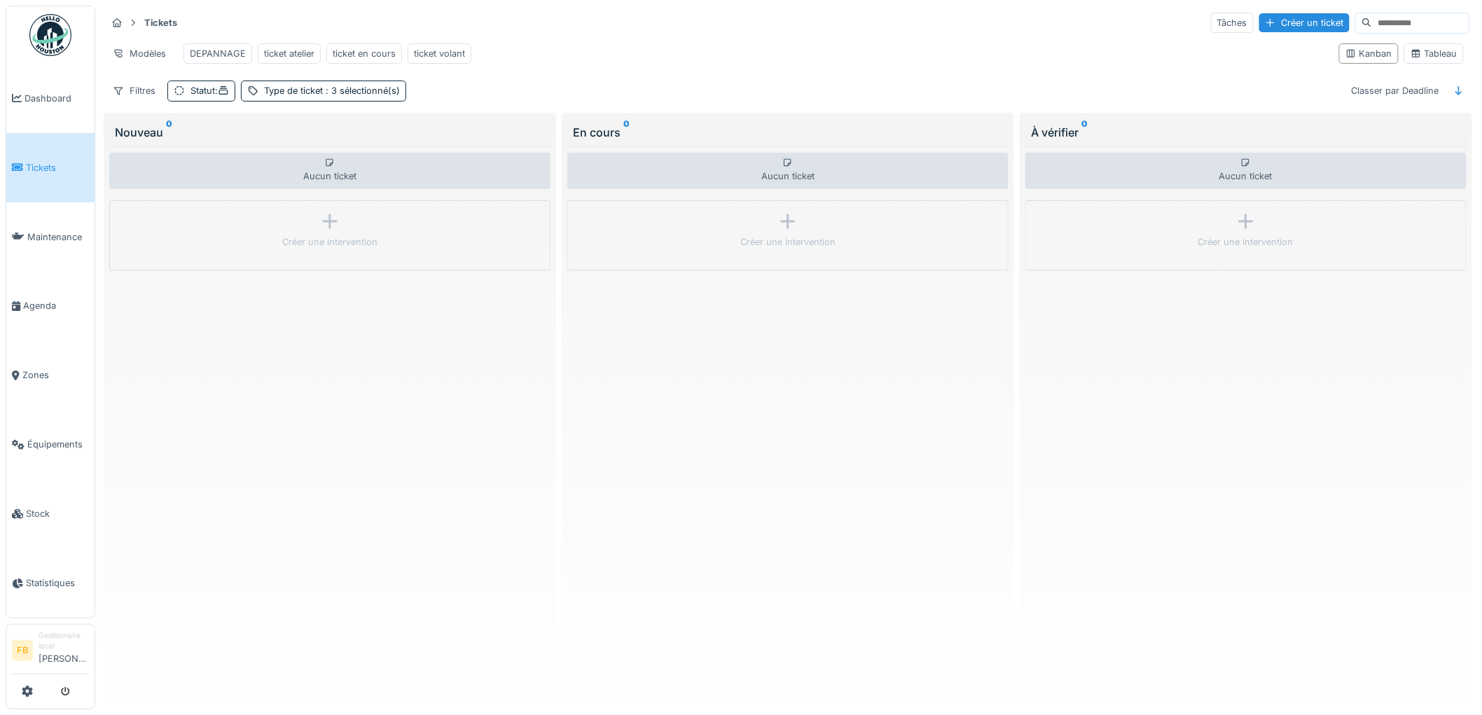
scroll to position [0, 0]
click at [33, 155] on link "Tickets" at bounding box center [50, 167] width 88 height 69
